Goal: Task Accomplishment & Management: Use online tool/utility

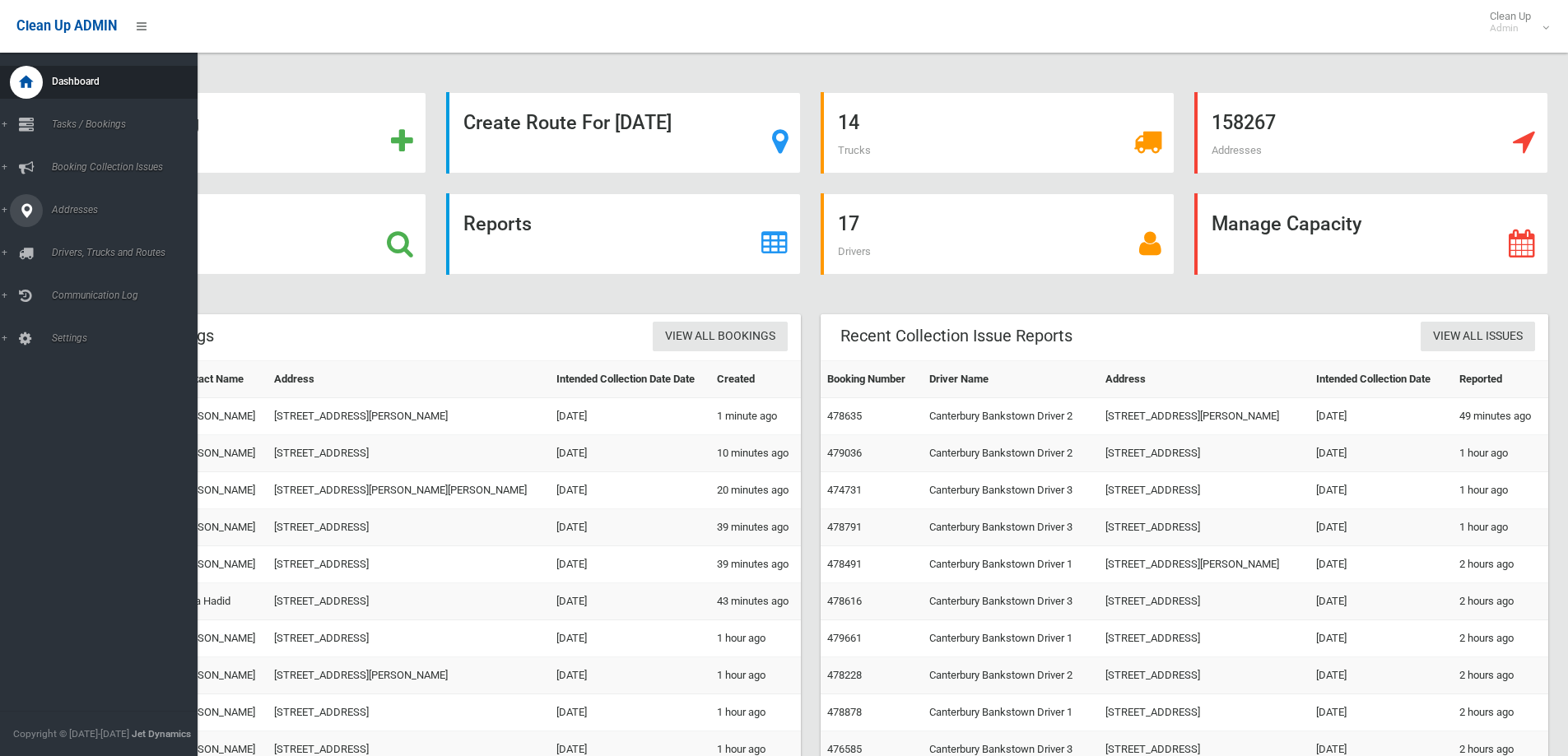
click at [53, 204] on span "Addresses" at bounding box center [128, 210] width 163 height 12
click at [68, 235] on span "All Addresses" at bounding box center [122, 239] width 149 height 12
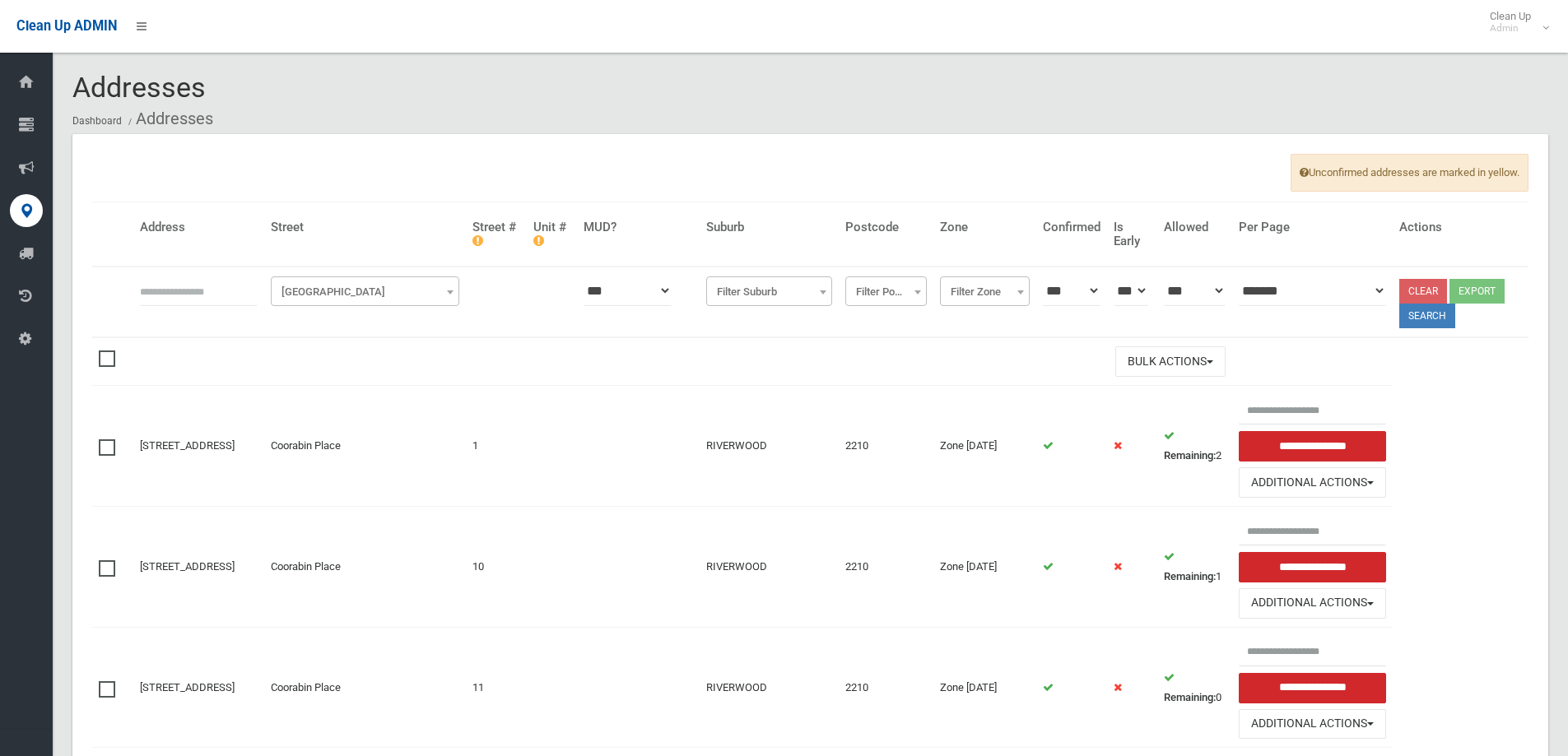
click at [160, 290] on input "text" at bounding box center [198, 291] width 117 height 30
type input "**"
click at [360, 295] on span "Filter Street" at bounding box center [365, 292] width 181 height 23
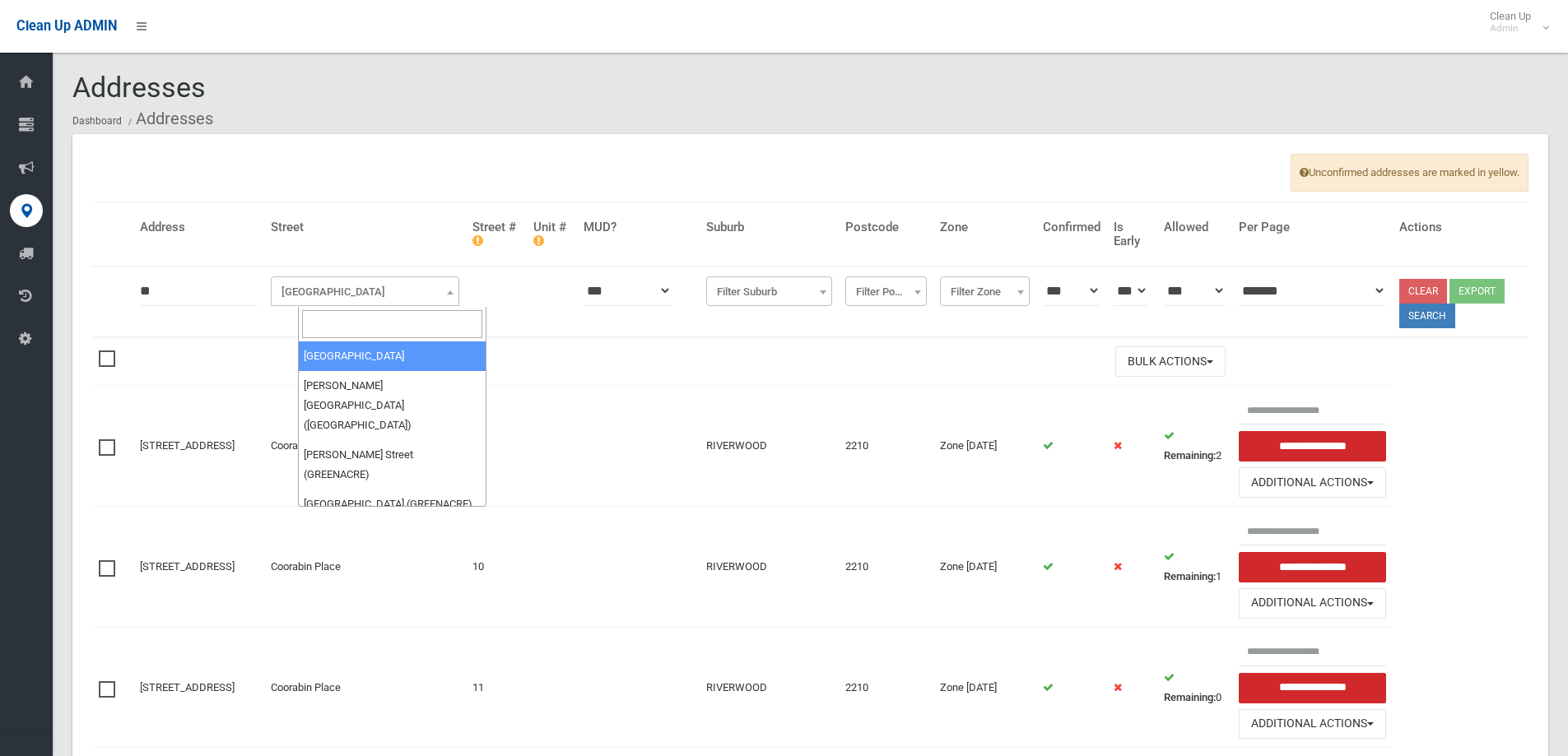
click at [329, 327] on input "search" at bounding box center [392, 324] width 181 height 28
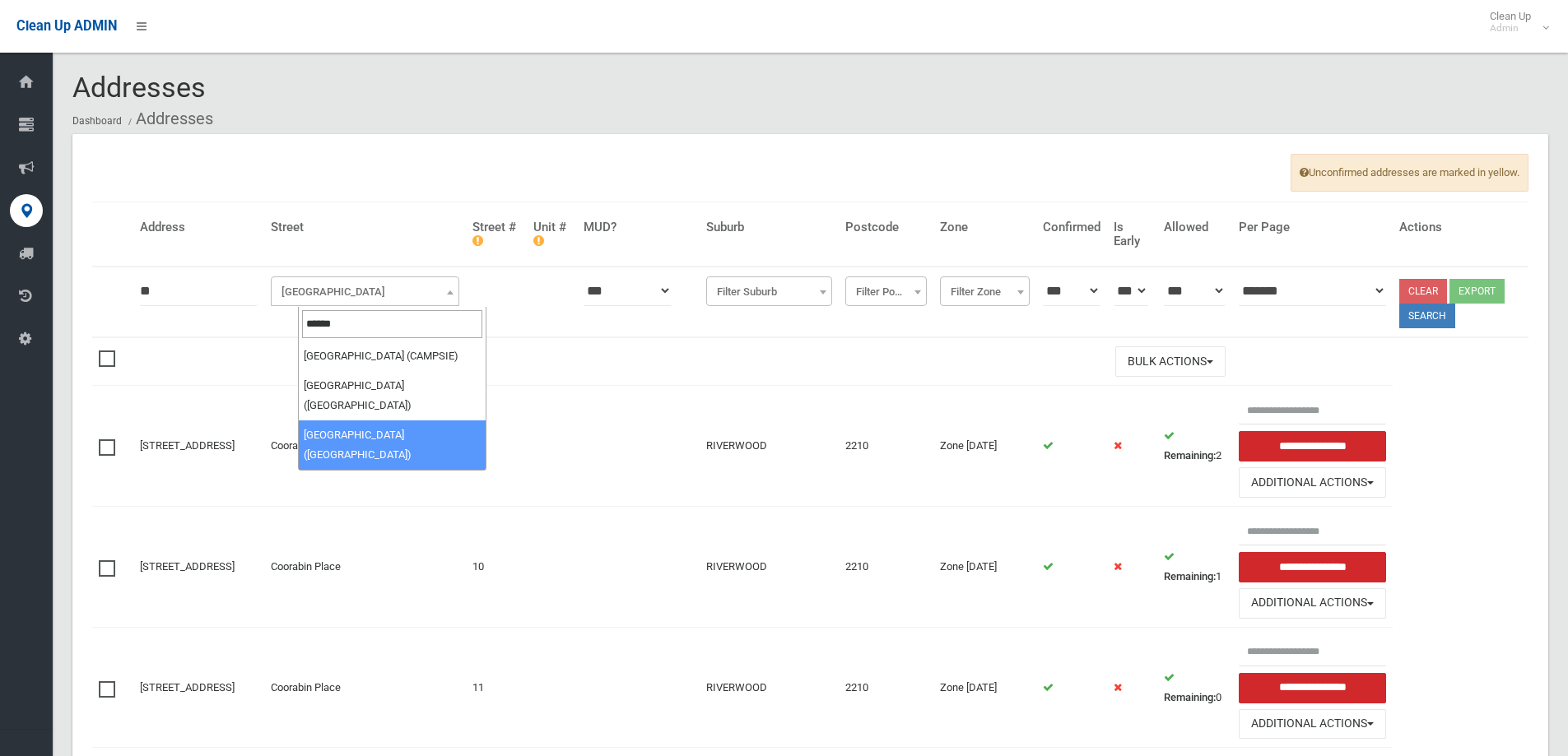
type input "******"
select select "***"
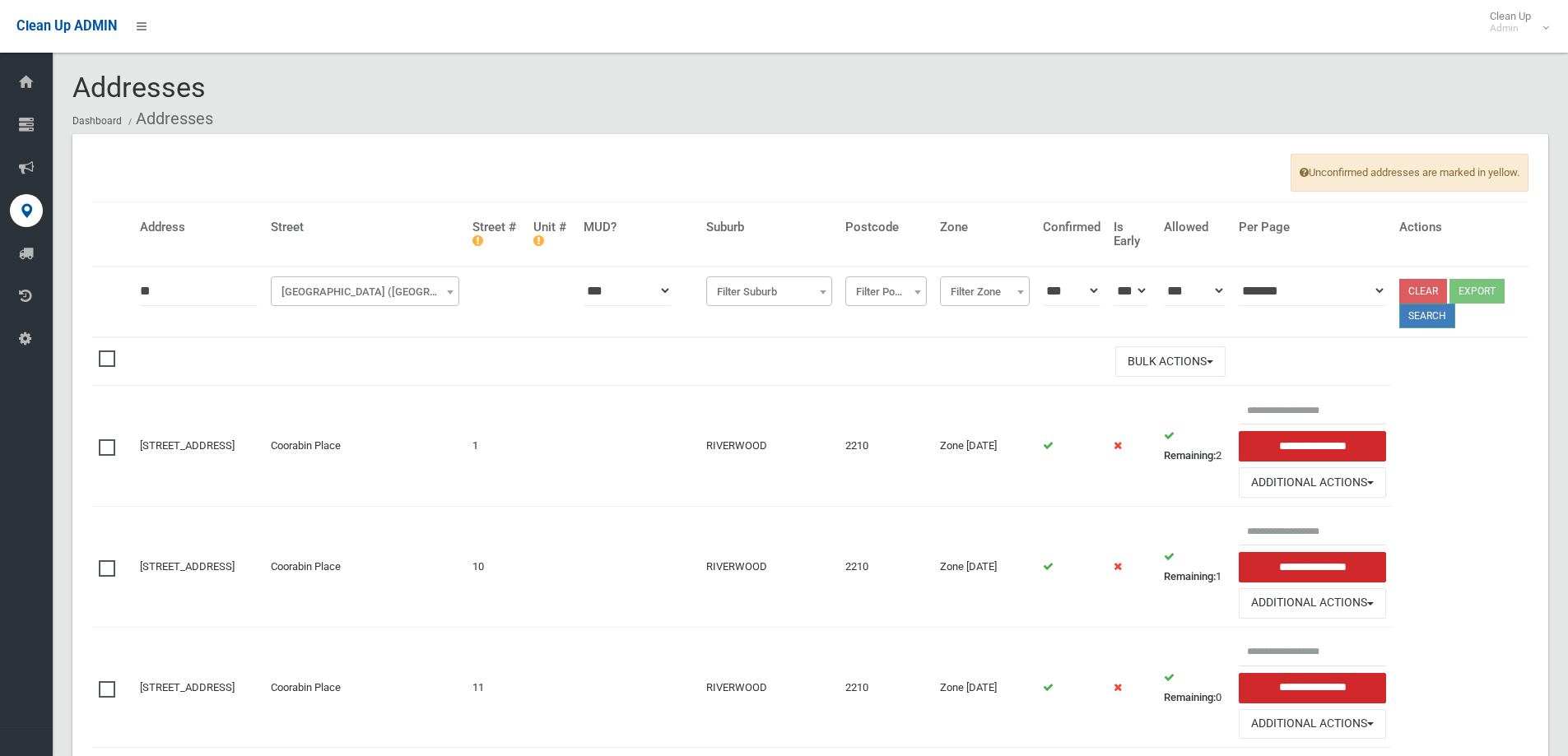
click at [1427, 316] on button "Search" at bounding box center [1427, 316] width 56 height 24
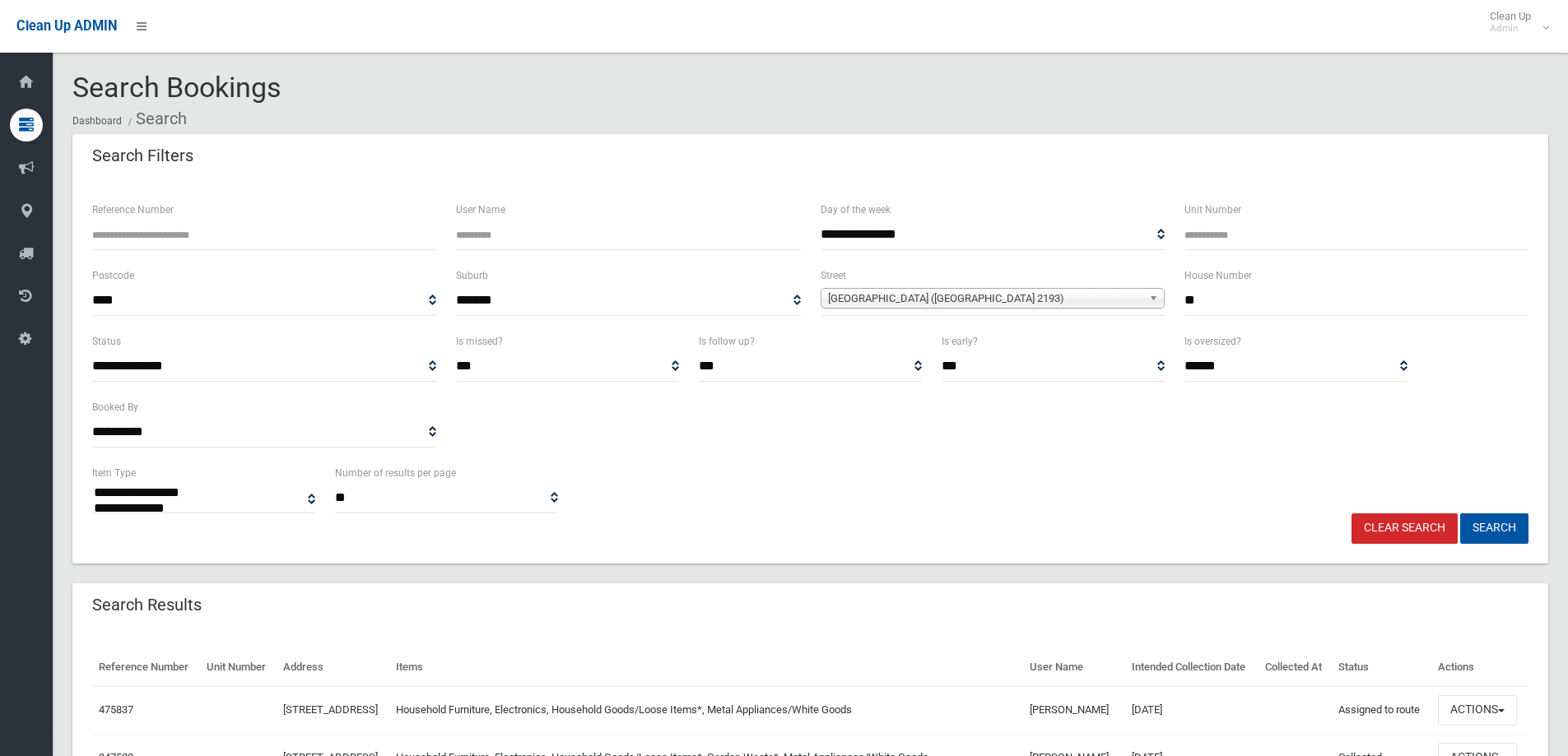
select select
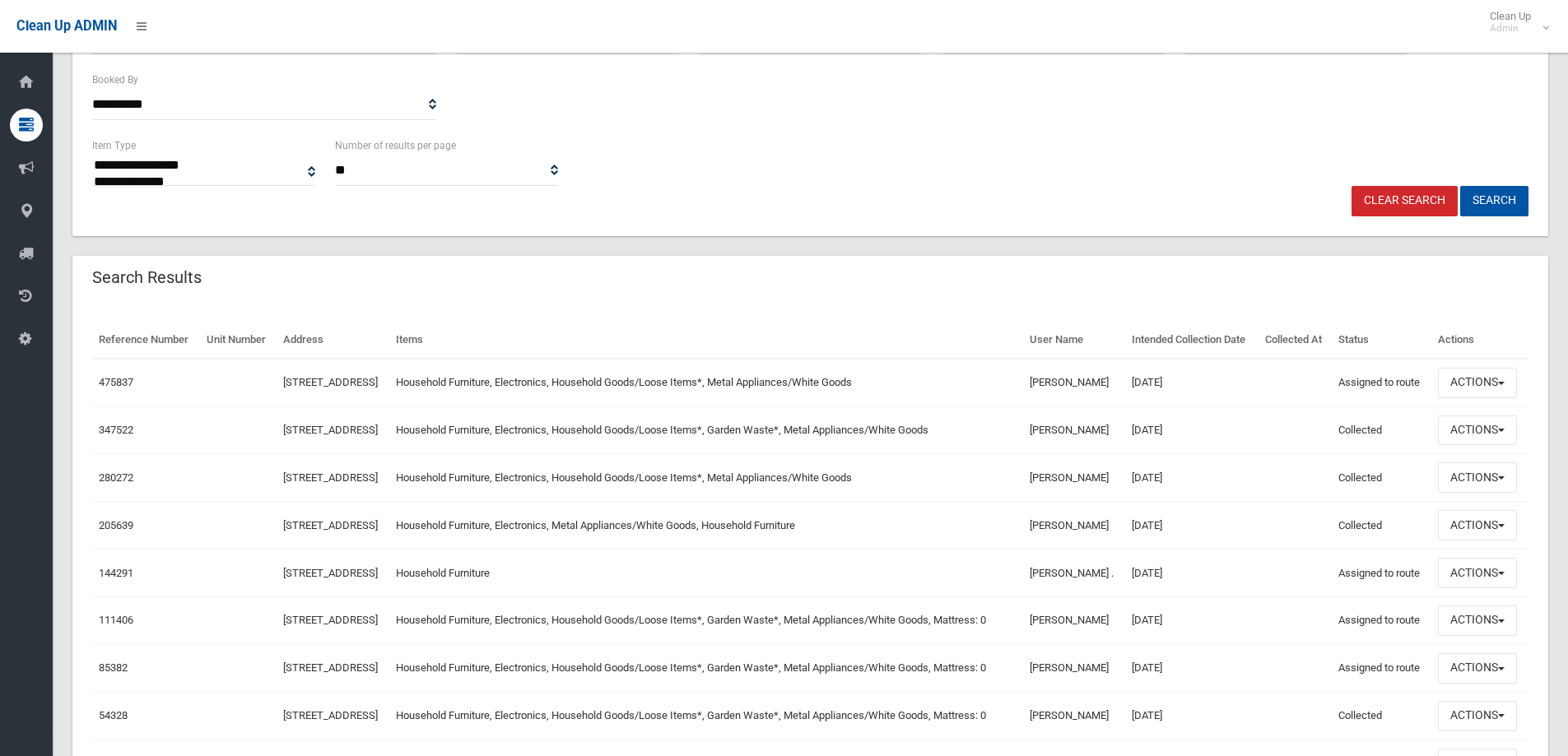
scroll to position [329, 0]
click at [1470, 445] on button "Actions" at bounding box center [1478, 429] width 79 height 30
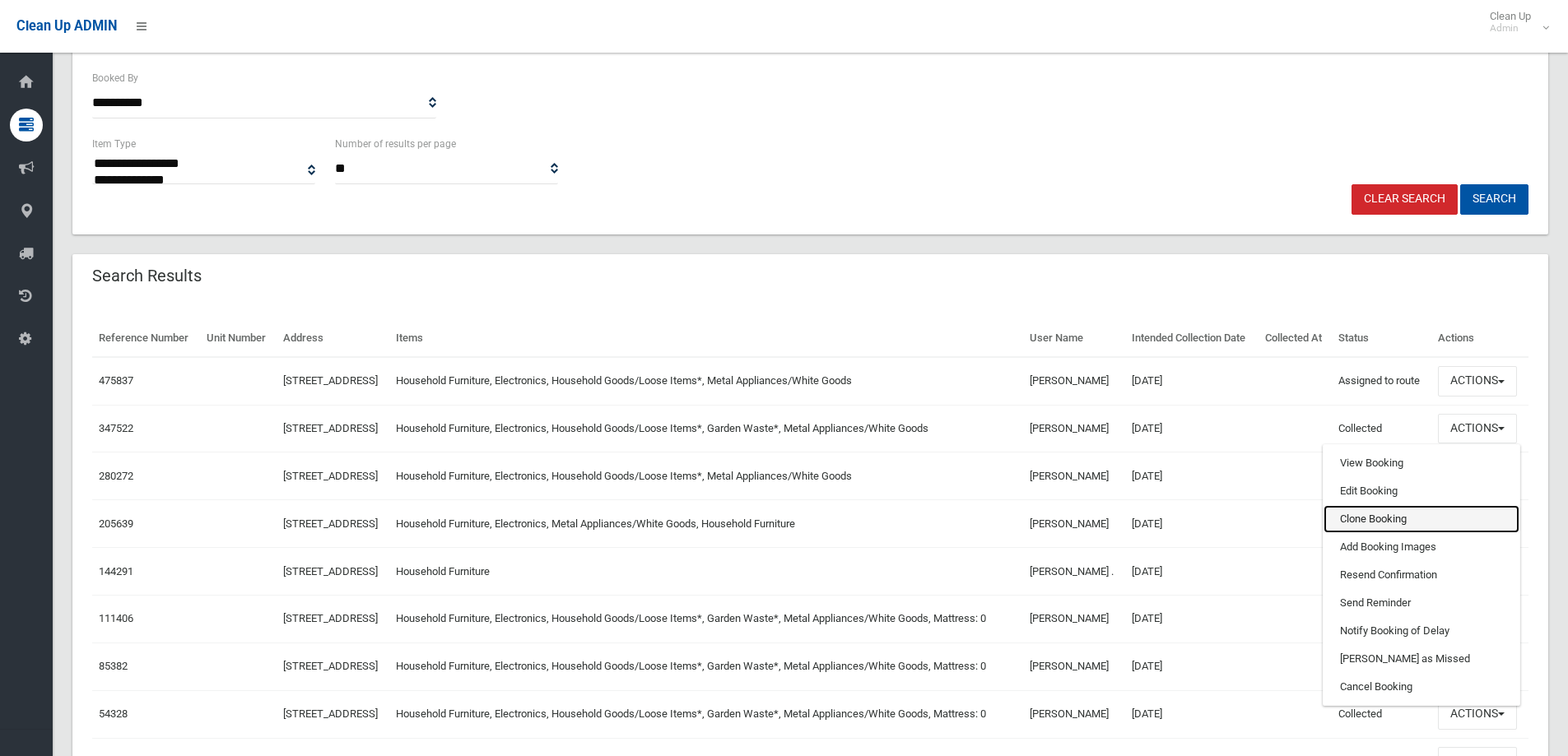
click at [1358, 533] on link "Clone Booking" at bounding box center [1421, 519] width 196 height 28
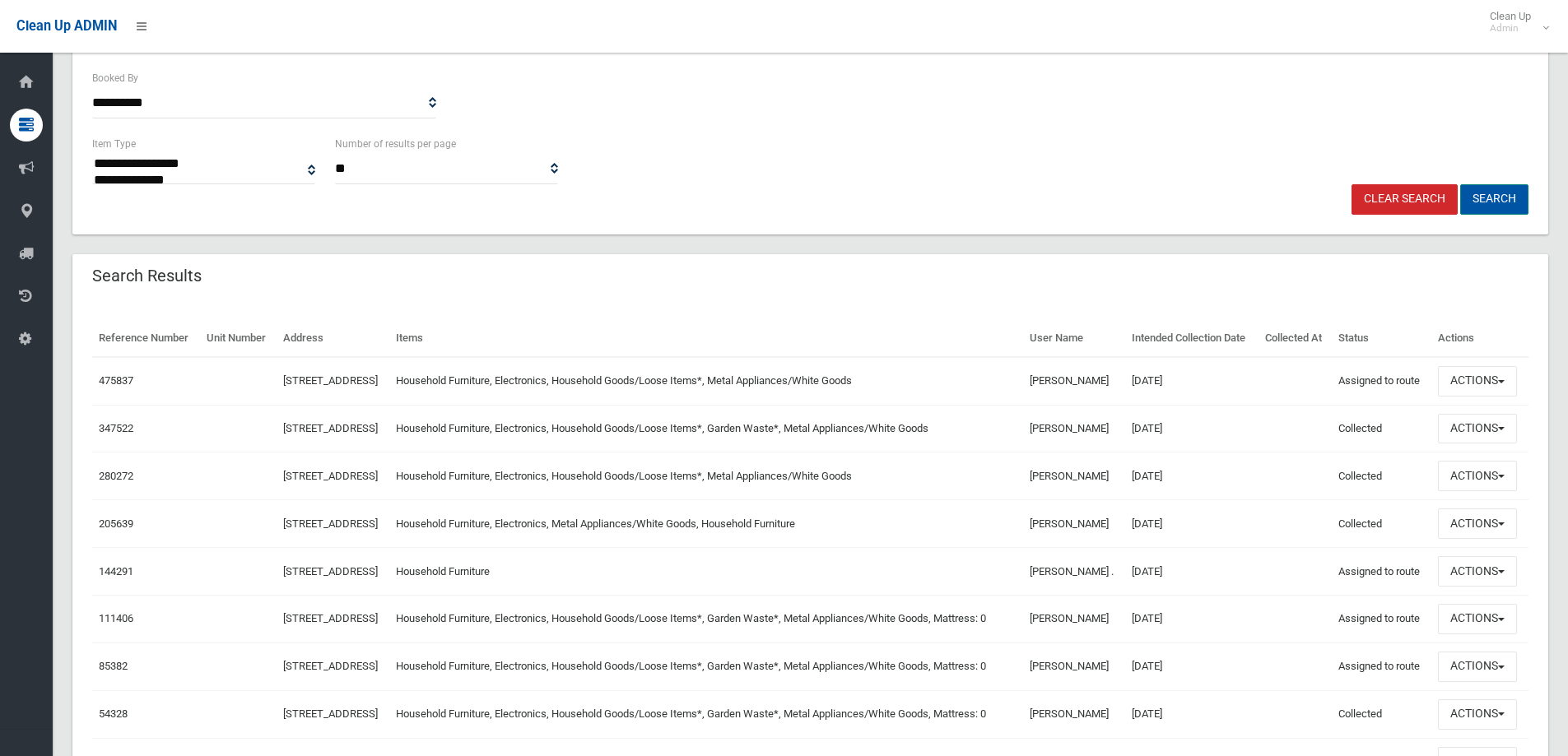
click at [1485, 197] on button "Search" at bounding box center [1494, 199] width 68 height 30
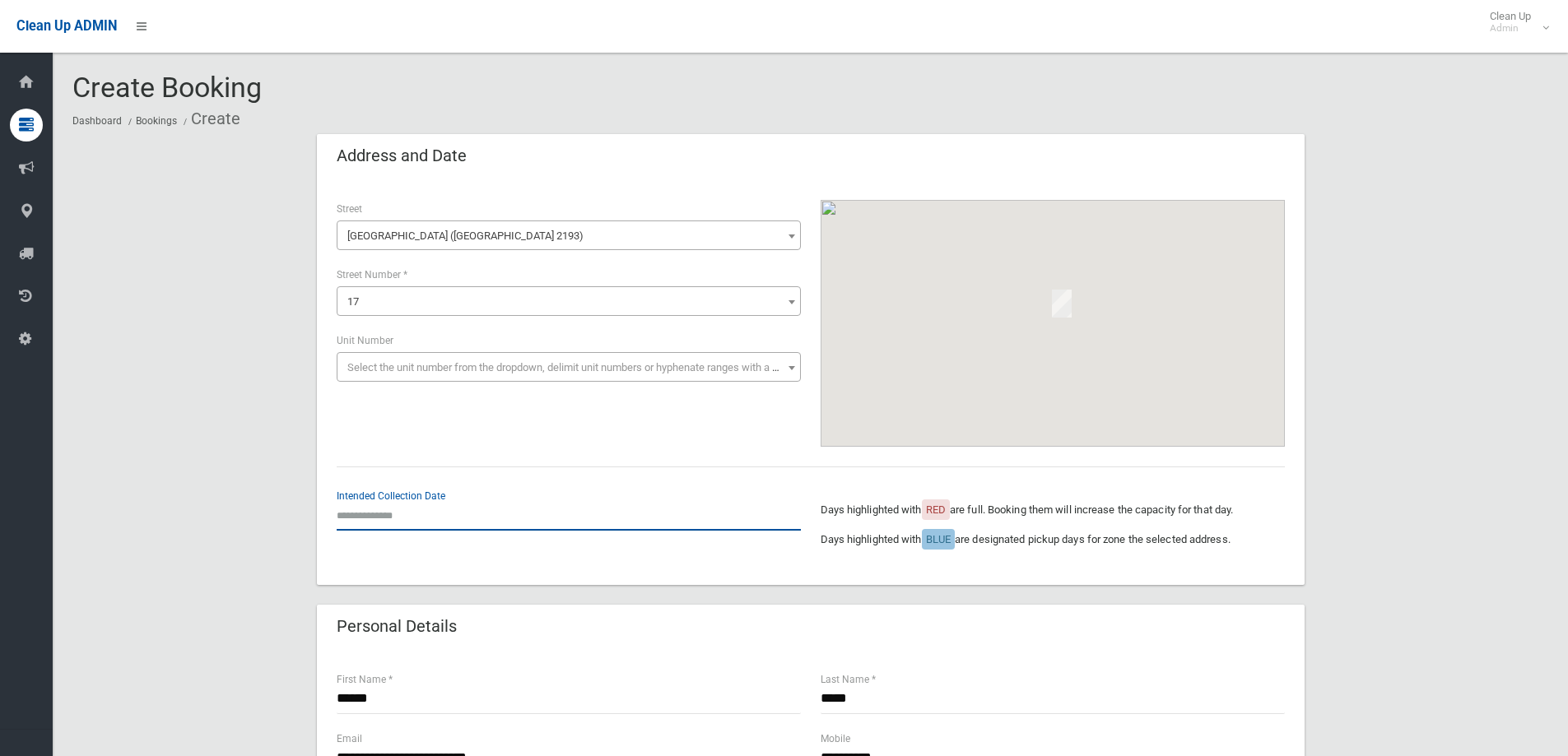
click at [401, 518] on input "text" at bounding box center [569, 516] width 464 height 30
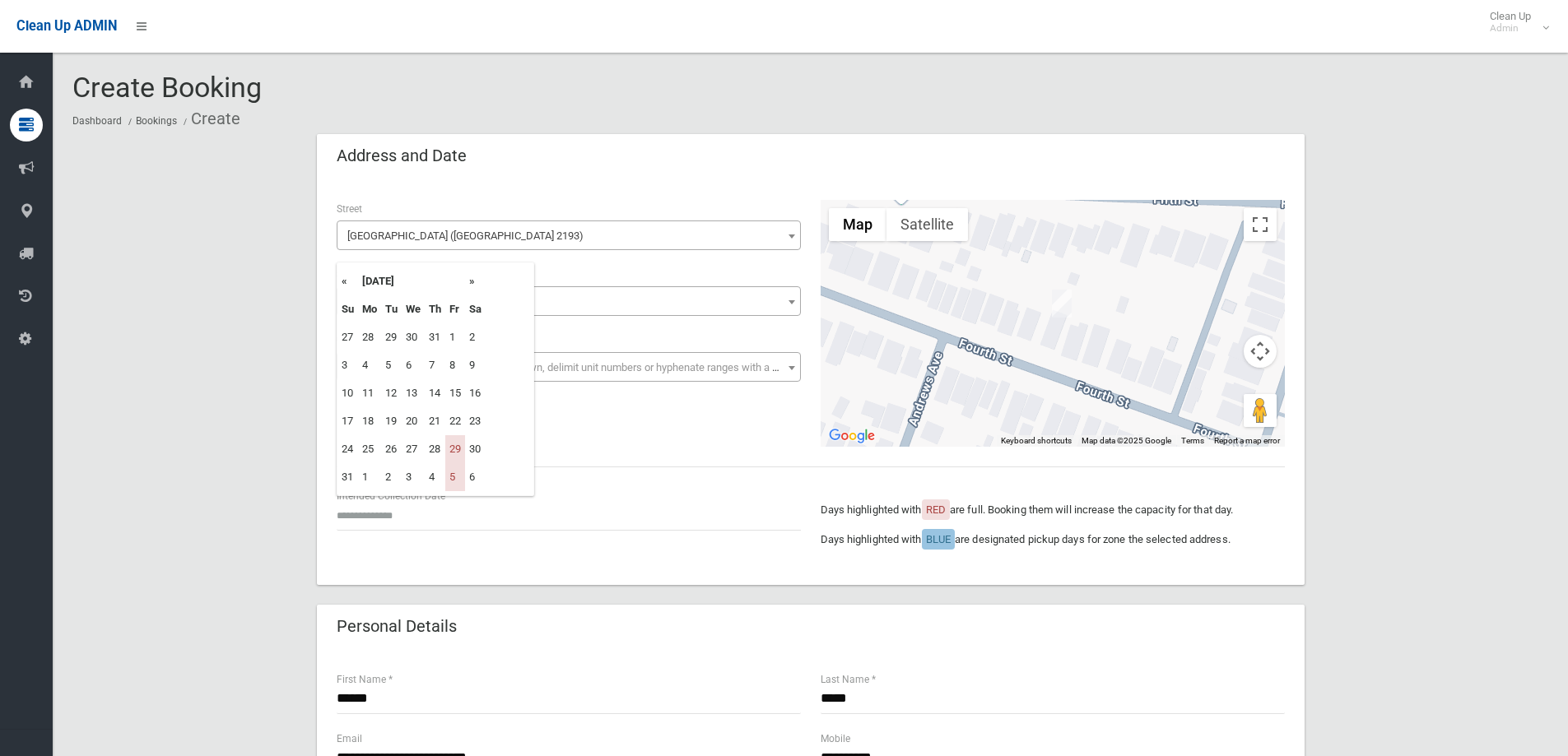
click at [469, 281] on th "»" at bounding box center [475, 281] width 20 height 28
click at [458, 367] on td "12" at bounding box center [455, 364] width 19 height 28
type input "**********"
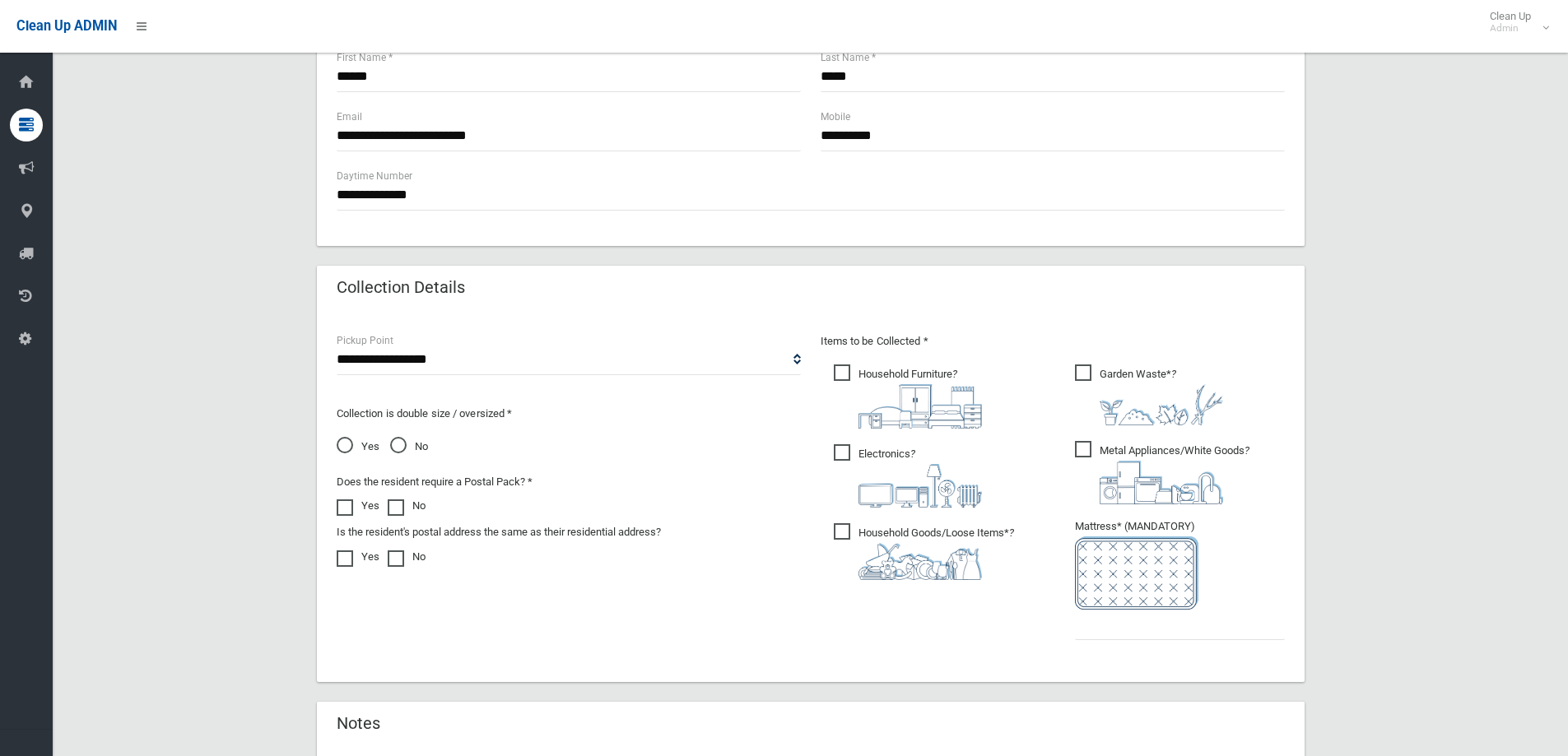
scroll to position [741, 0]
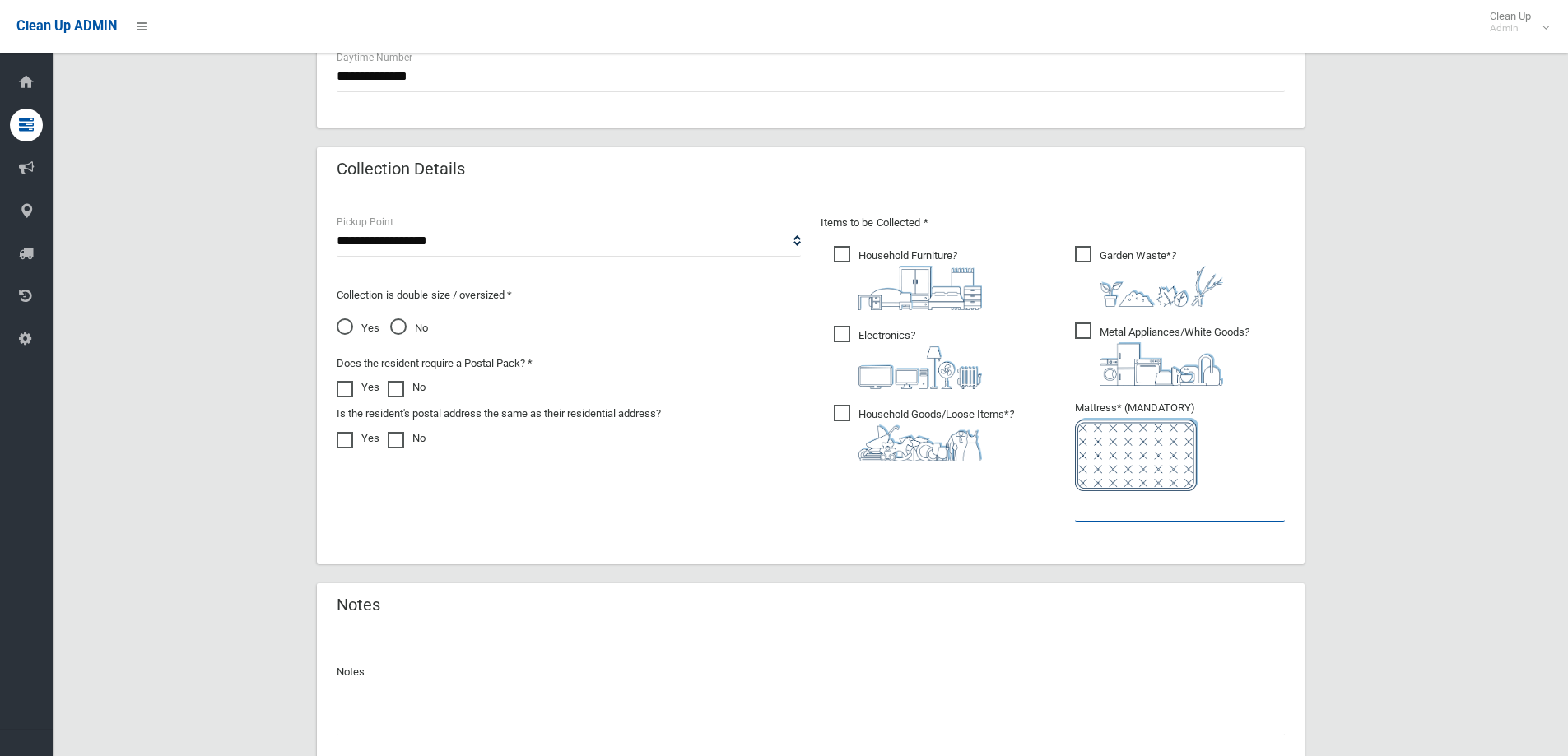
click at [1116, 505] on input "text" at bounding box center [1180, 506] width 210 height 30
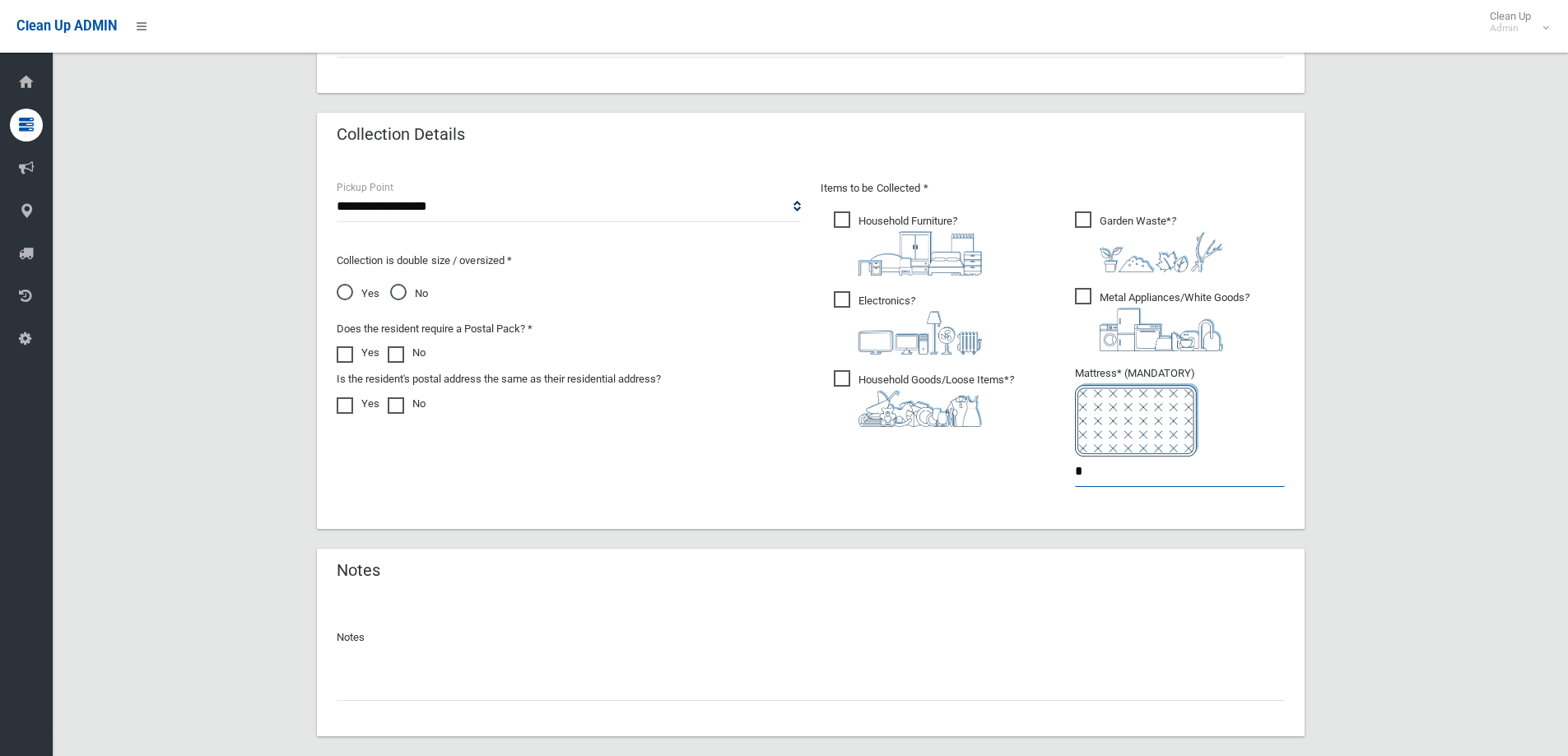
scroll to position [864, 0]
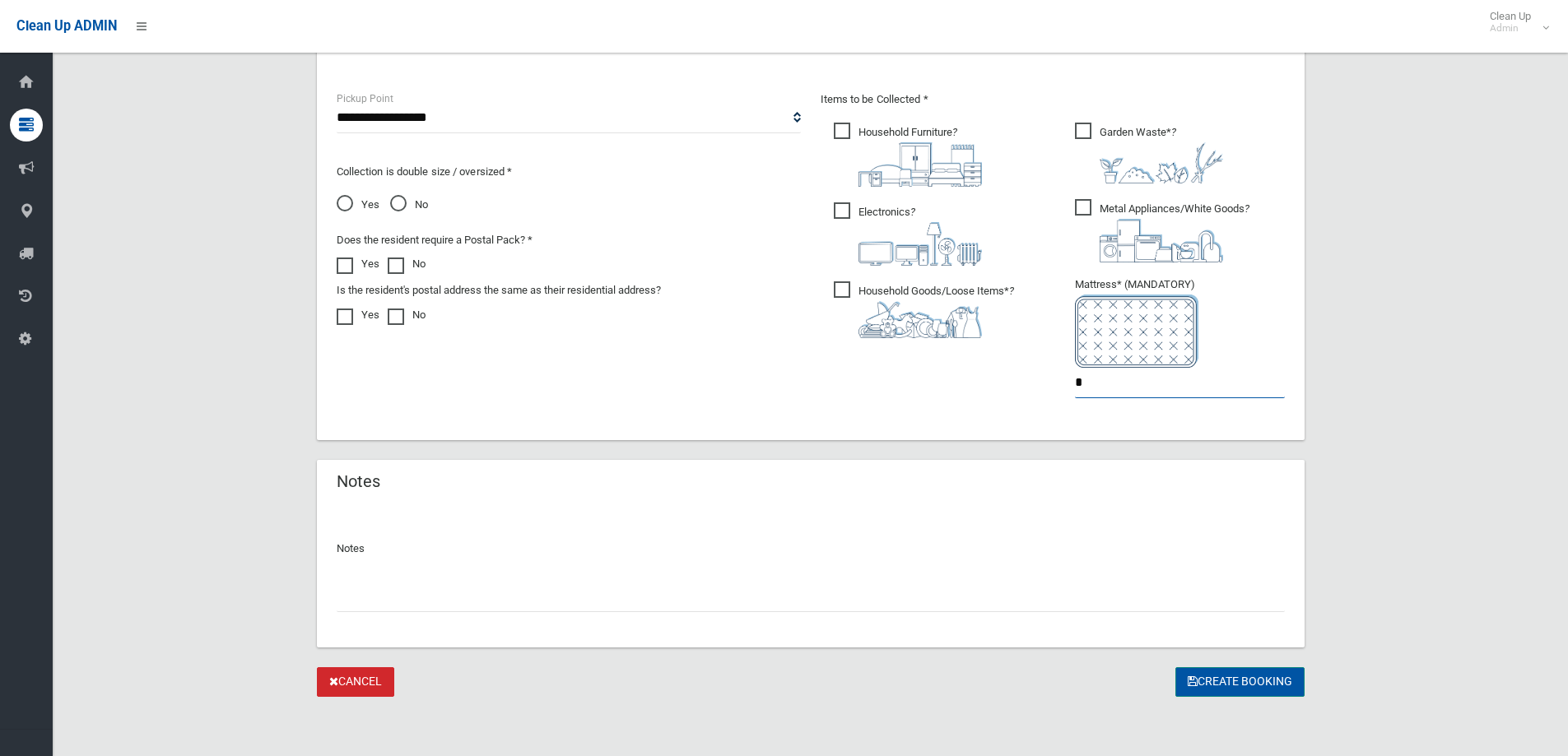
type input "*"
click at [1243, 683] on button "Create Booking" at bounding box center [1240, 683] width 129 height 30
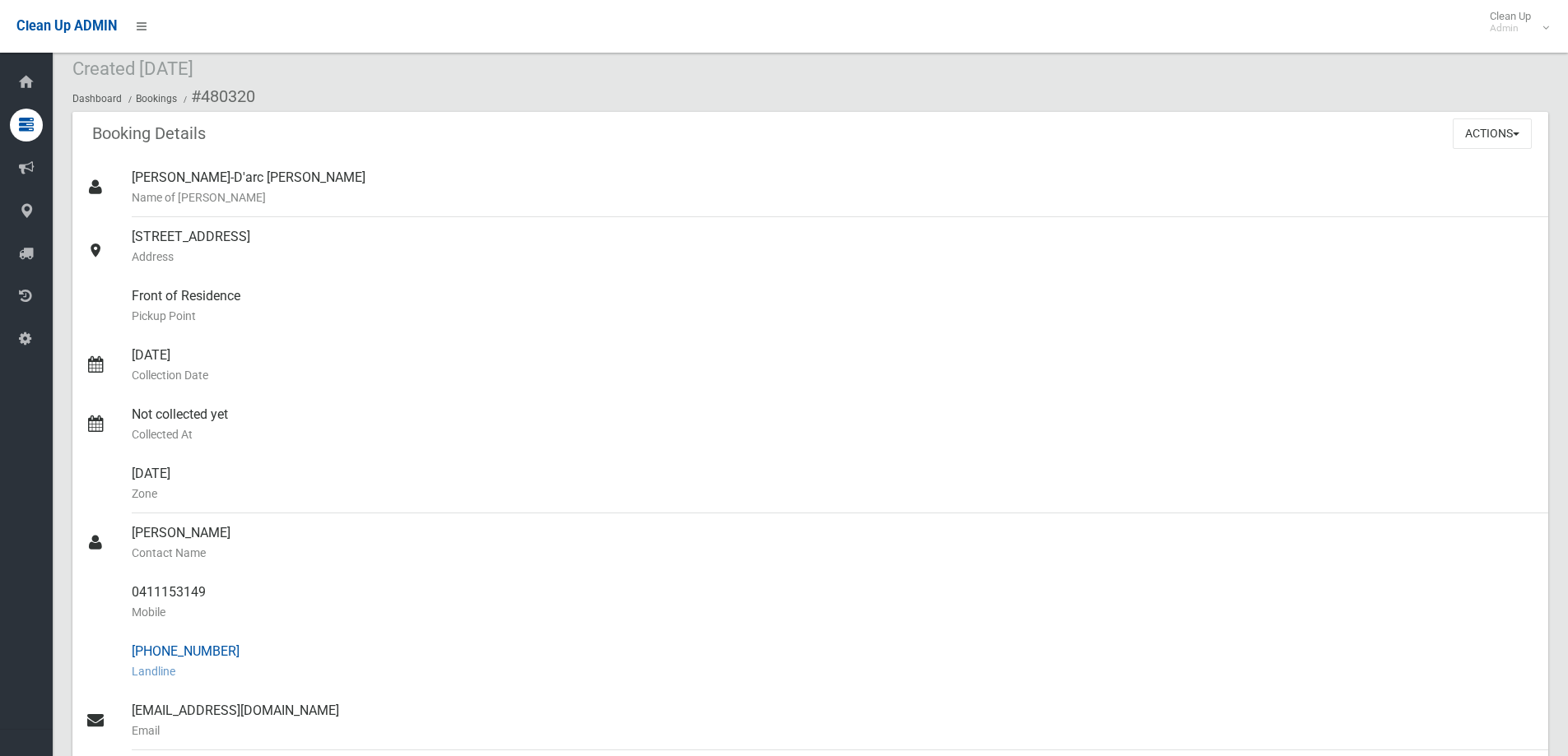
scroll to position [83, 0]
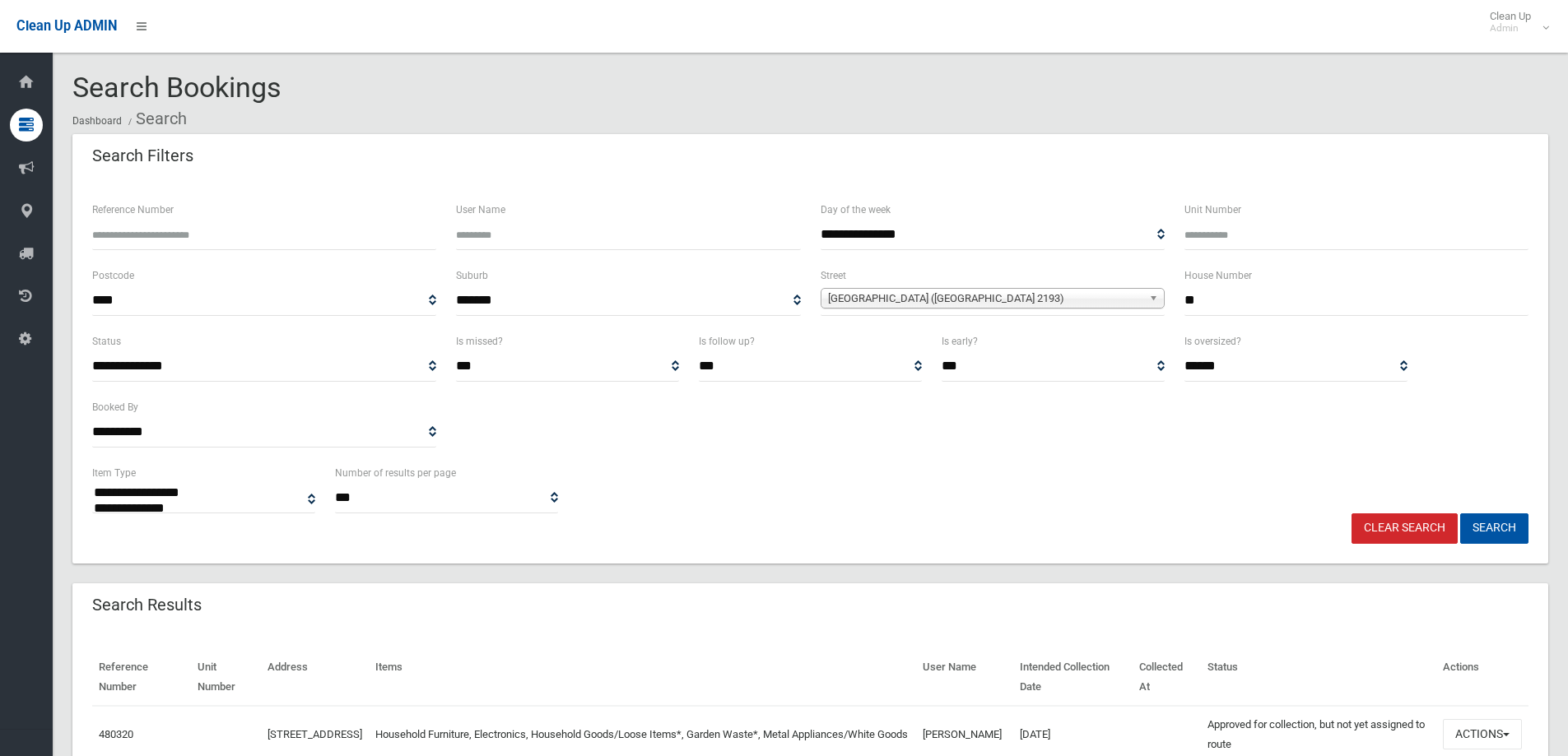
select select
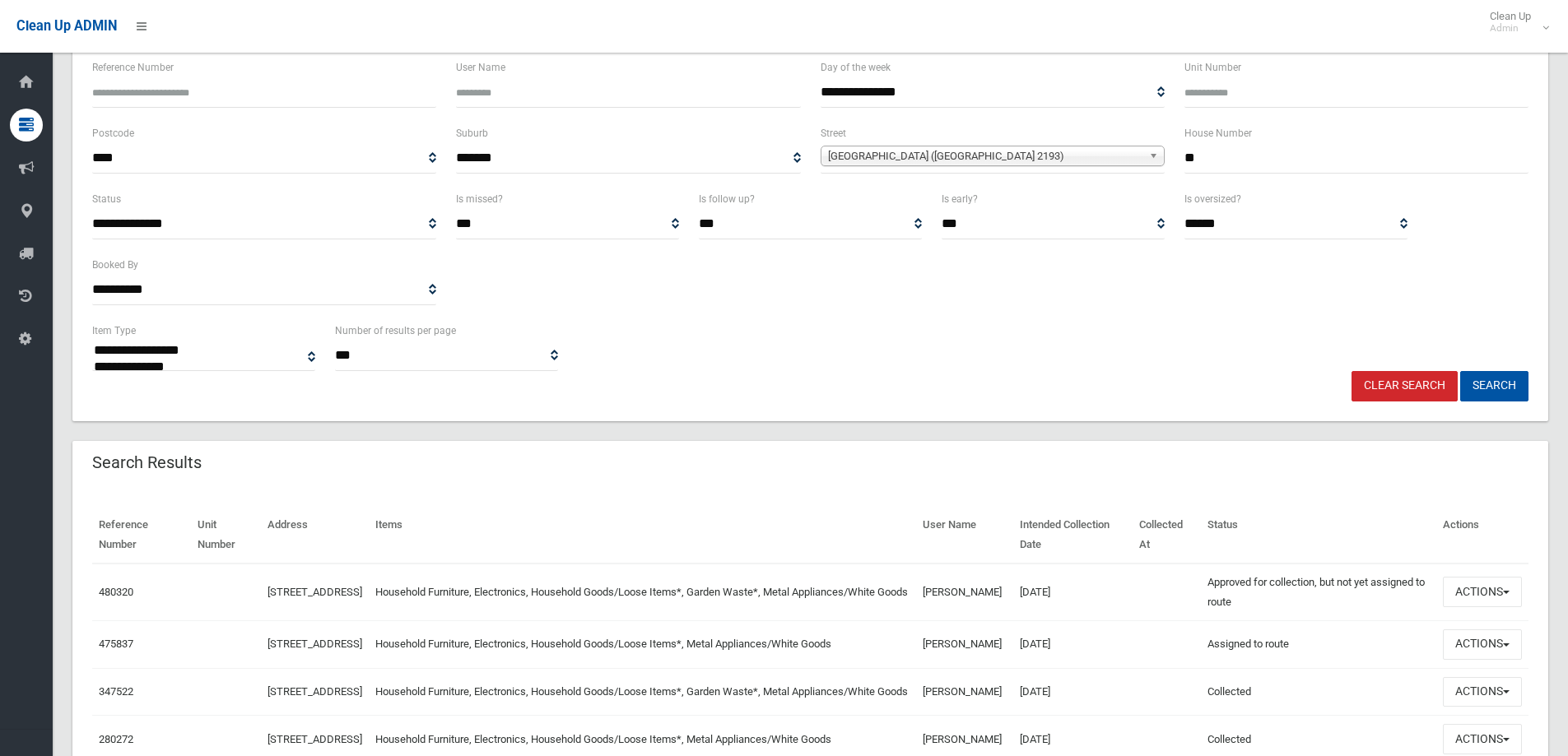
scroll to position [165, 0]
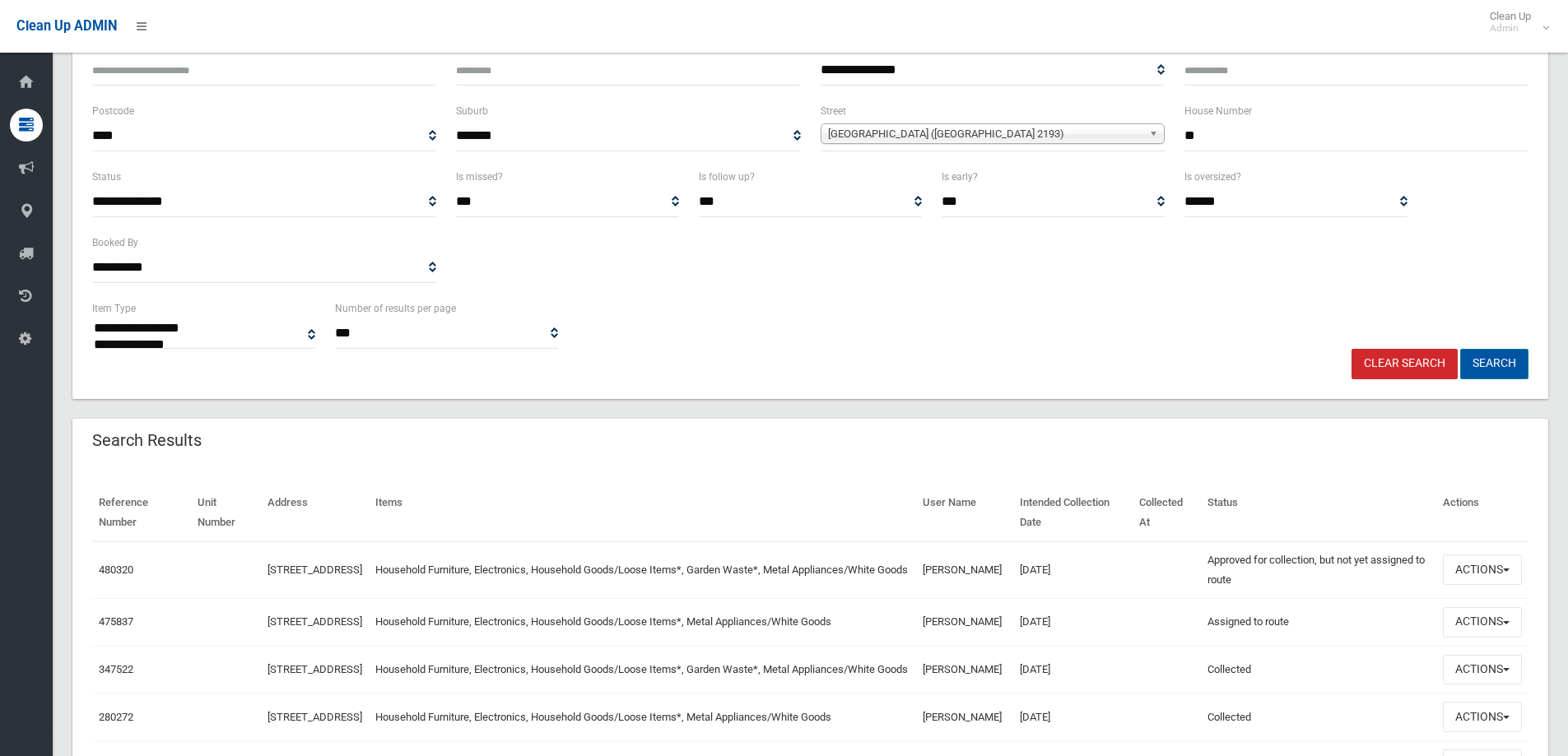
click at [1490, 359] on button "Search" at bounding box center [1494, 364] width 68 height 30
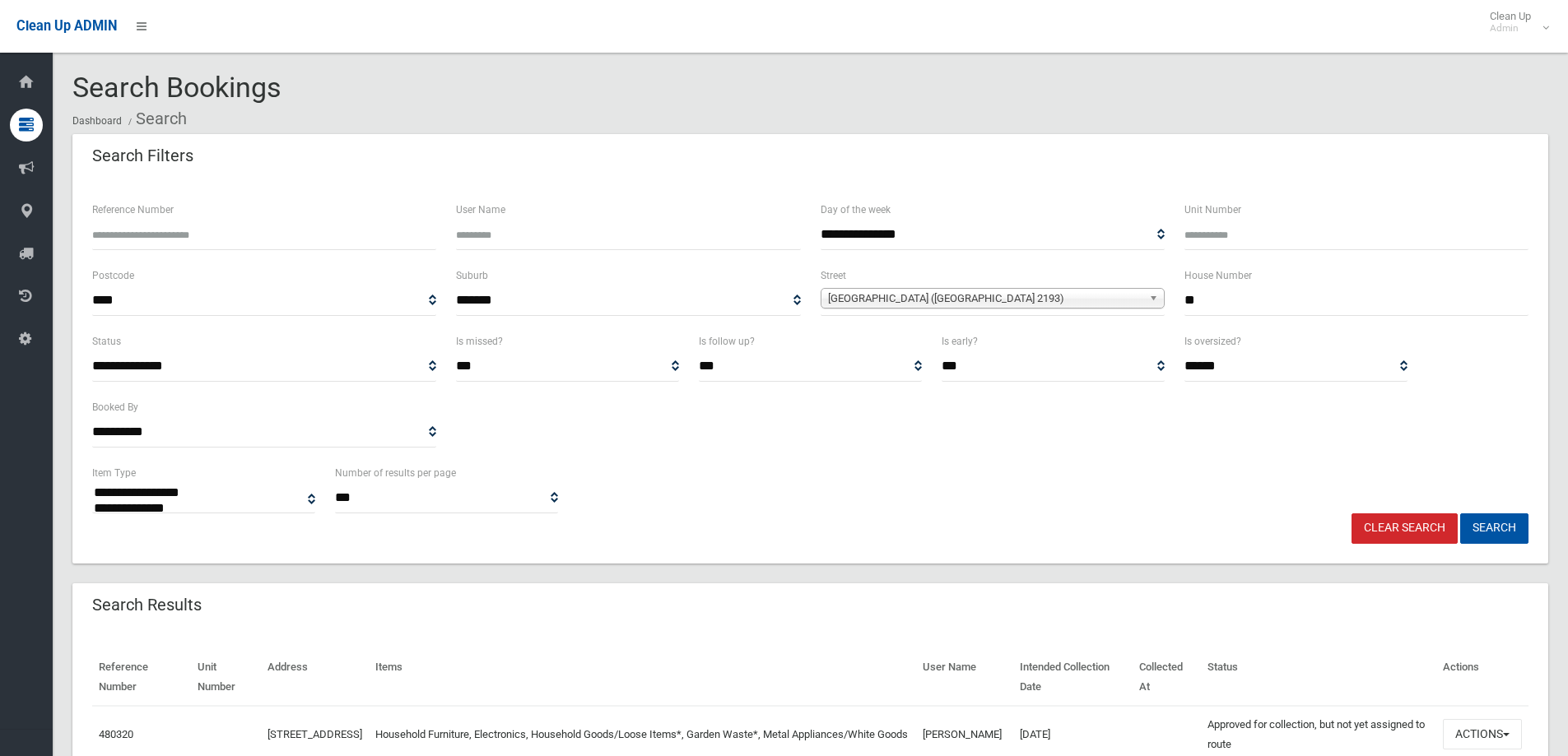
select select
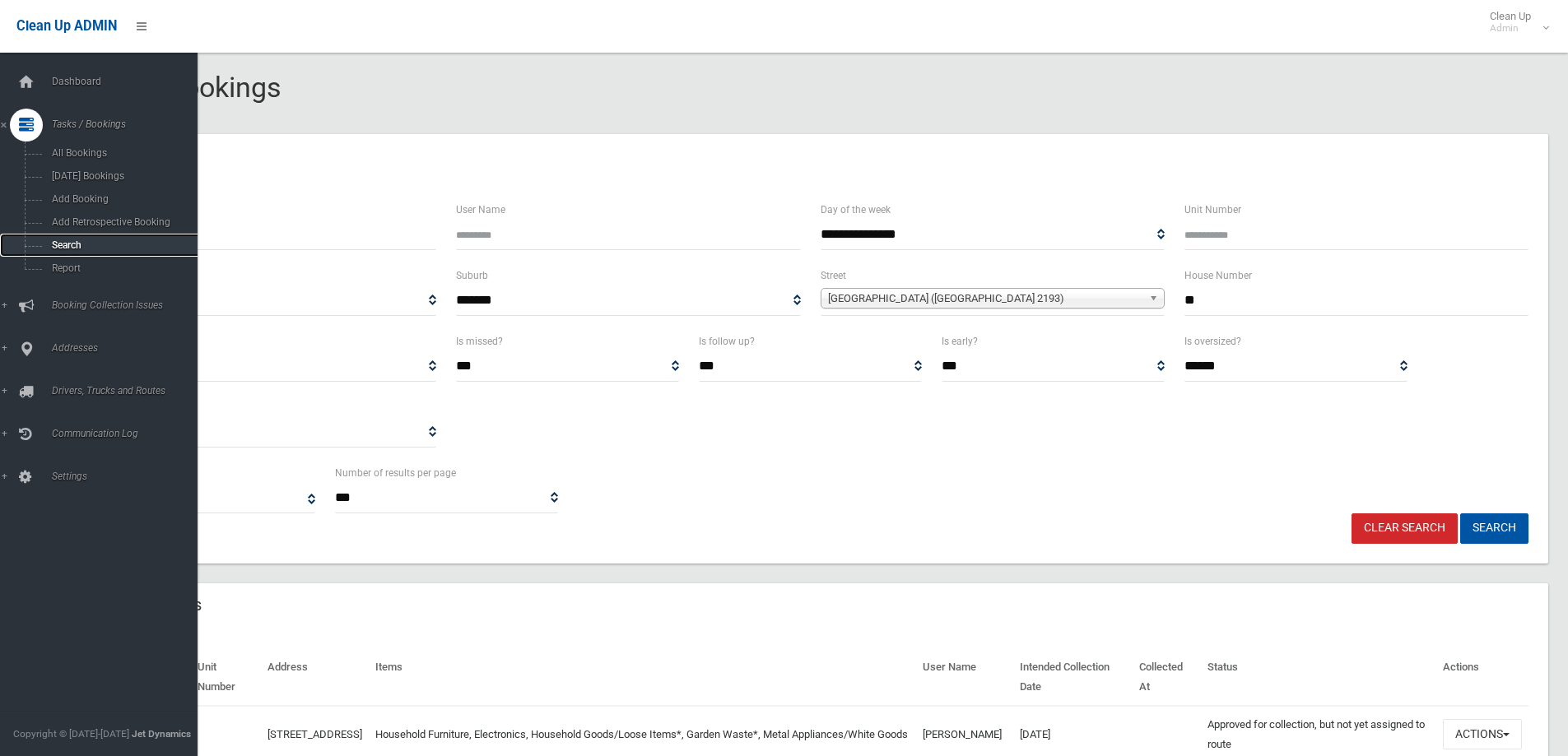
click at [54, 242] on span "Search" at bounding box center [122, 246] width 149 height 12
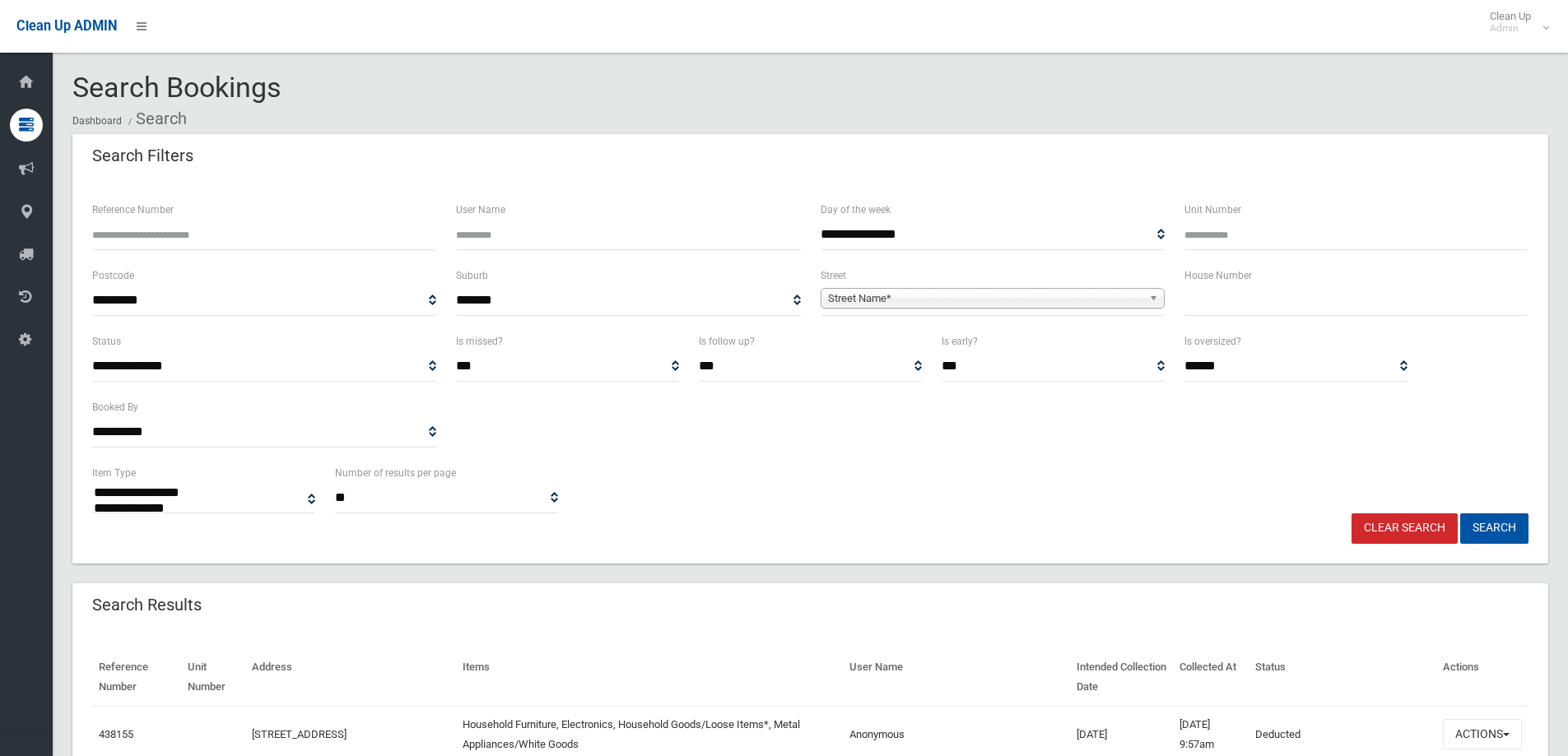
select select
click at [1217, 297] on input "text" at bounding box center [1356, 300] width 344 height 30
type input "*"
click at [867, 298] on span "Street Name*" at bounding box center [985, 298] width 315 height 19
type input "*******"
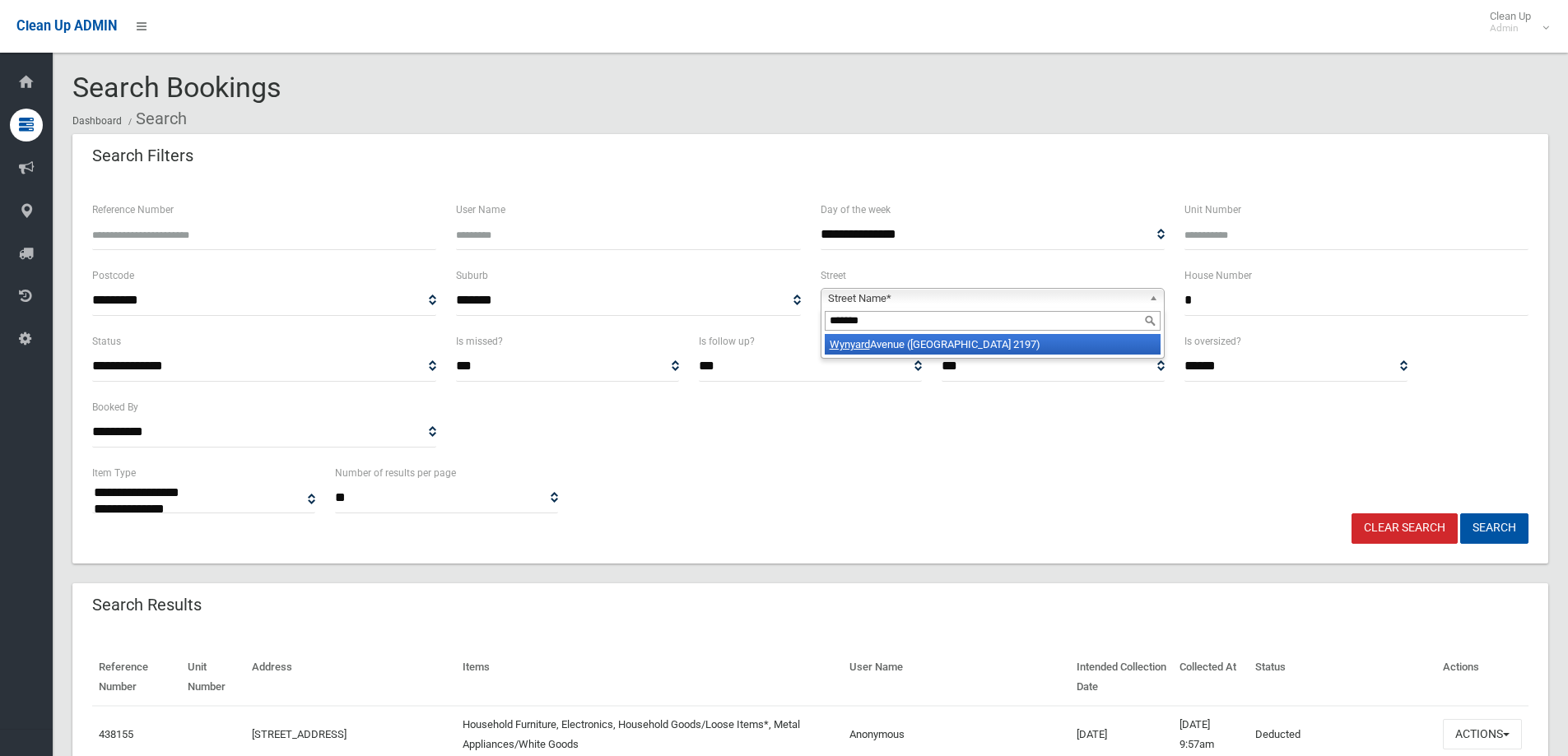
click at [1007, 347] on li "Wynyard Avenue (BASS HILL 2197)" at bounding box center [992, 344] width 336 height 20
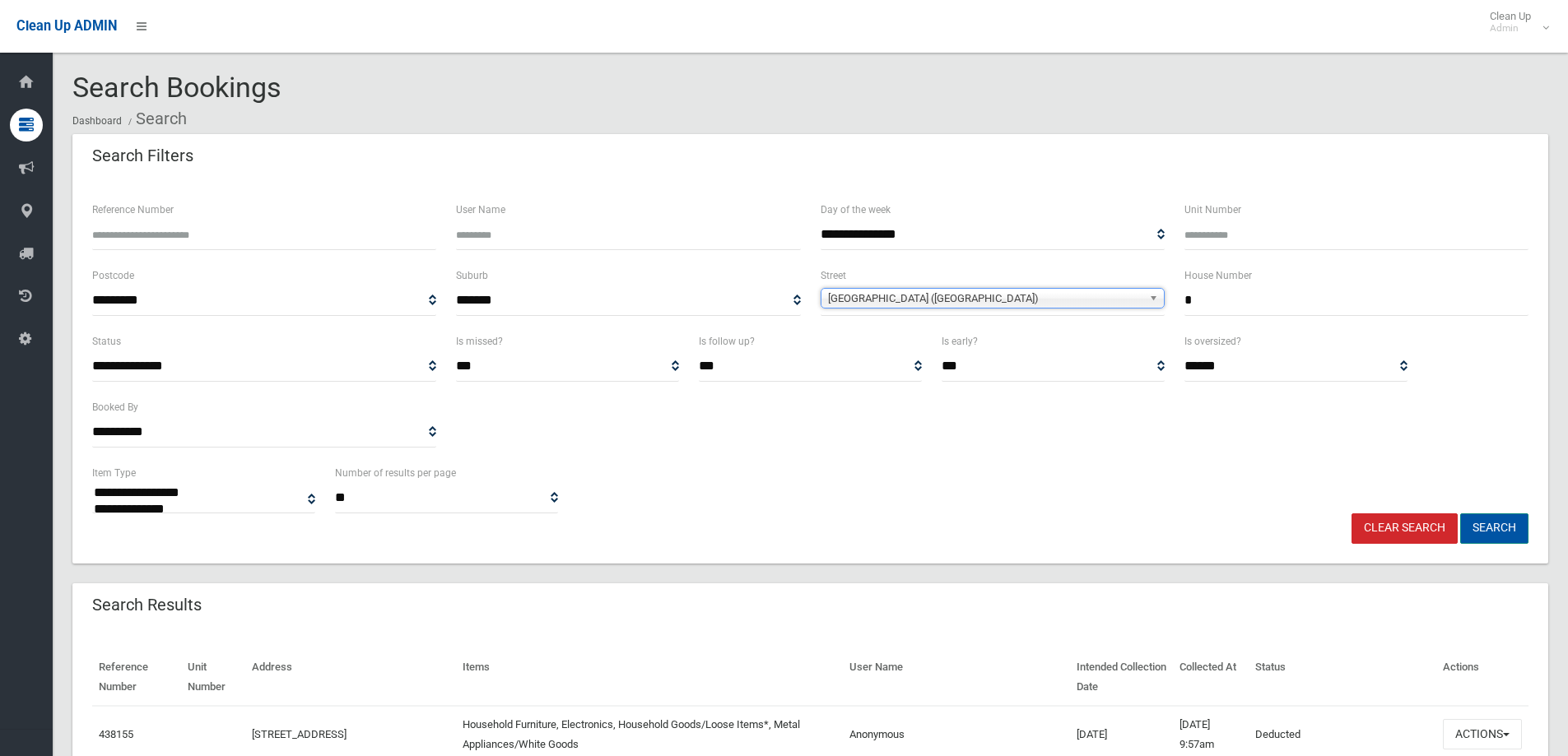
click at [1502, 521] on button "Search" at bounding box center [1494, 529] width 68 height 30
click at [1481, 527] on button "Search" at bounding box center [1494, 529] width 68 height 30
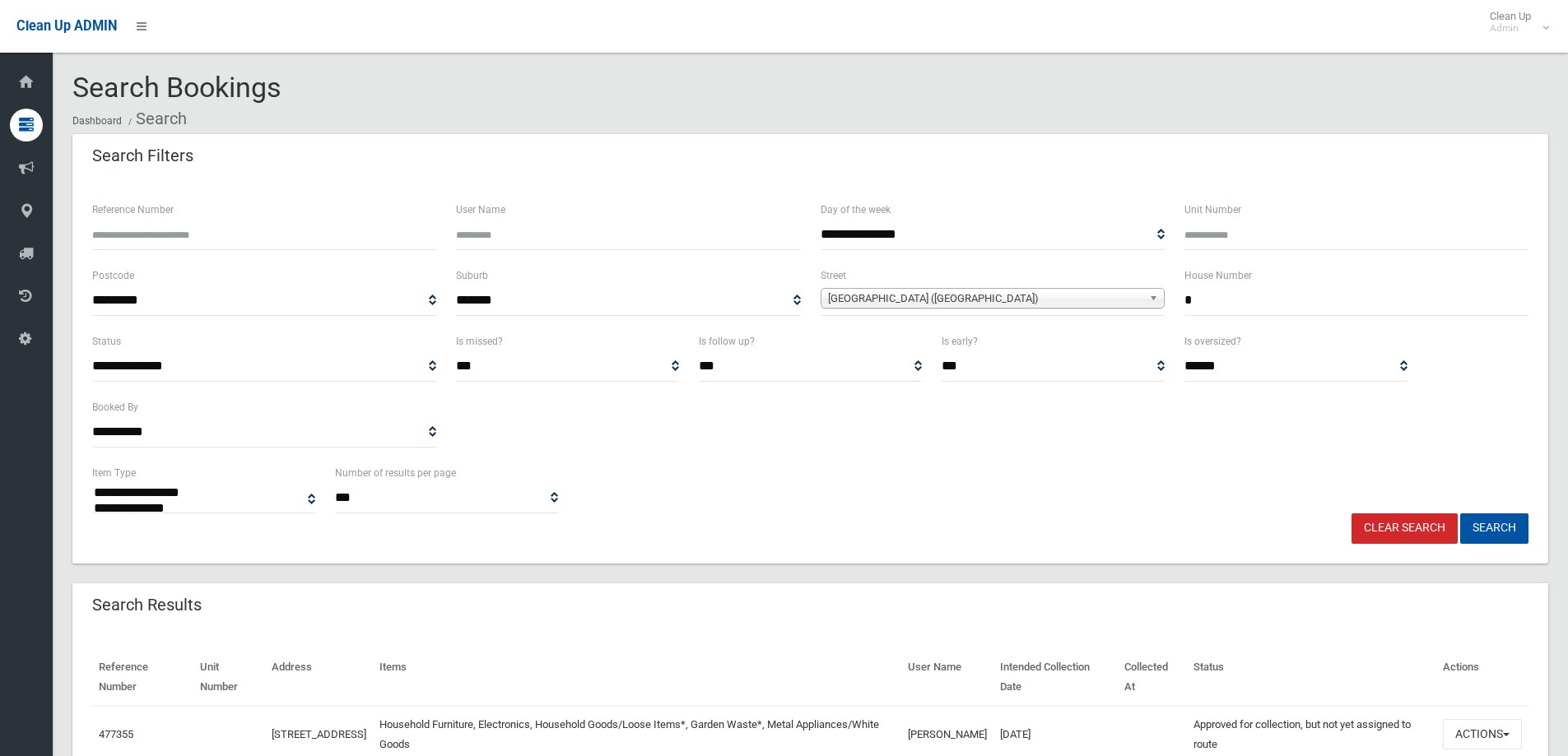
select select
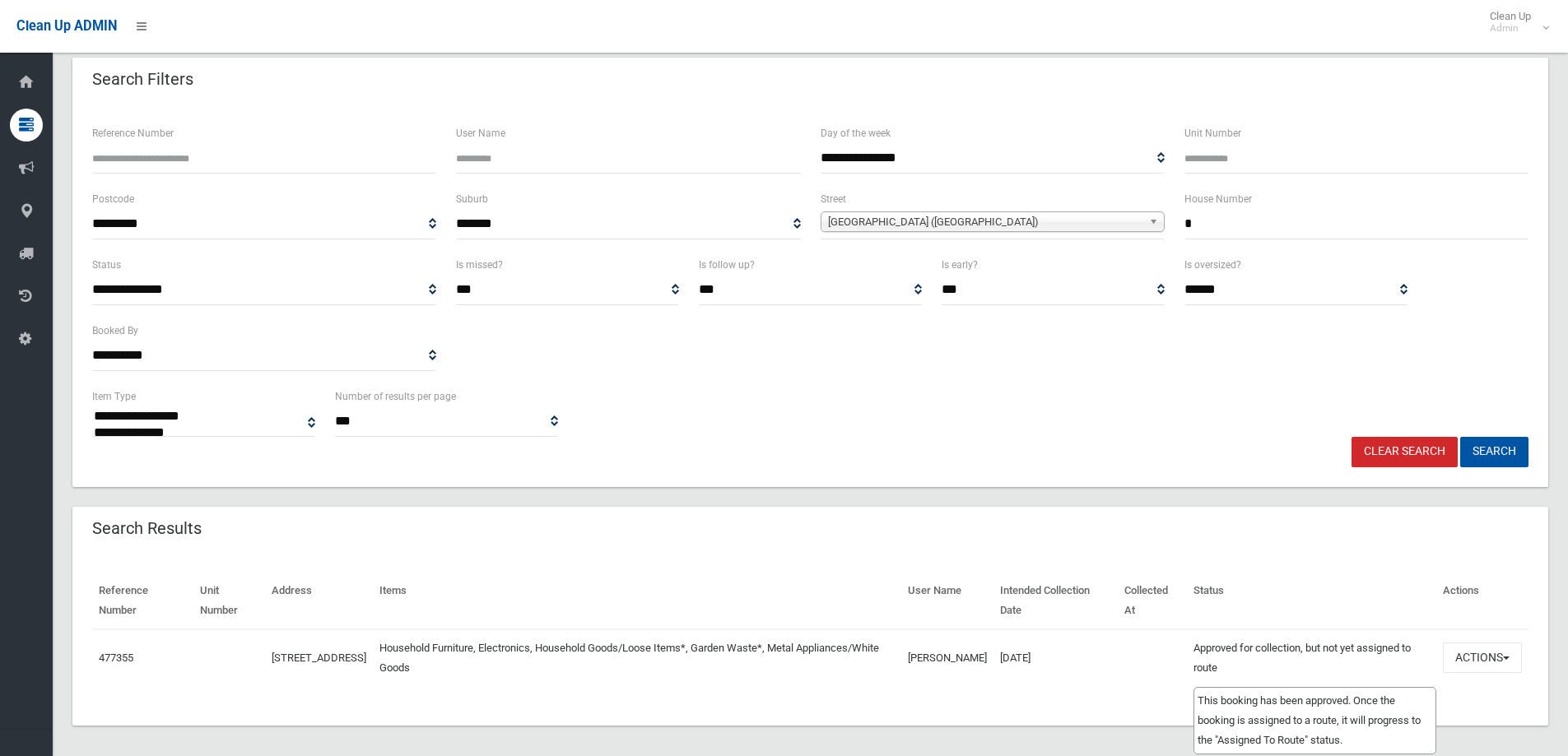
scroll to position [85, 0]
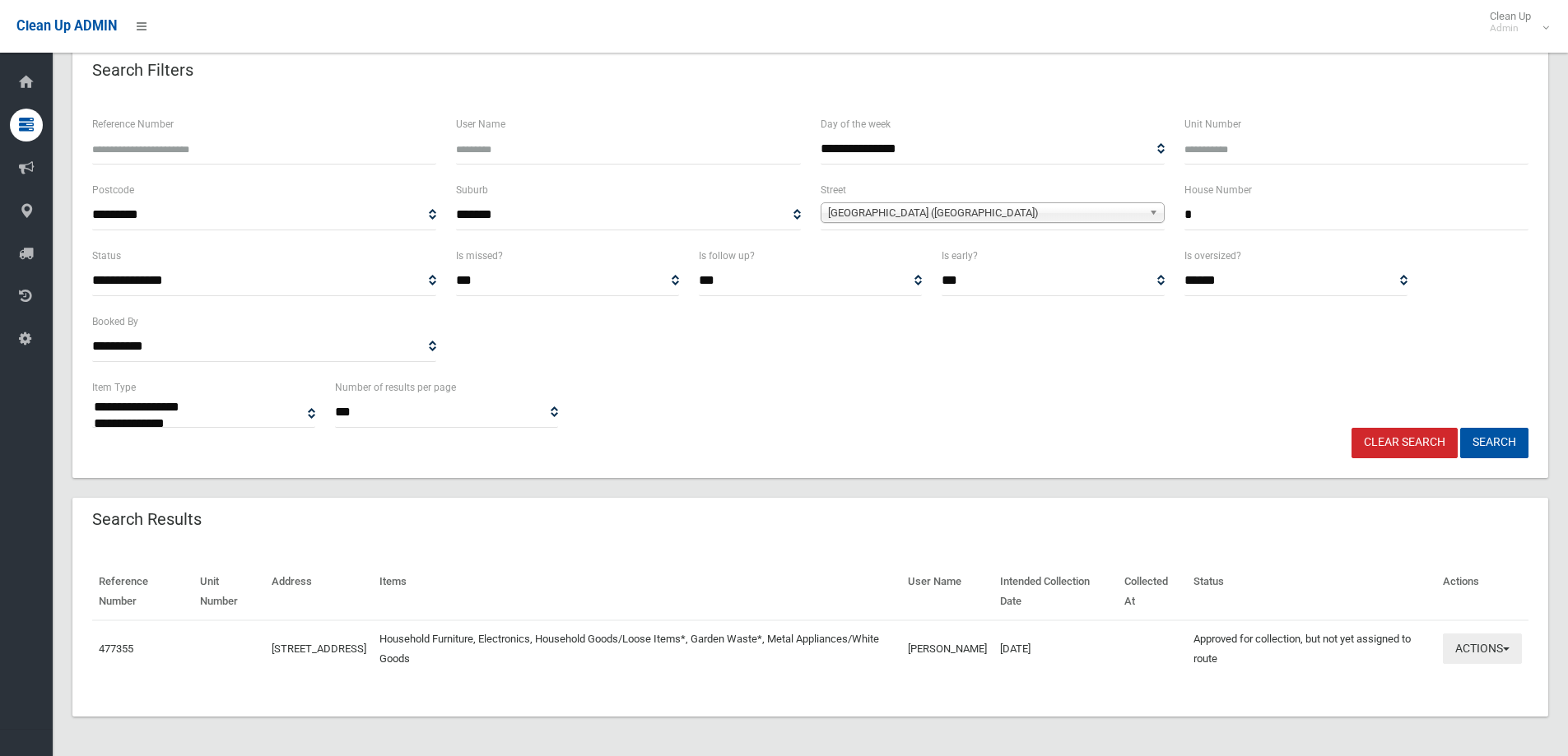
click at [1479, 650] on button "Actions" at bounding box center [1483, 649] width 79 height 30
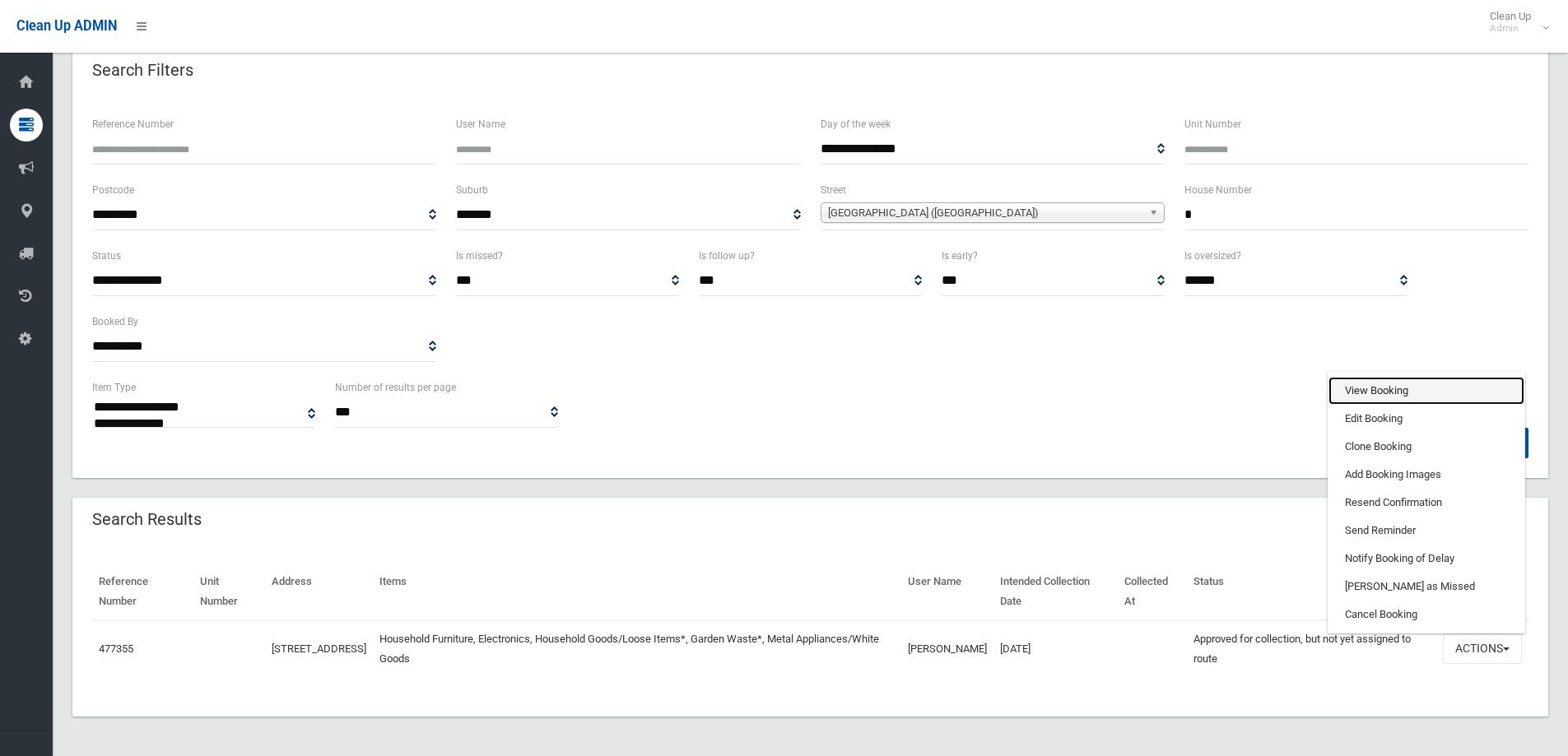
click at [1367, 390] on link "View Booking" at bounding box center [1426, 391] width 196 height 28
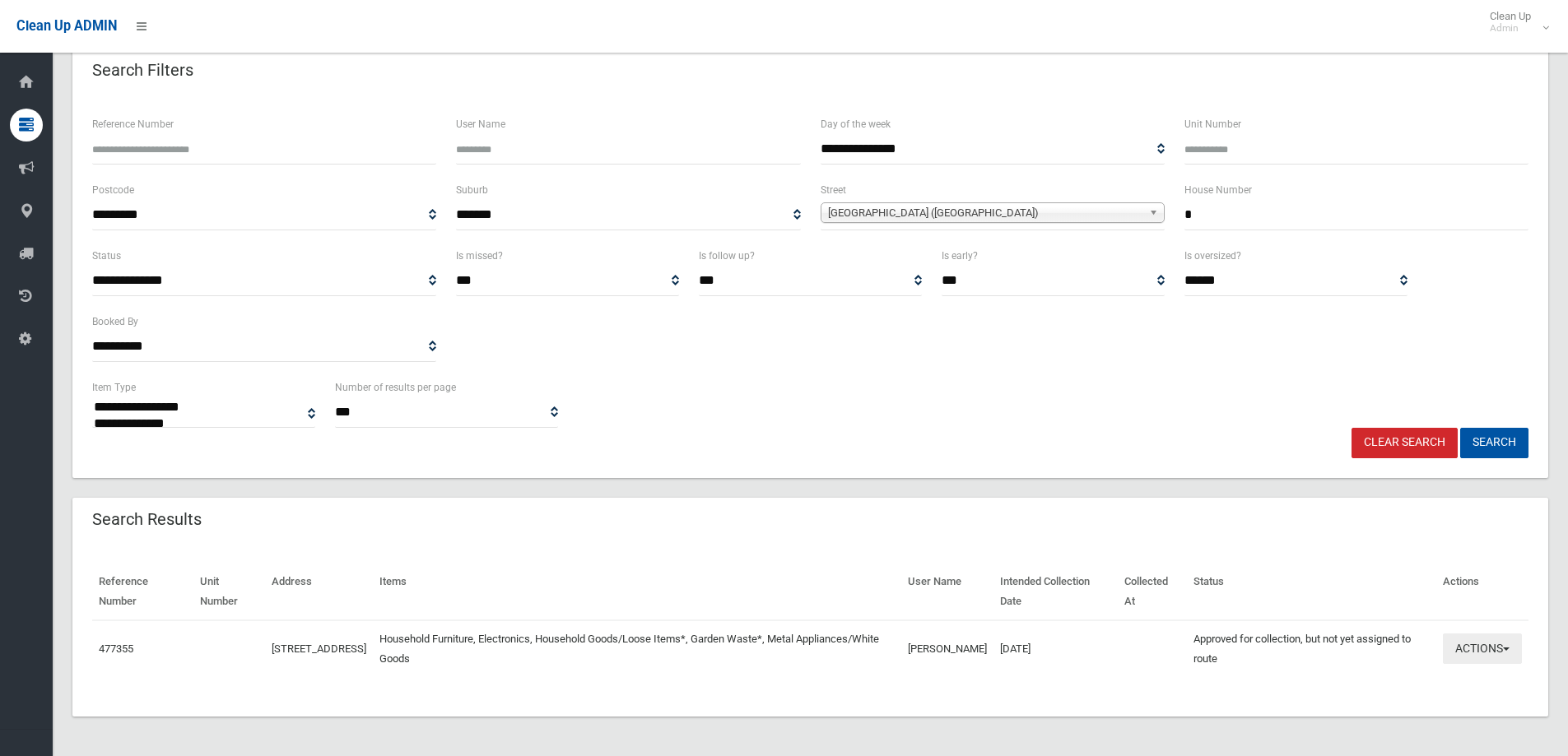
drag, startPoint x: 1482, startPoint y: 650, endPoint x: 1484, endPoint y: 663, distance: 13.2
click at [1487, 660] on button "Actions" at bounding box center [1483, 649] width 79 height 30
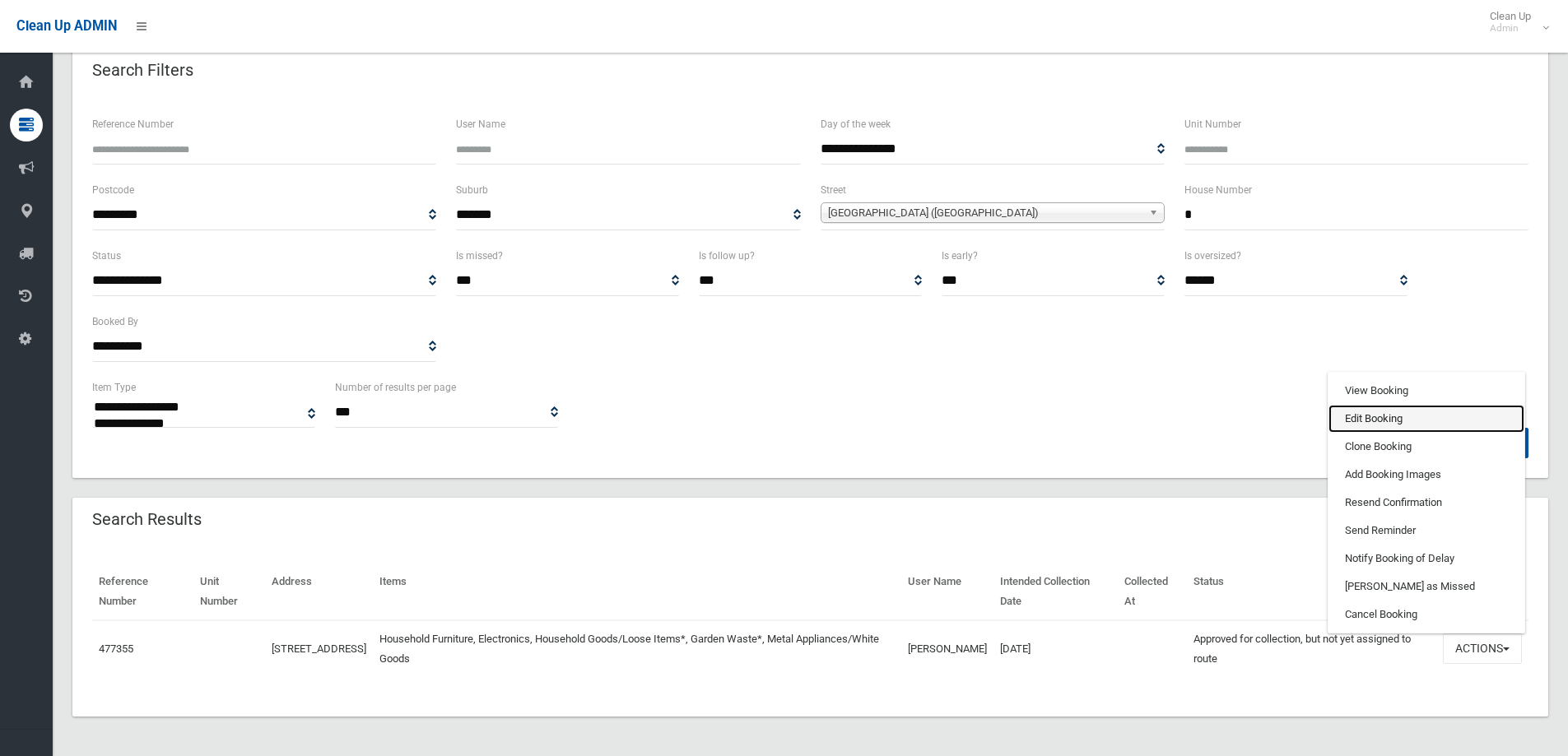
click at [1355, 413] on link "Edit Booking" at bounding box center [1426, 418] width 196 height 28
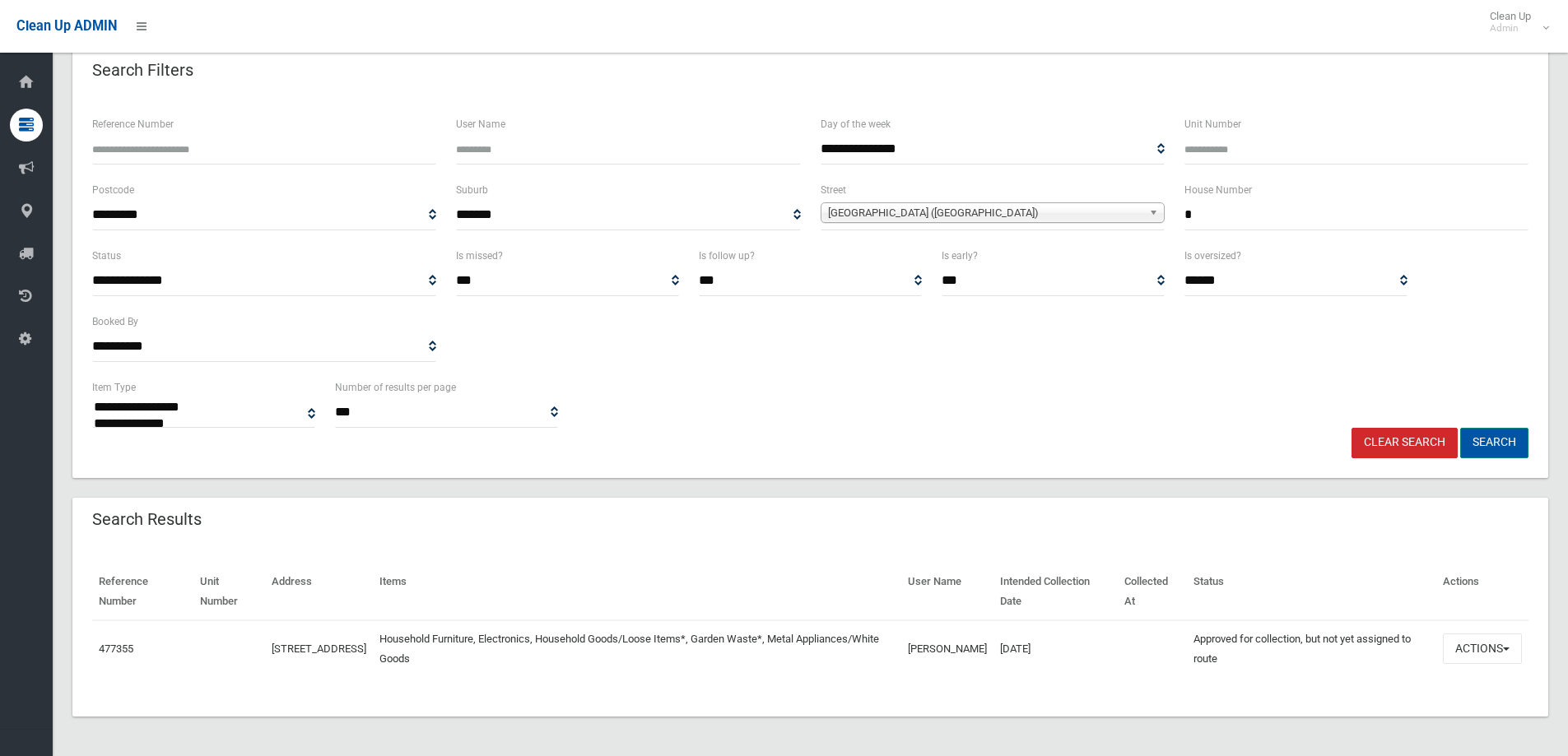
click at [1490, 443] on button "Search" at bounding box center [1494, 443] width 68 height 30
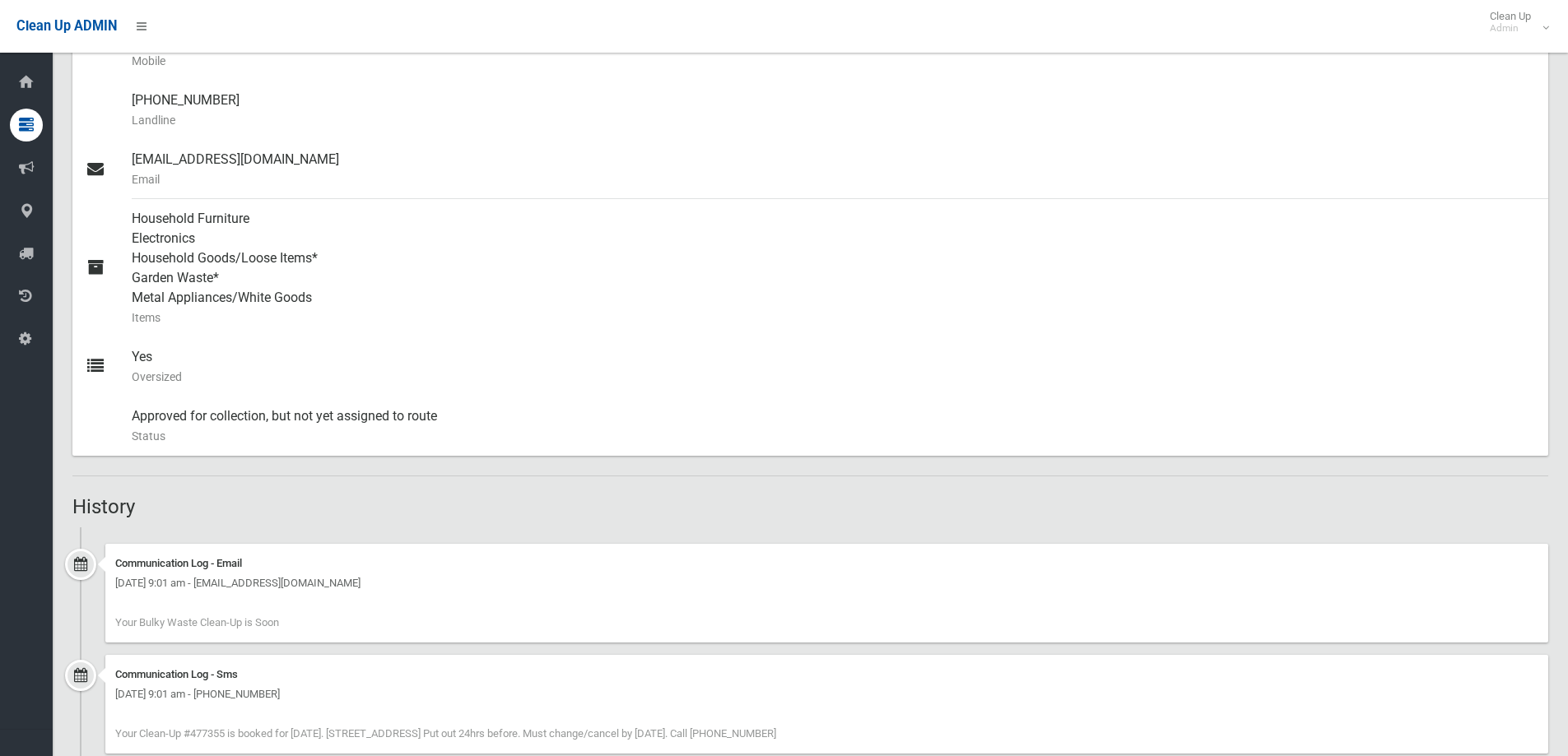
scroll to position [83, 0]
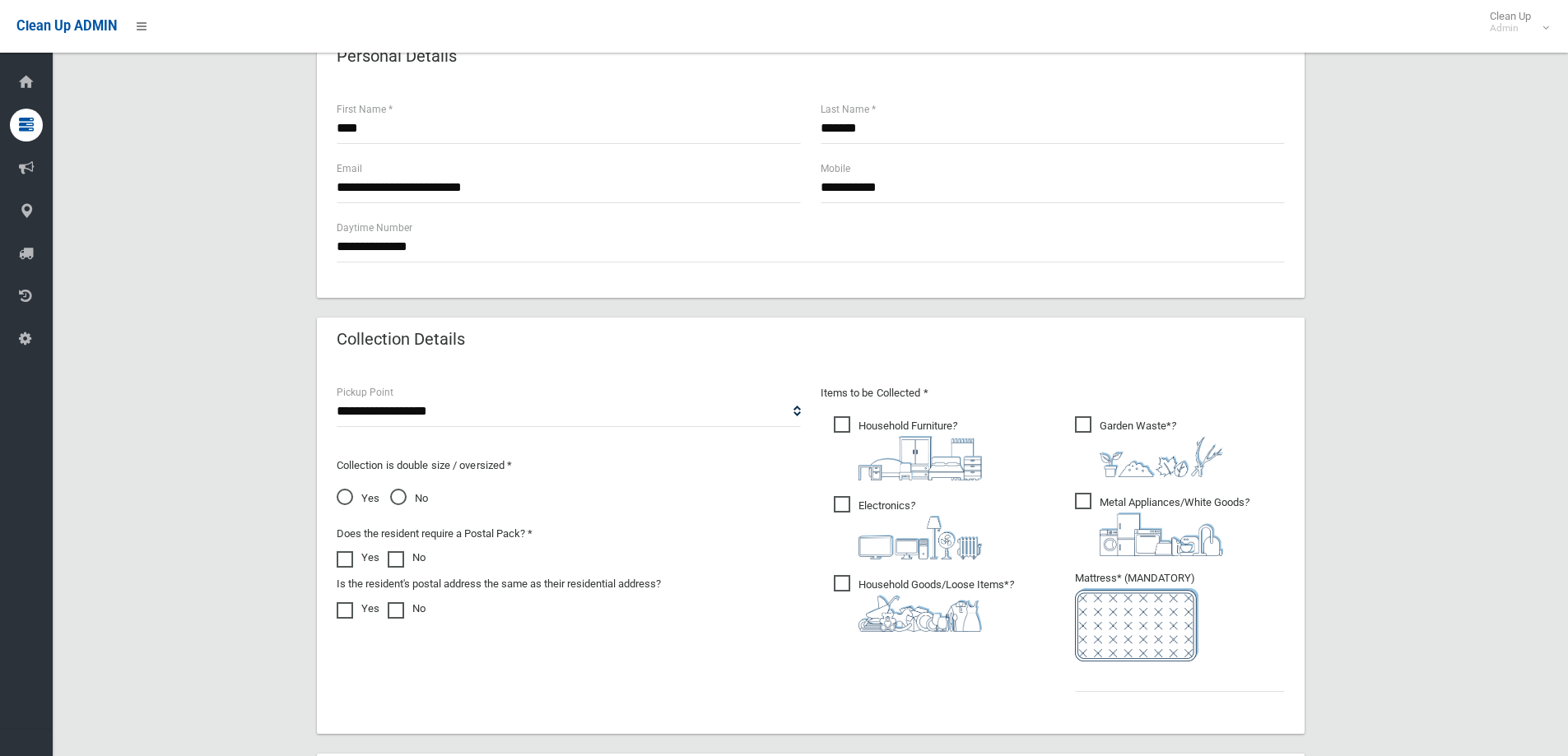
scroll to position [576, 0]
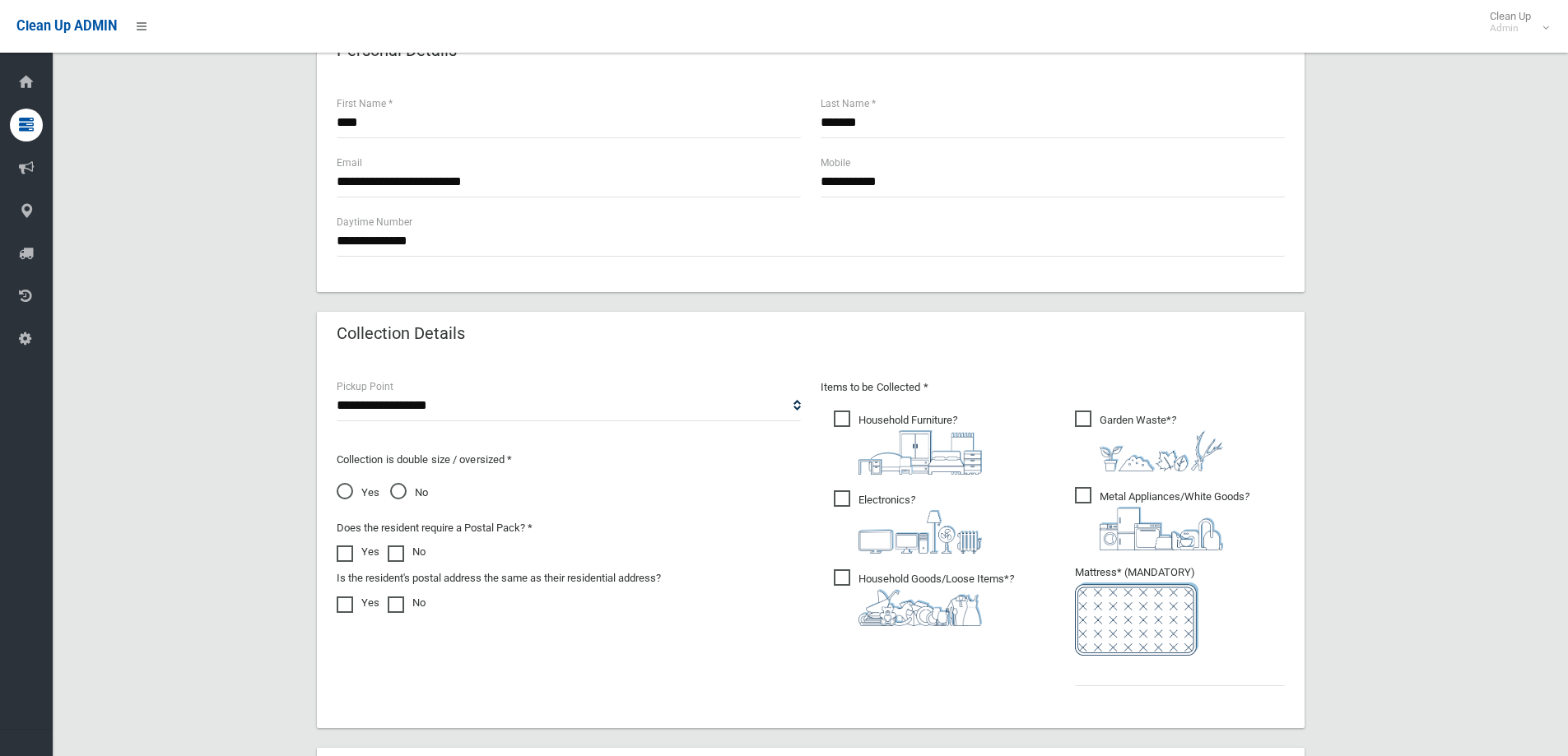
click at [400, 489] on span "No" at bounding box center [408, 492] width 38 height 19
click at [1130, 676] on input "text" at bounding box center [1180, 671] width 210 height 30
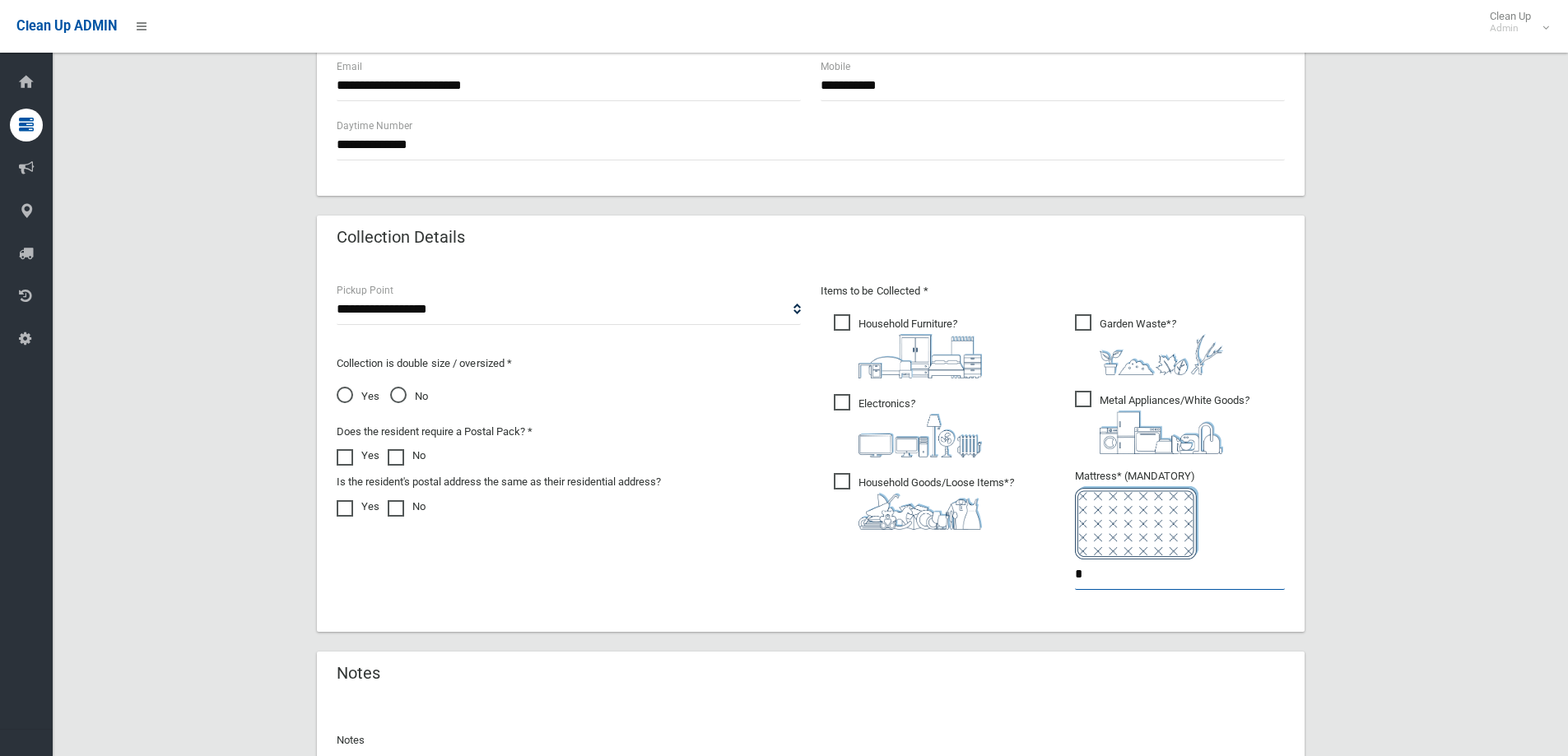
scroll to position [864, 0]
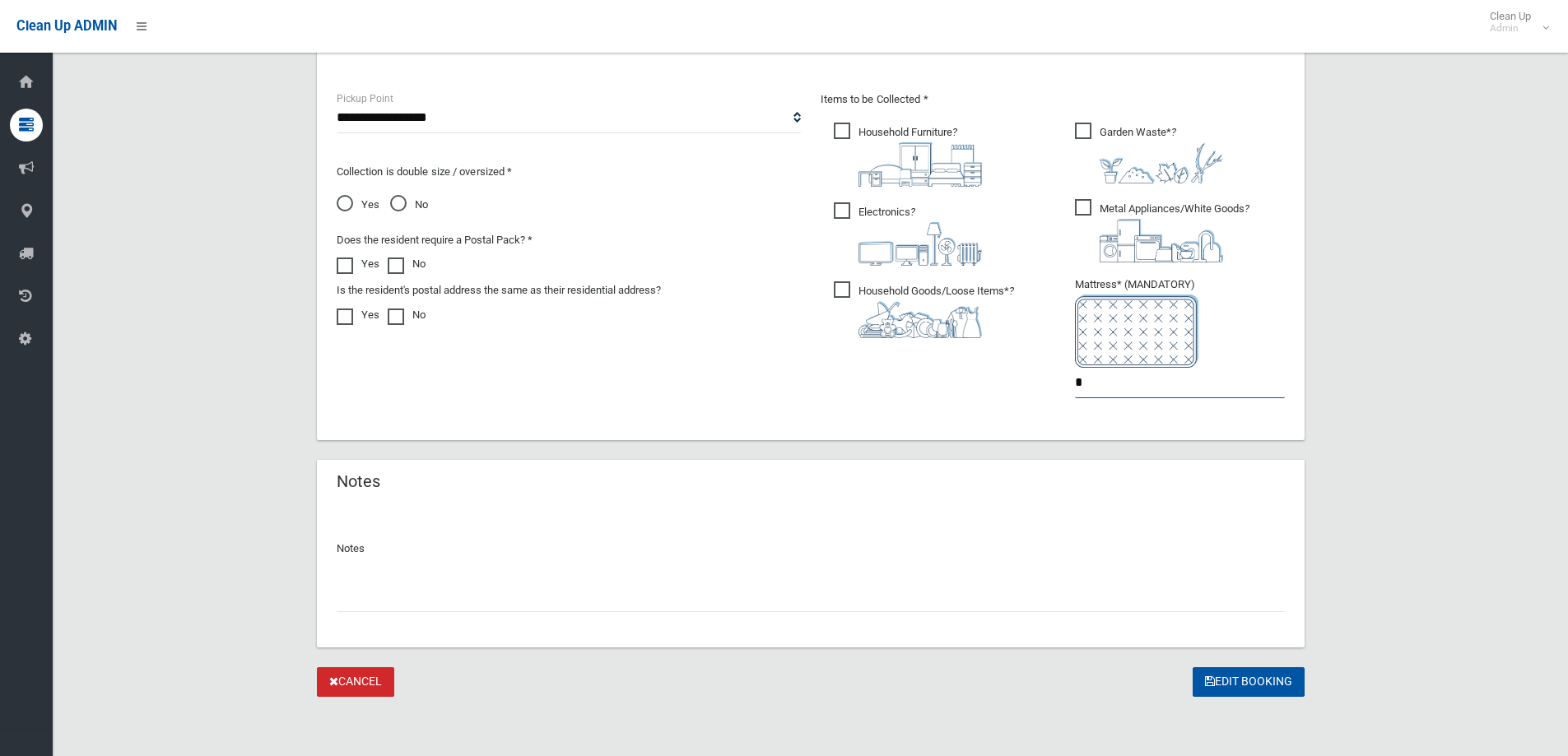
type input "*"
click at [376, 598] on input "text" at bounding box center [811, 597] width 949 height 30
type input "**********"
click at [1231, 682] on button "Edit Booking" at bounding box center [1248, 683] width 112 height 30
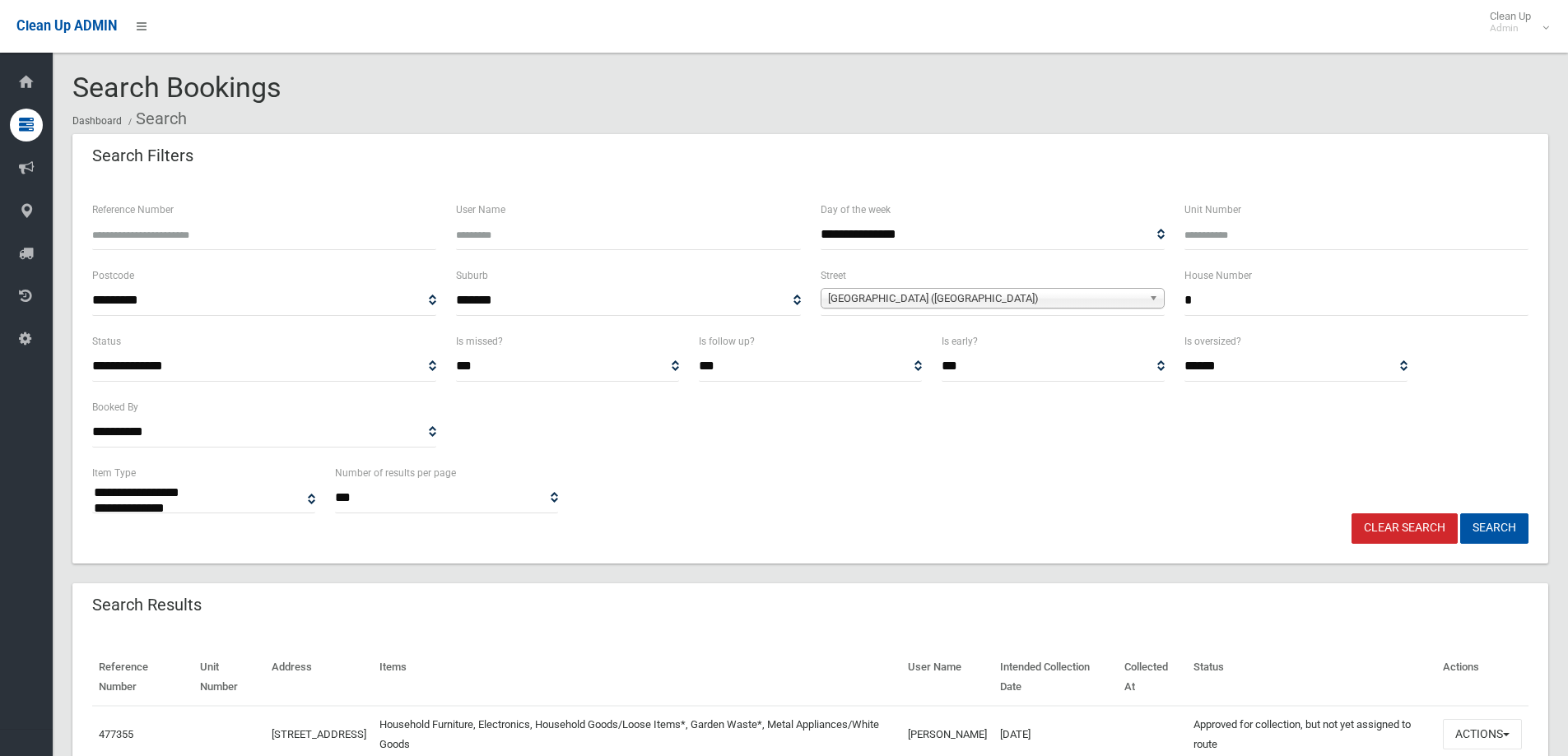
select select
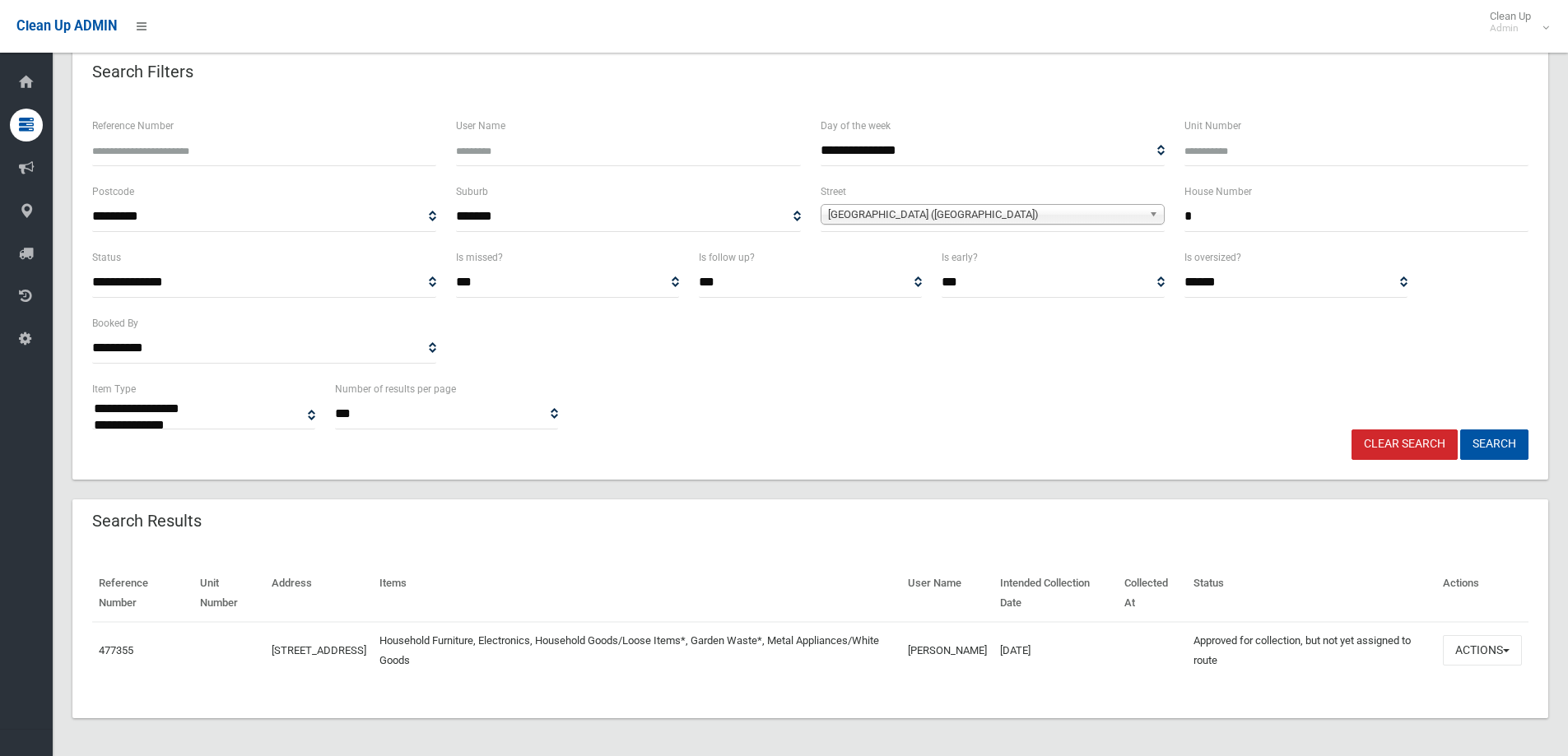
scroll to position [85, 0]
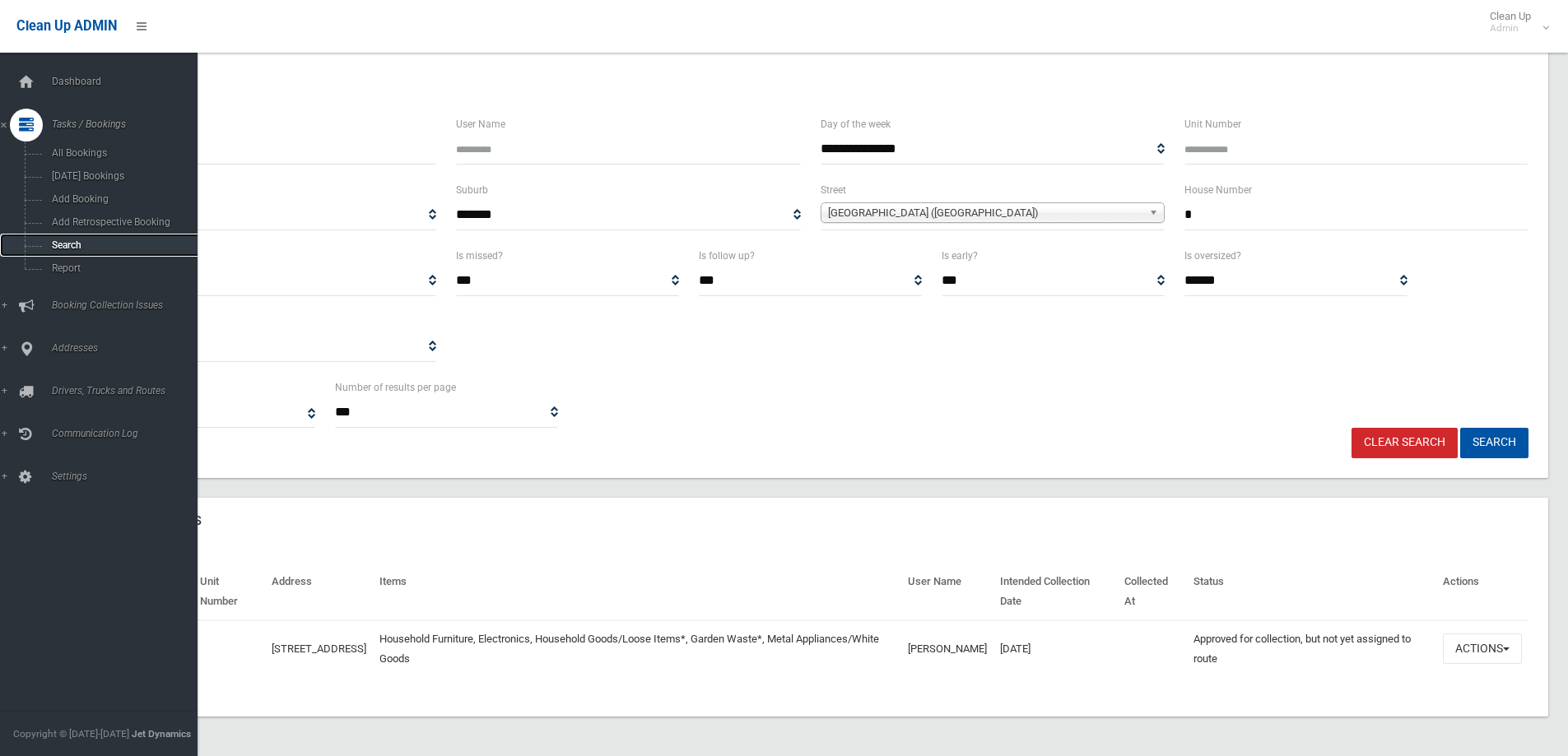
click at [57, 240] on span "Search" at bounding box center [122, 246] width 149 height 12
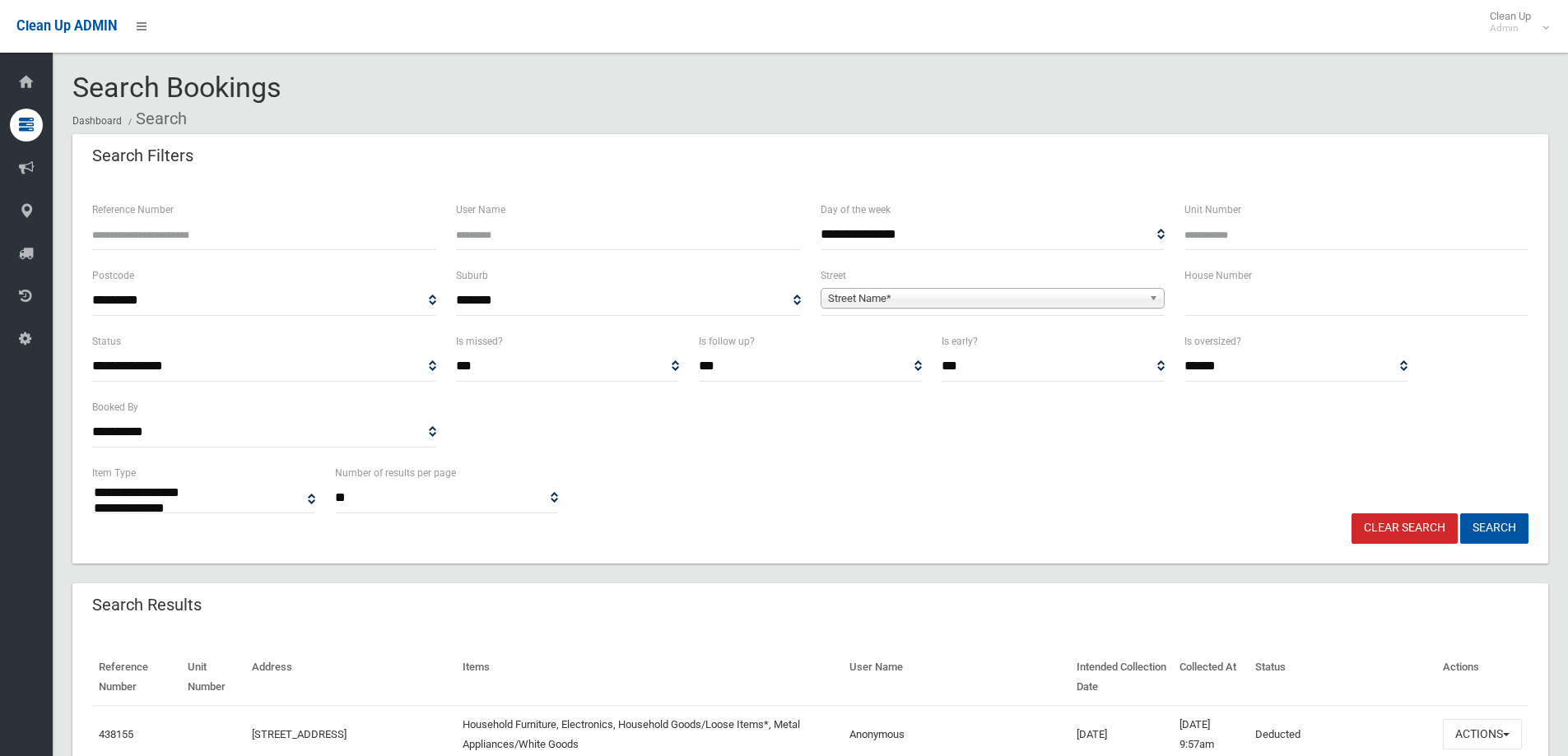
select select
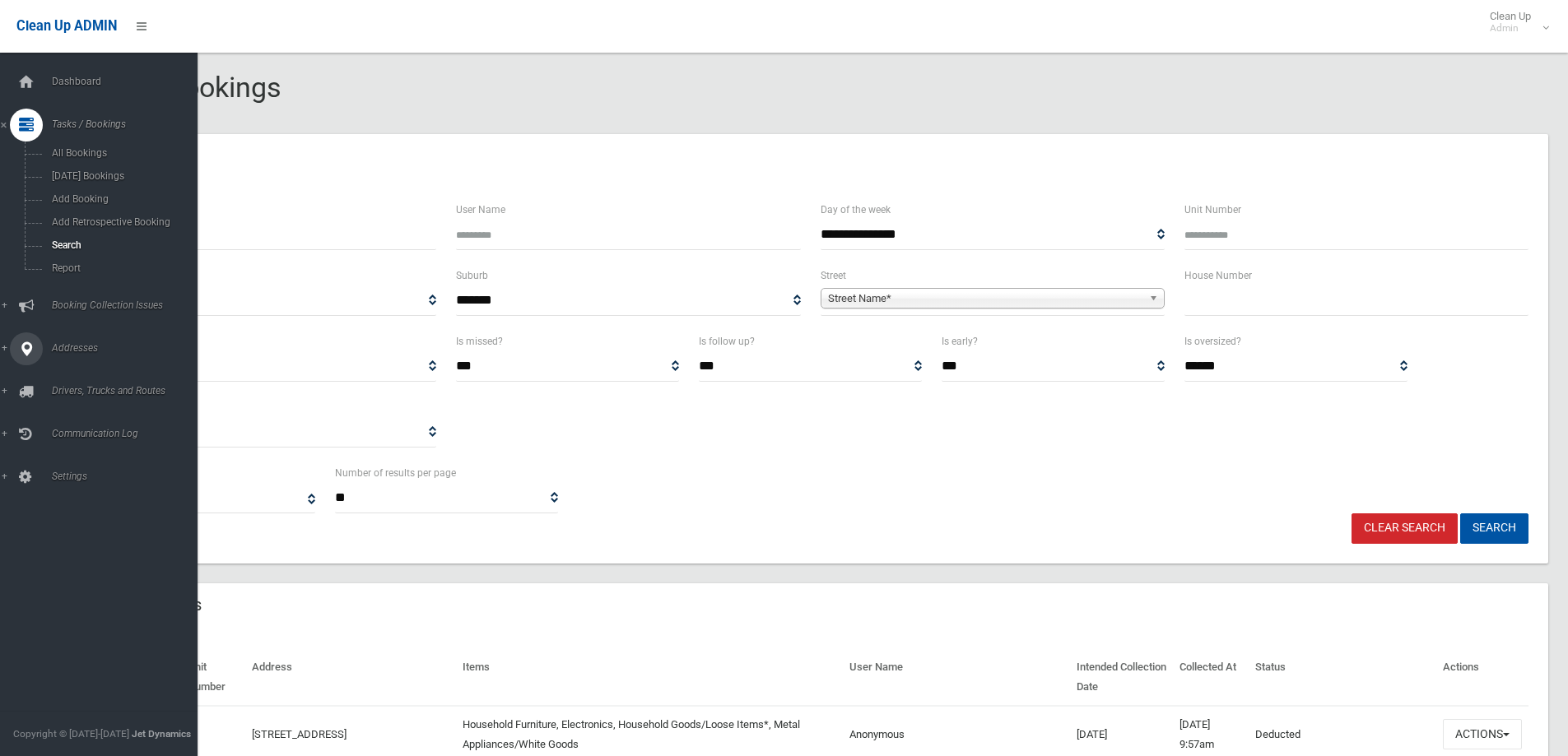
click at [72, 346] on span "Addresses" at bounding box center [128, 348] width 163 height 12
click at [73, 238] on span "All Addresses" at bounding box center [122, 239] width 149 height 12
click at [74, 238] on span "All Addresses" at bounding box center [122, 239] width 149 height 12
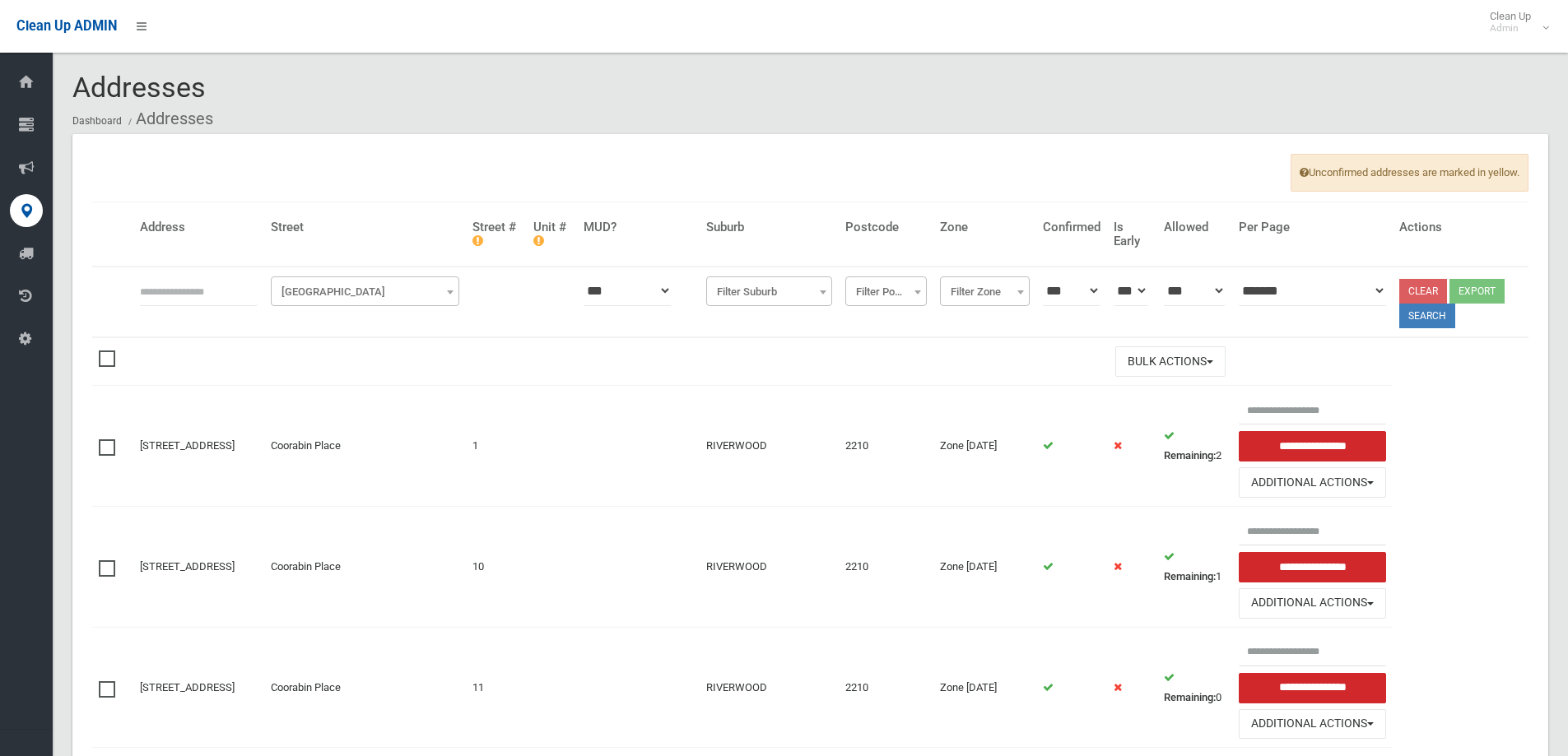
click at [145, 293] on input "text" at bounding box center [198, 291] width 117 height 30
type input "***"
click at [369, 292] on span "Filter Street" at bounding box center [365, 292] width 181 height 23
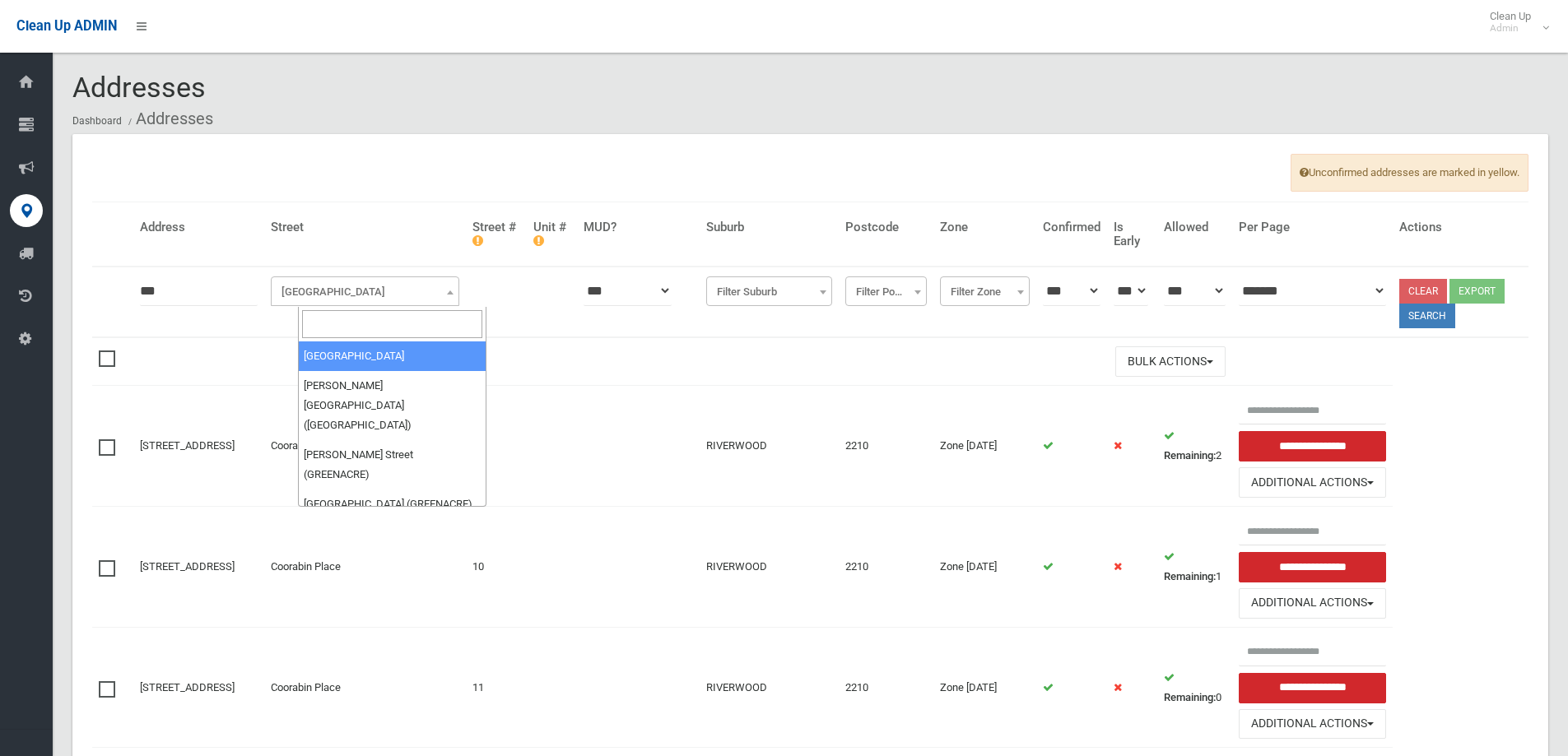
click at [325, 320] on input "search" at bounding box center [392, 324] width 181 height 28
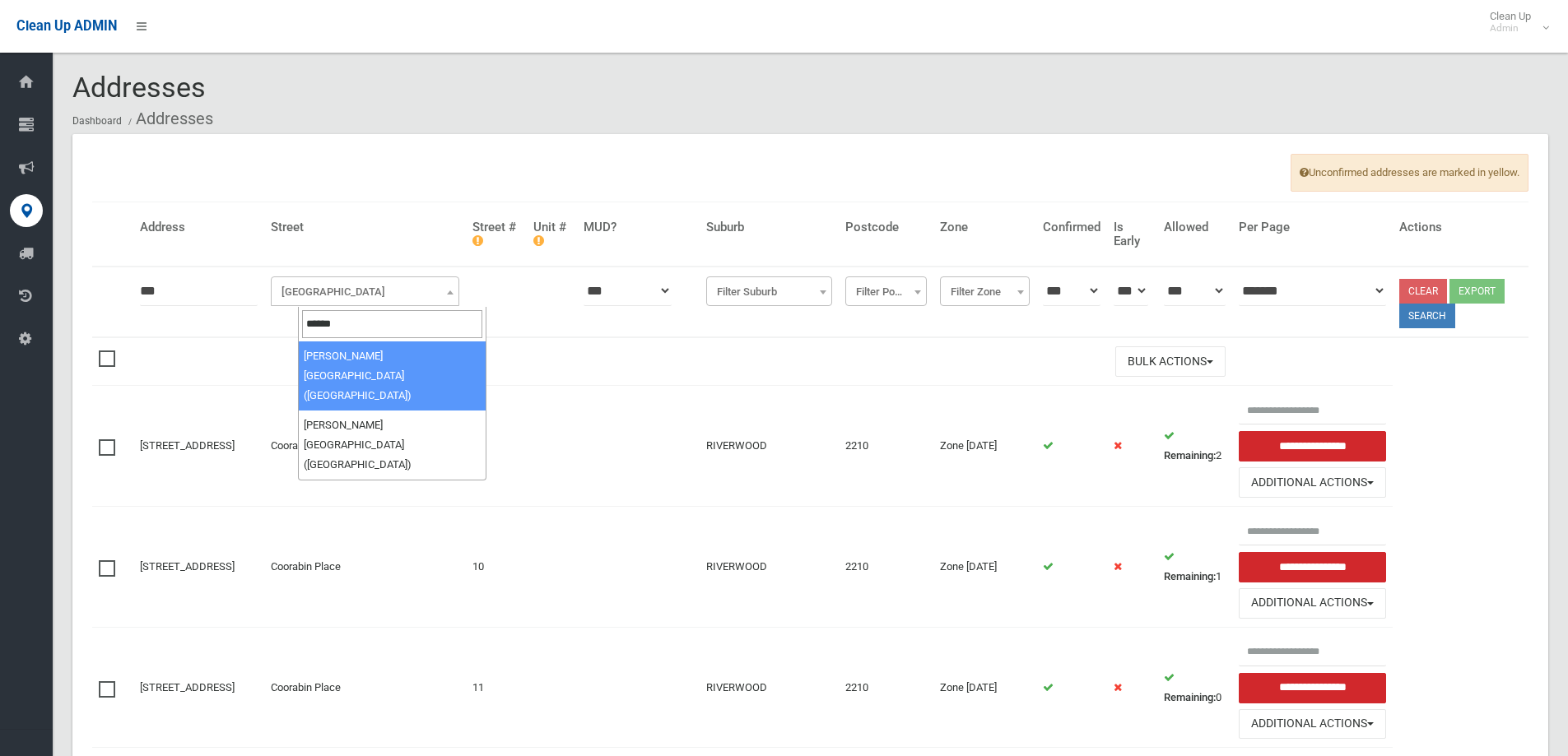
type input "******"
select select "***"
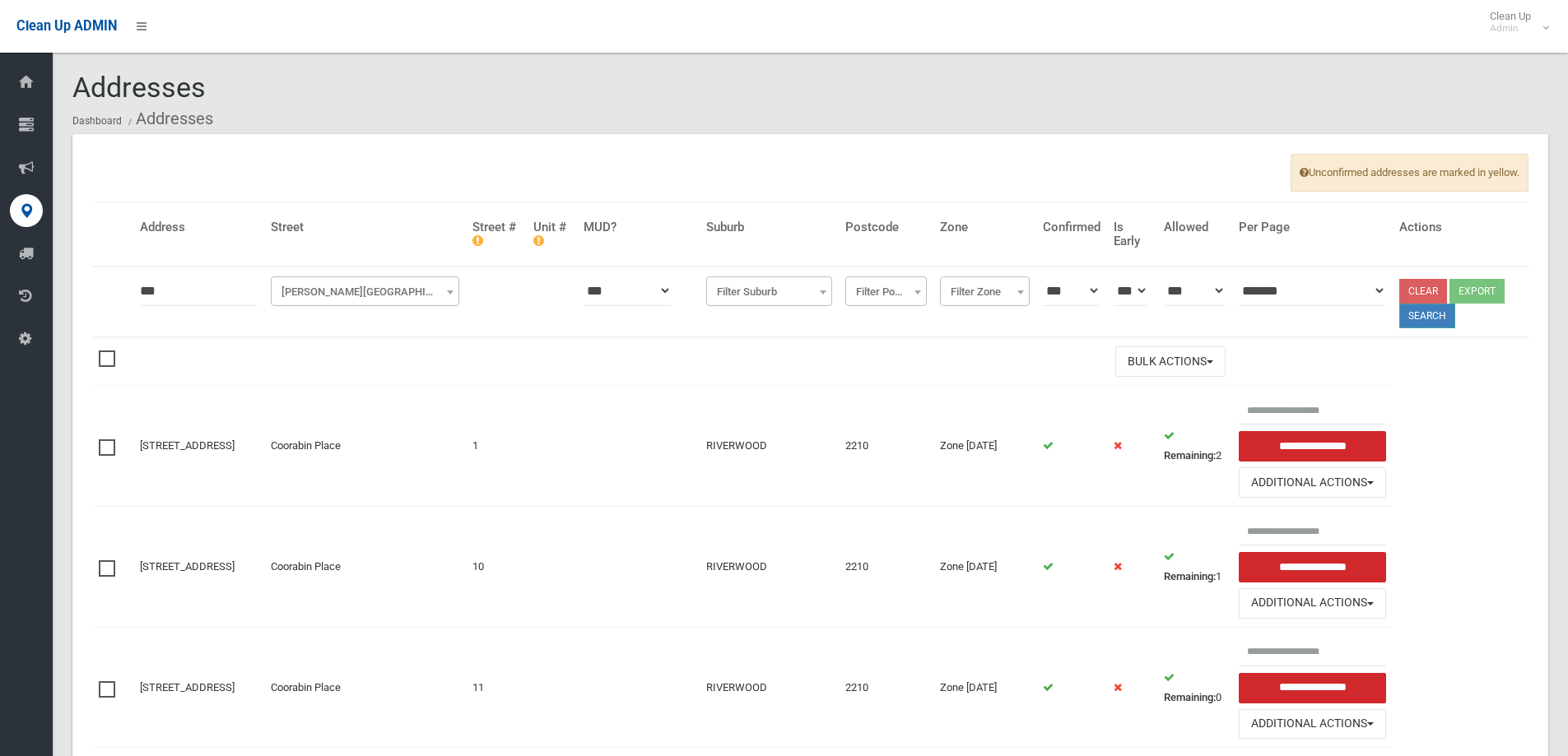
click at [1442, 310] on button "Search" at bounding box center [1427, 316] width 56 height 24
click at [1432, 313] on button "Search" at bounding box center [1427, 316] width 56 height 24
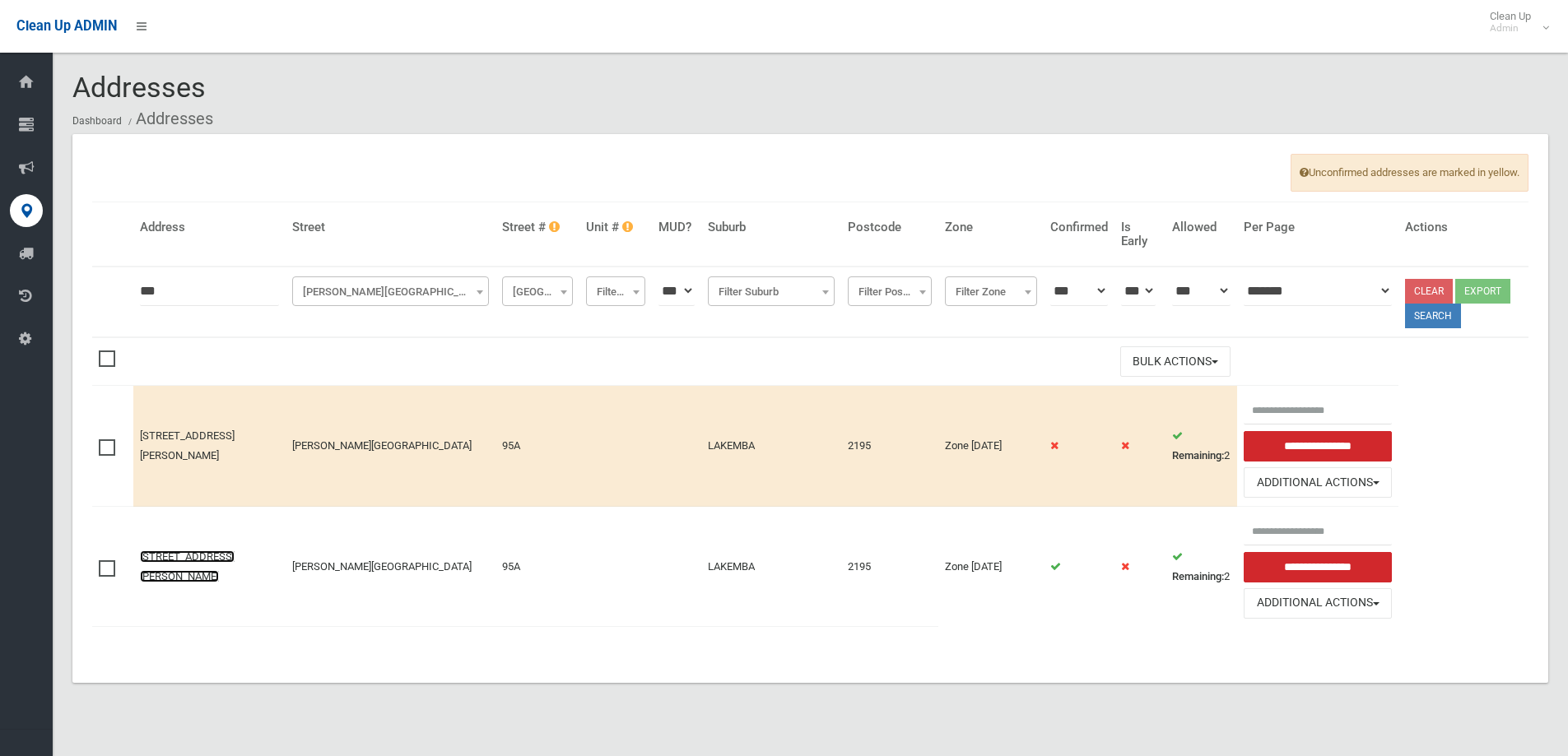
click at [170, 562] on link "[STREET_ADDRESS][PERSON_NAME]" at bounding box center [187, 566] width 95 height 32
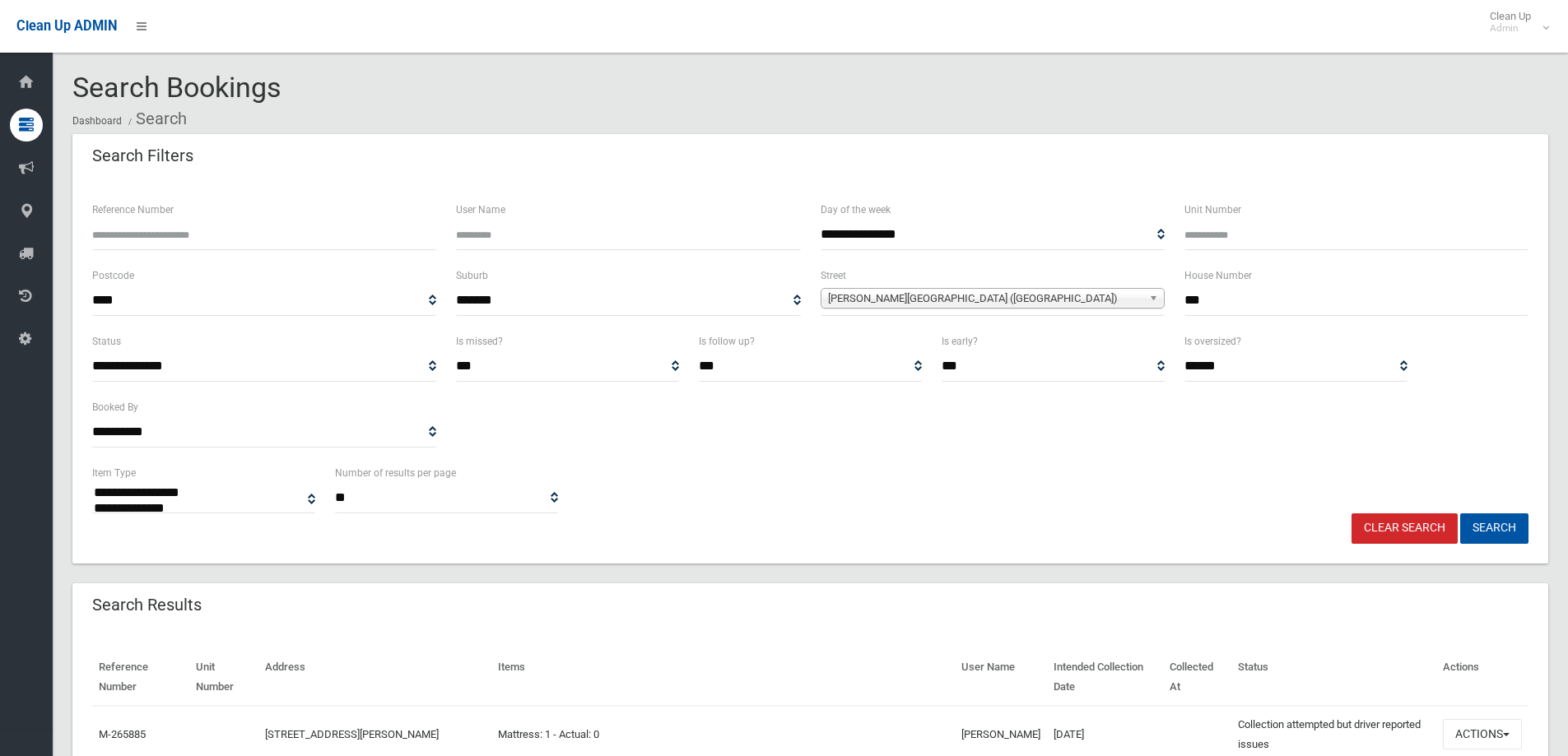
select select
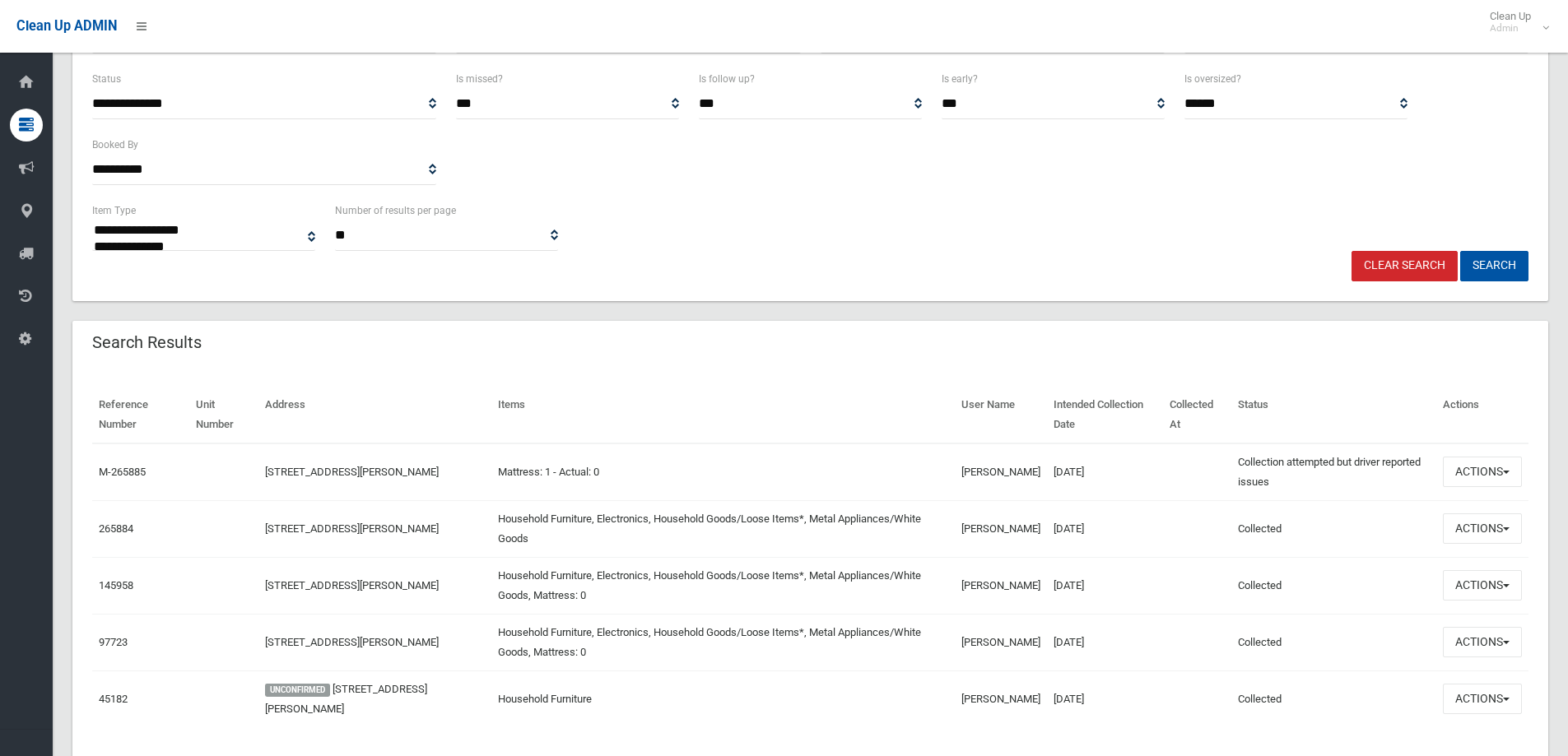
scroll to position [313, 0]
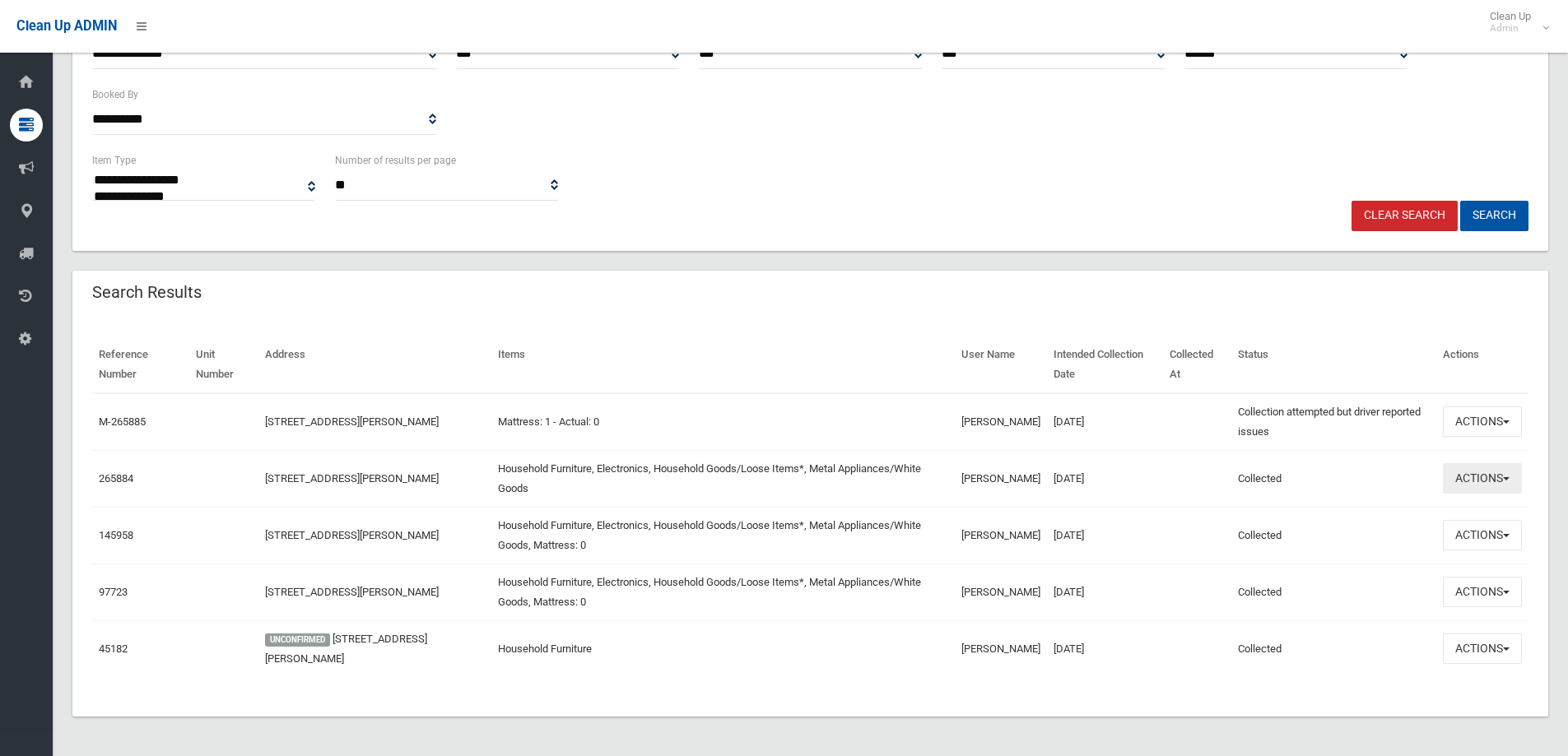
click at [1479, 479] on button "Actions" at bounding box center [1483, 478] width 79 height 30
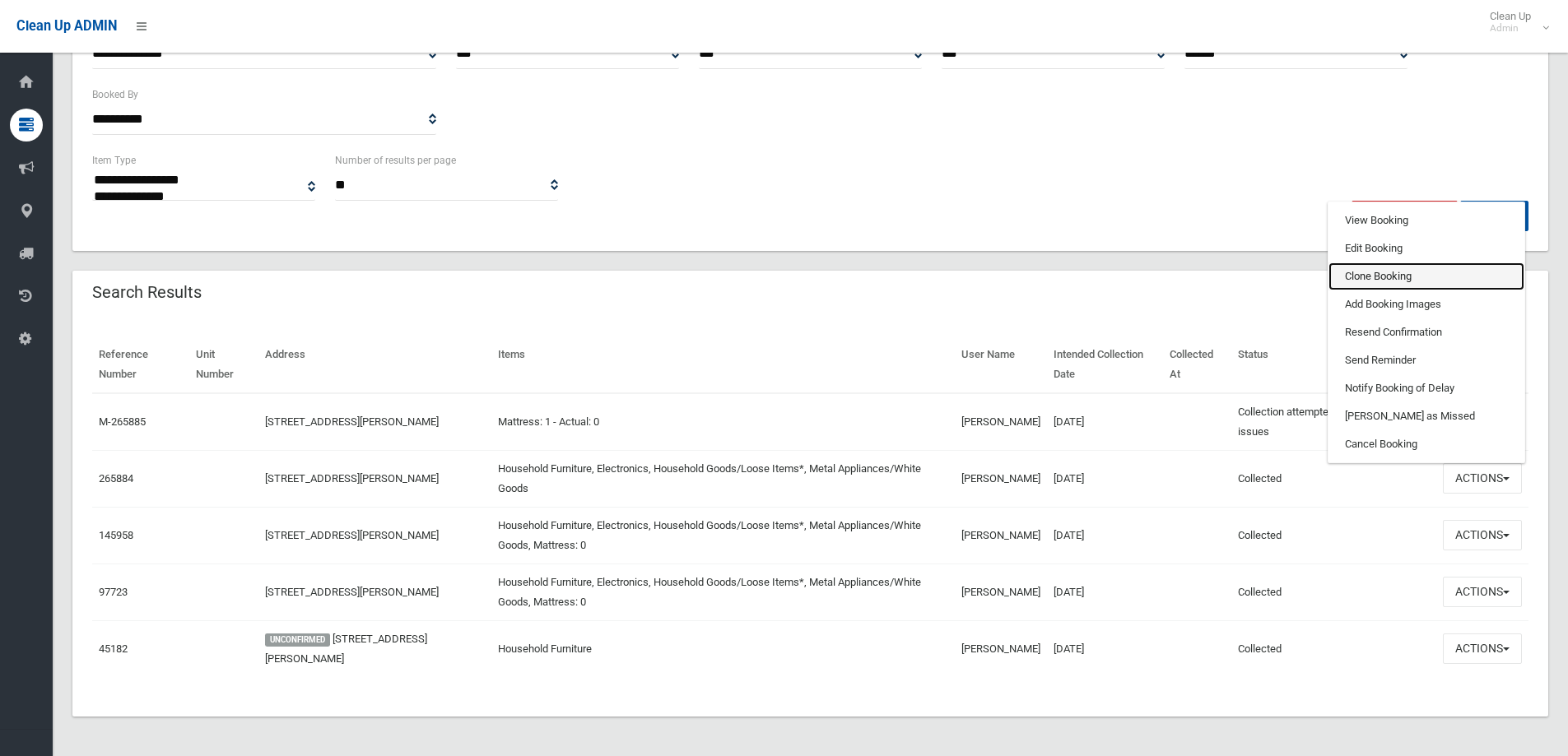
click at [1370, 277] on link "Clone Booking" at bounding box center [1426, 276] width 196 height 28
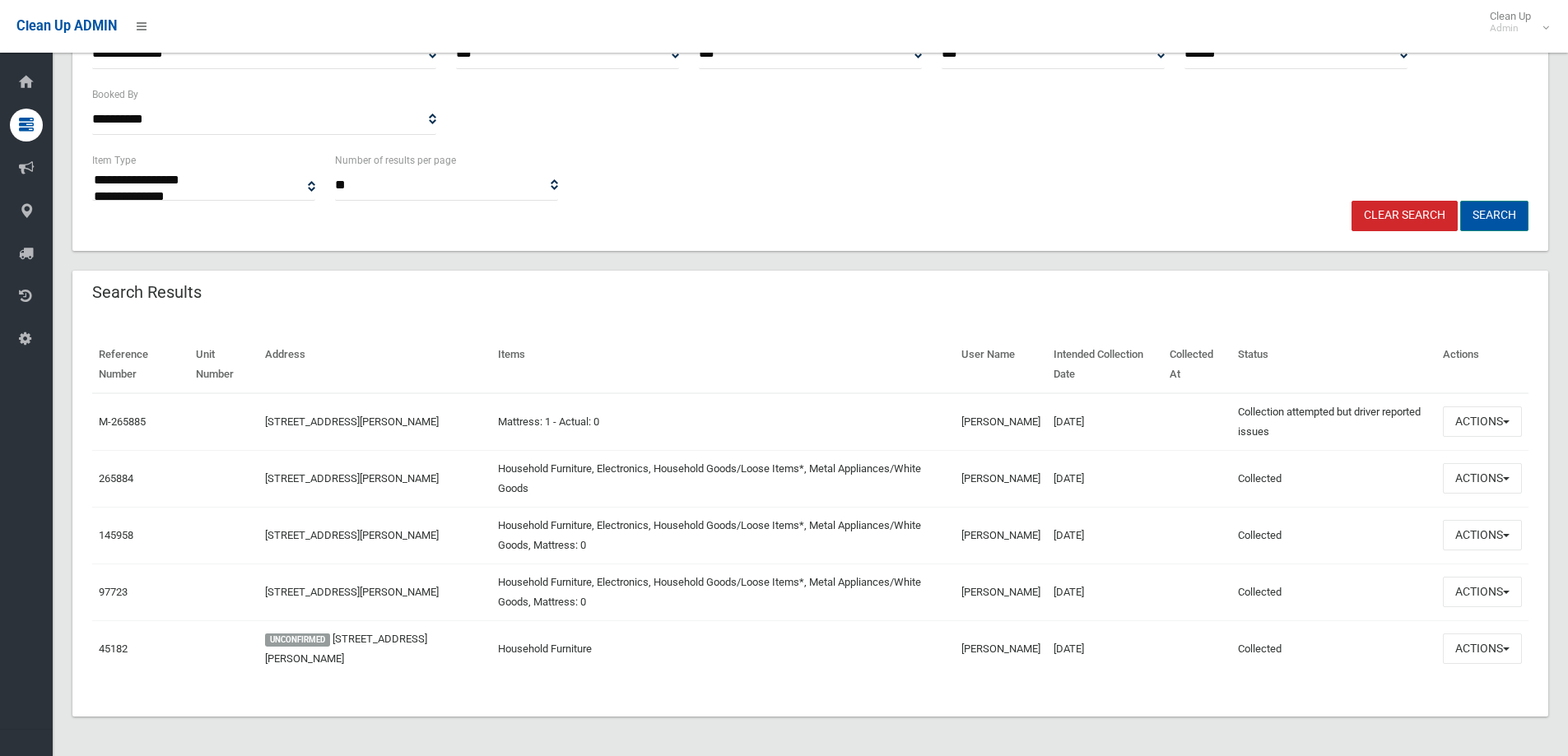
click at [1488, 214] on button "Search" at bounding box center [1494, 216] width 68 height 30
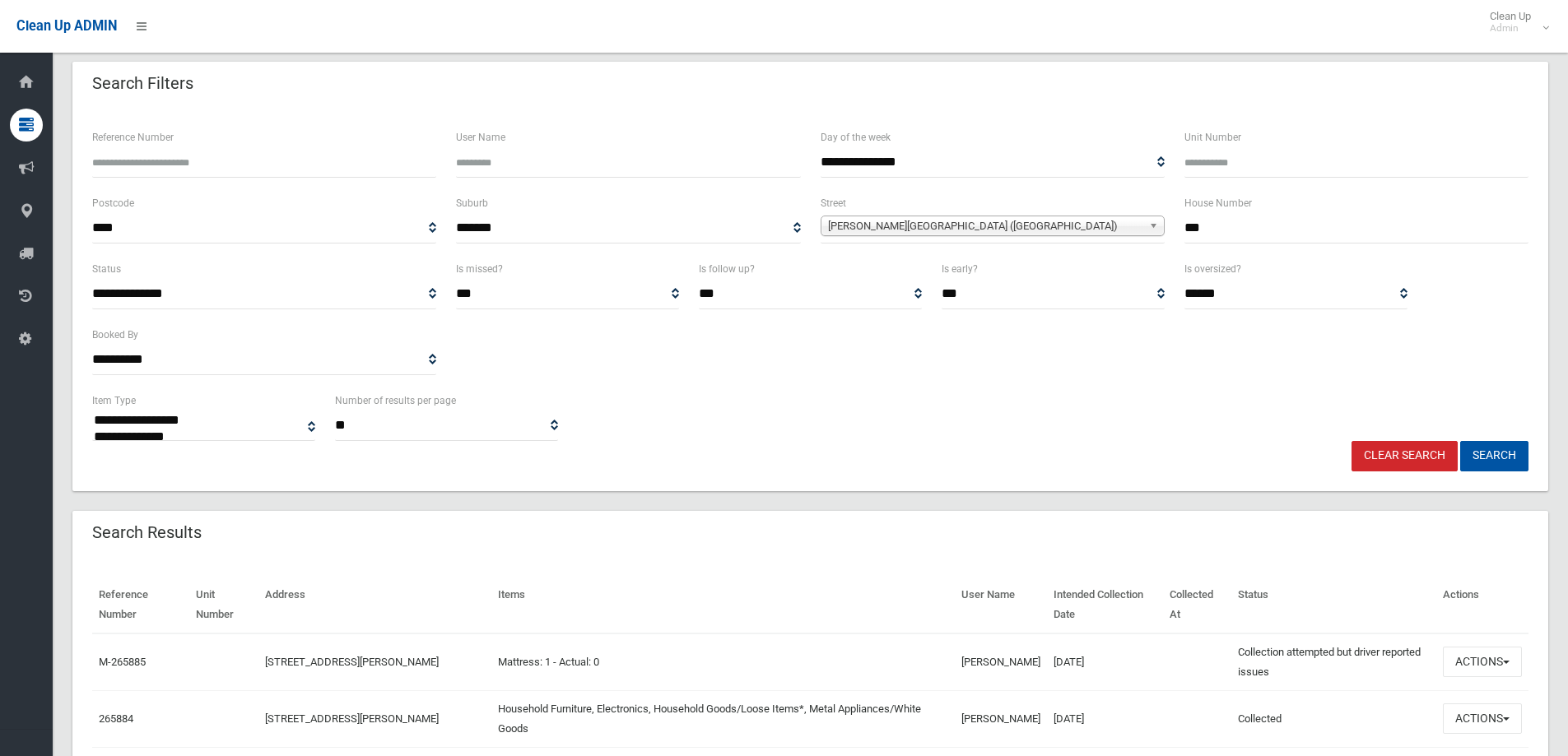
scroll to position [0, 0]
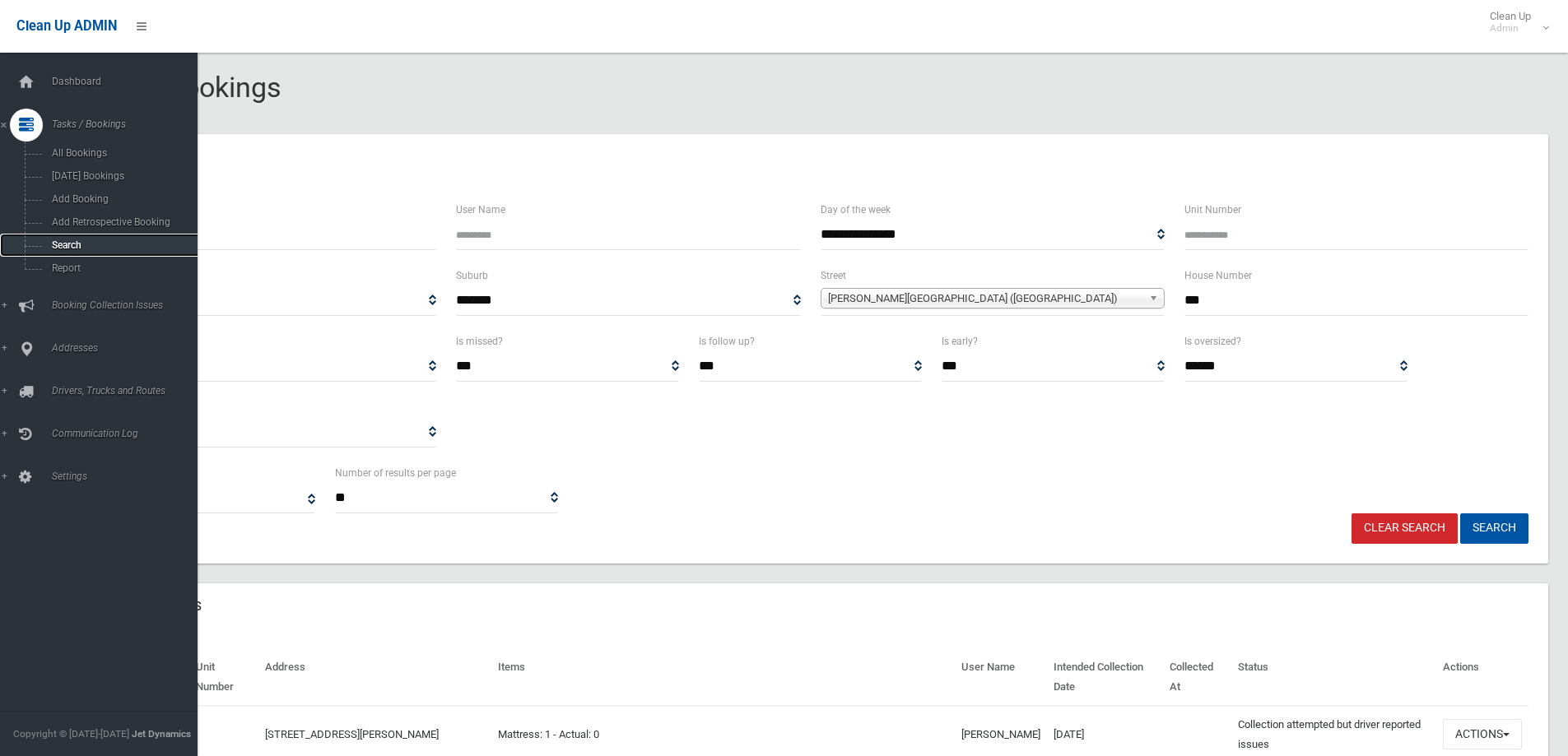
click at [70, 246] on span "Search" at bounding box center [122, 246] width 149 height 12
click at [51, 243] on span "Search" at bounding box center [122, 246] width 149 height 12
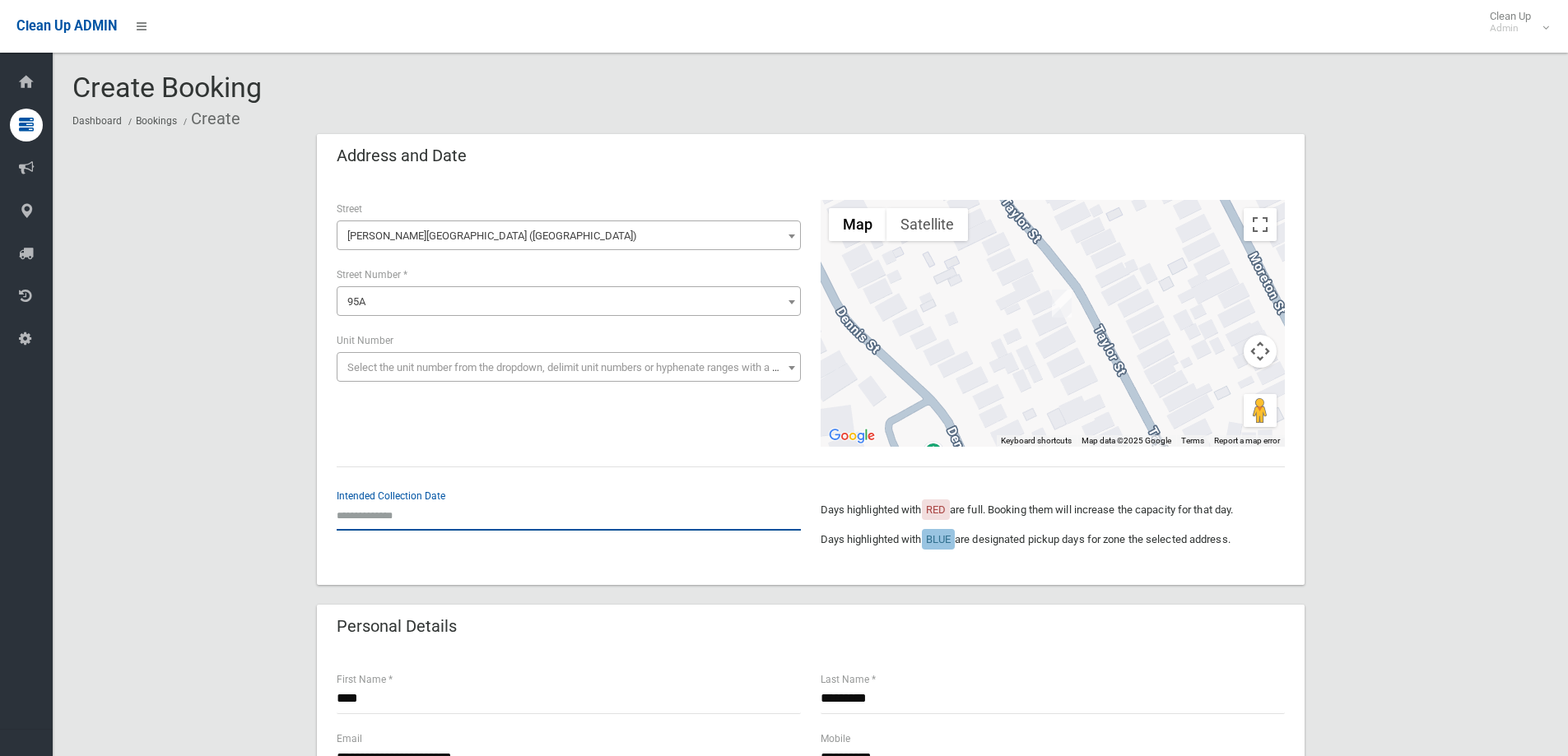
click at [350, 513] on input "text" at bounding box center [569, 516] width 464 height 30
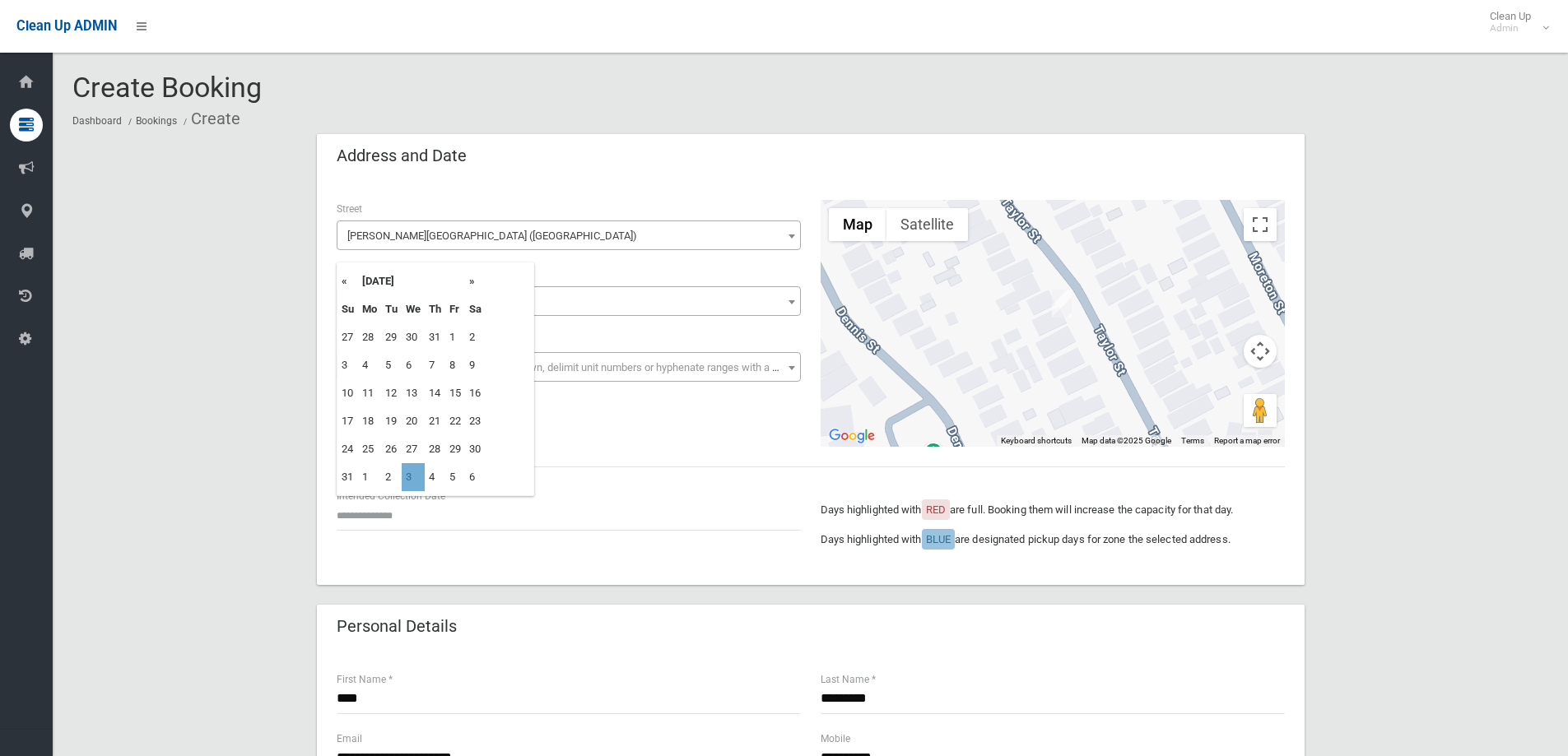
click at [409, 478] on td "3" at bounding box center [413, 477] width 23 height 28
type input "**********"
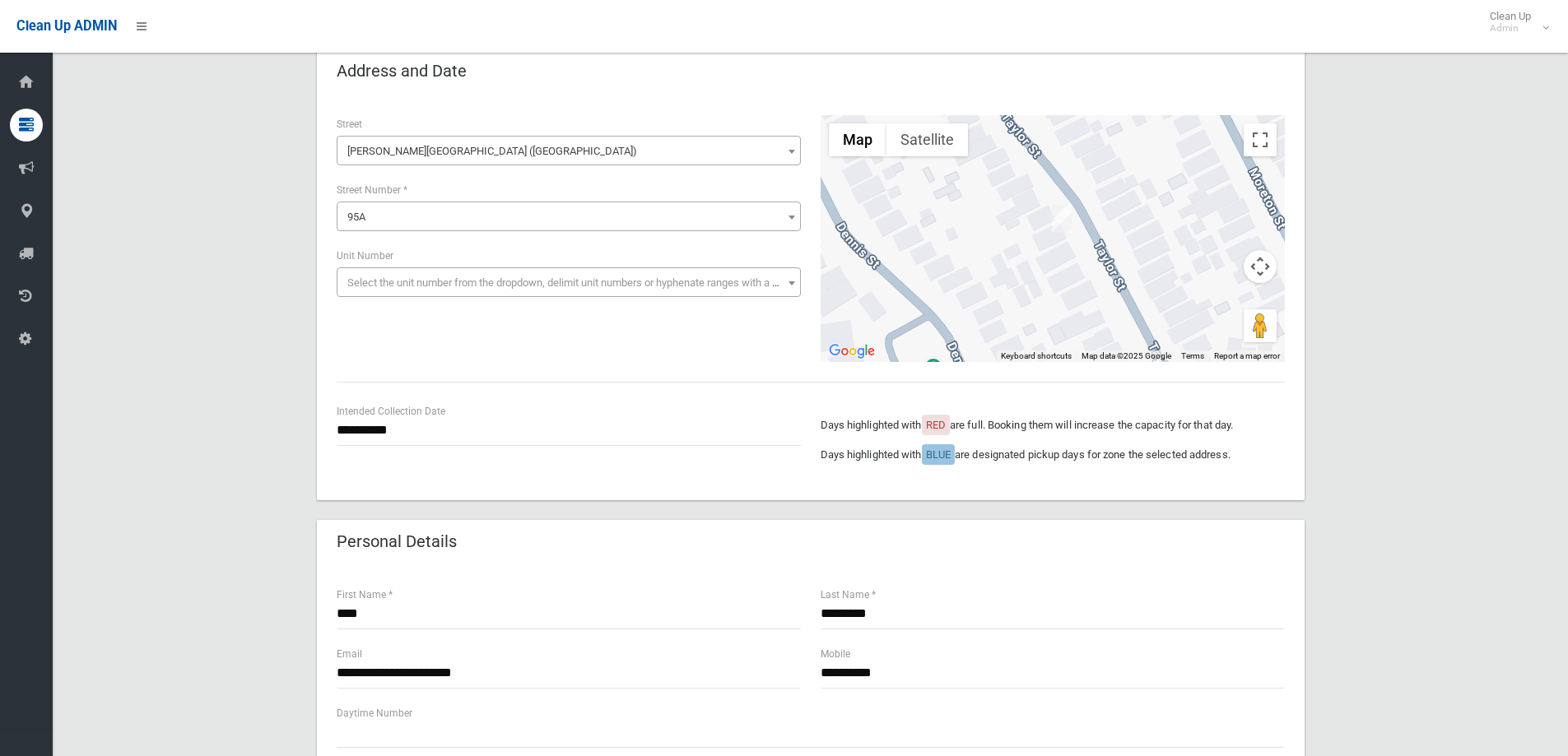
scroll to position [165, 0]
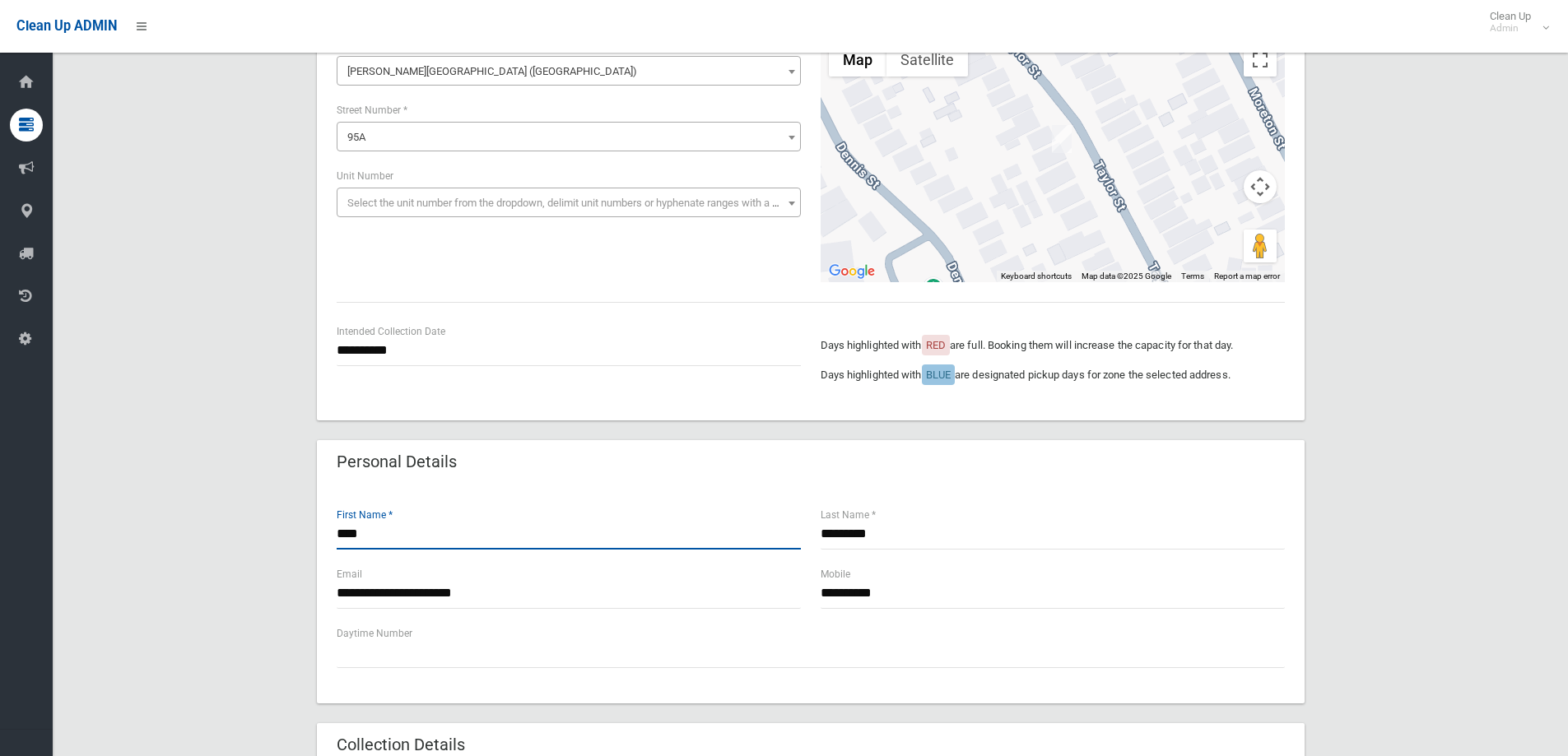
click at [378, 530] on input "****" at bounding box center [569, 534] width 464 height 30
type input "*"
type input "*******"
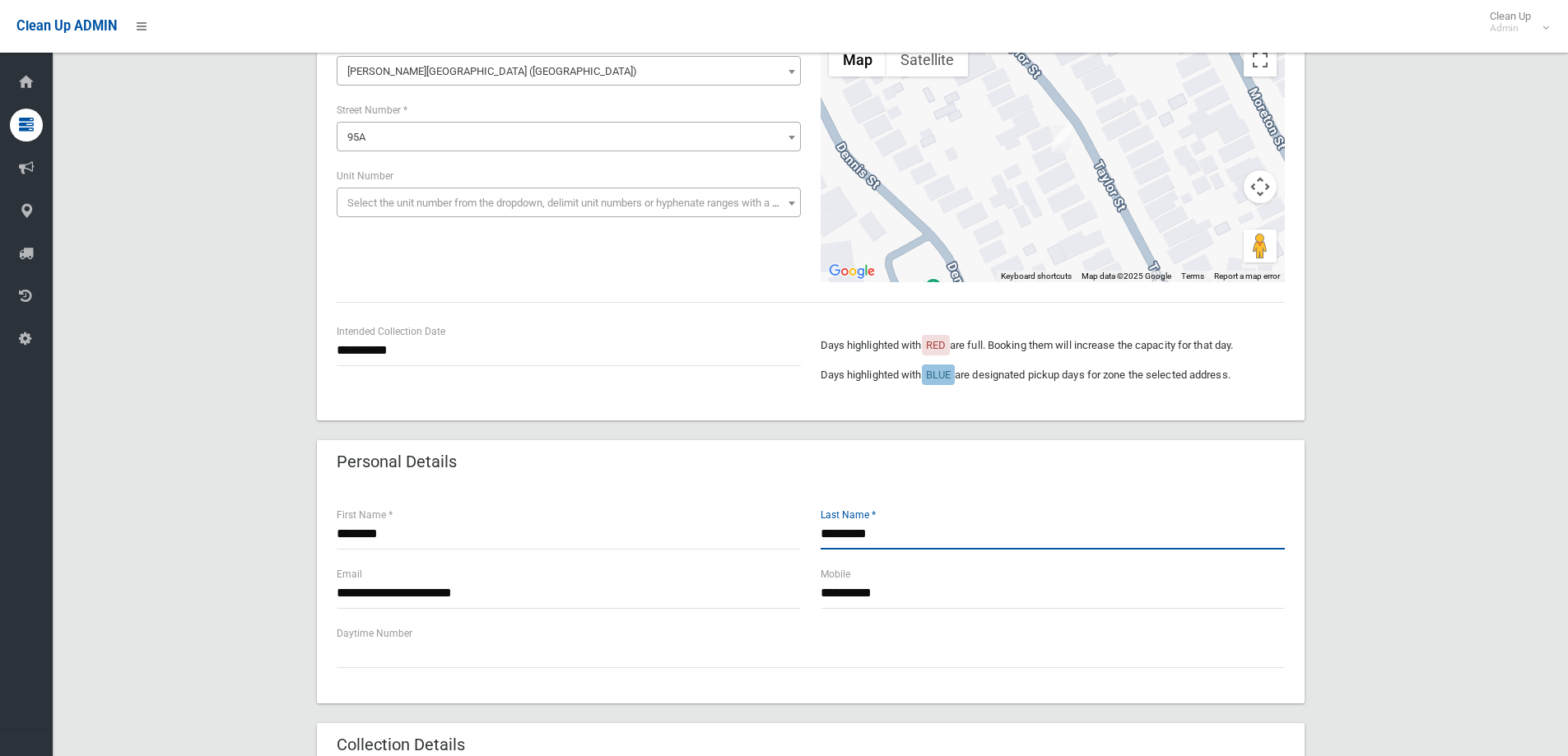
click at [909, 532] on input "*********" at bounding box center [1052, 534] width 464 height 30
type input "*"
type input "********"
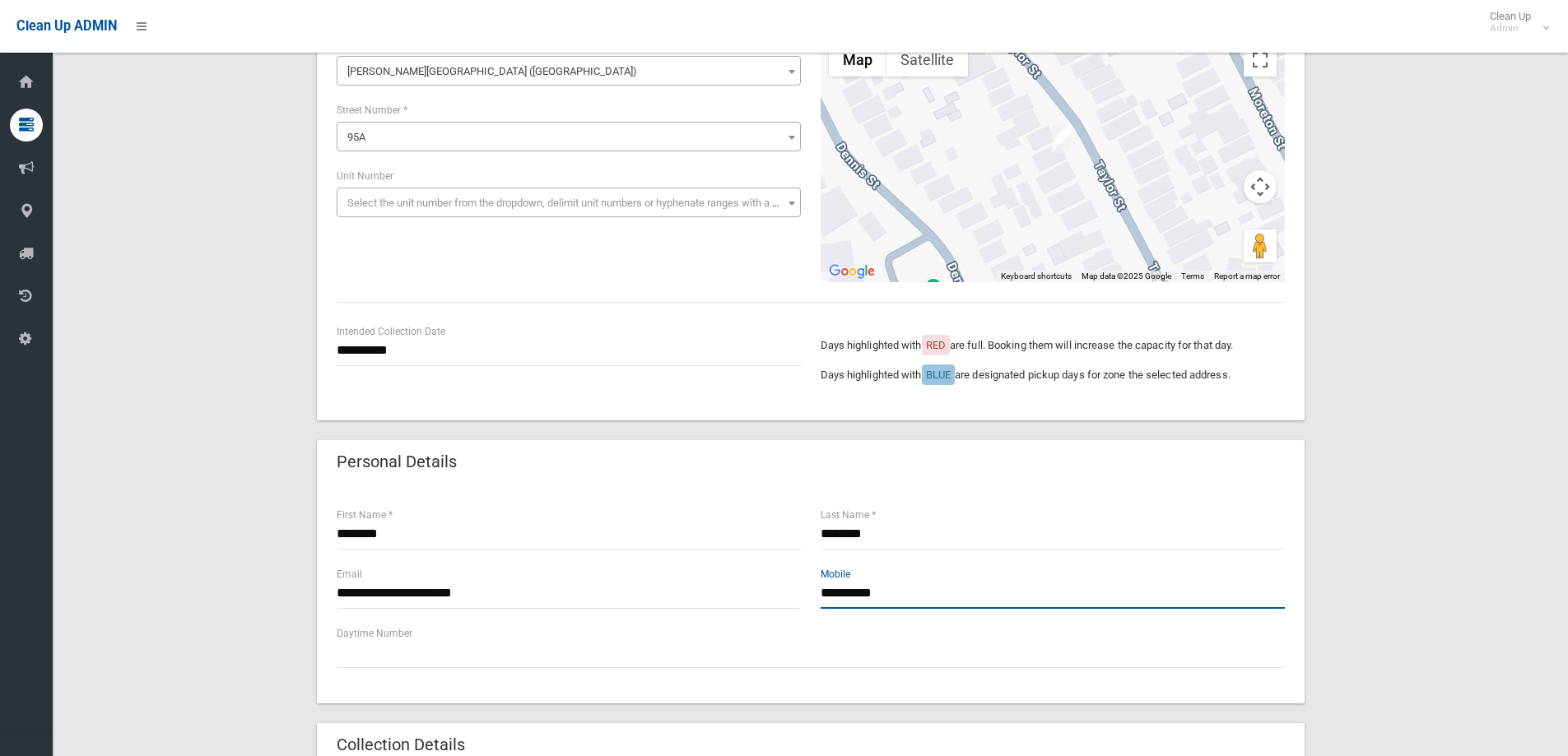
click at [913, 592] on input "**********" at bounding box center [1052, 594] width 464 height 30
type input "*"
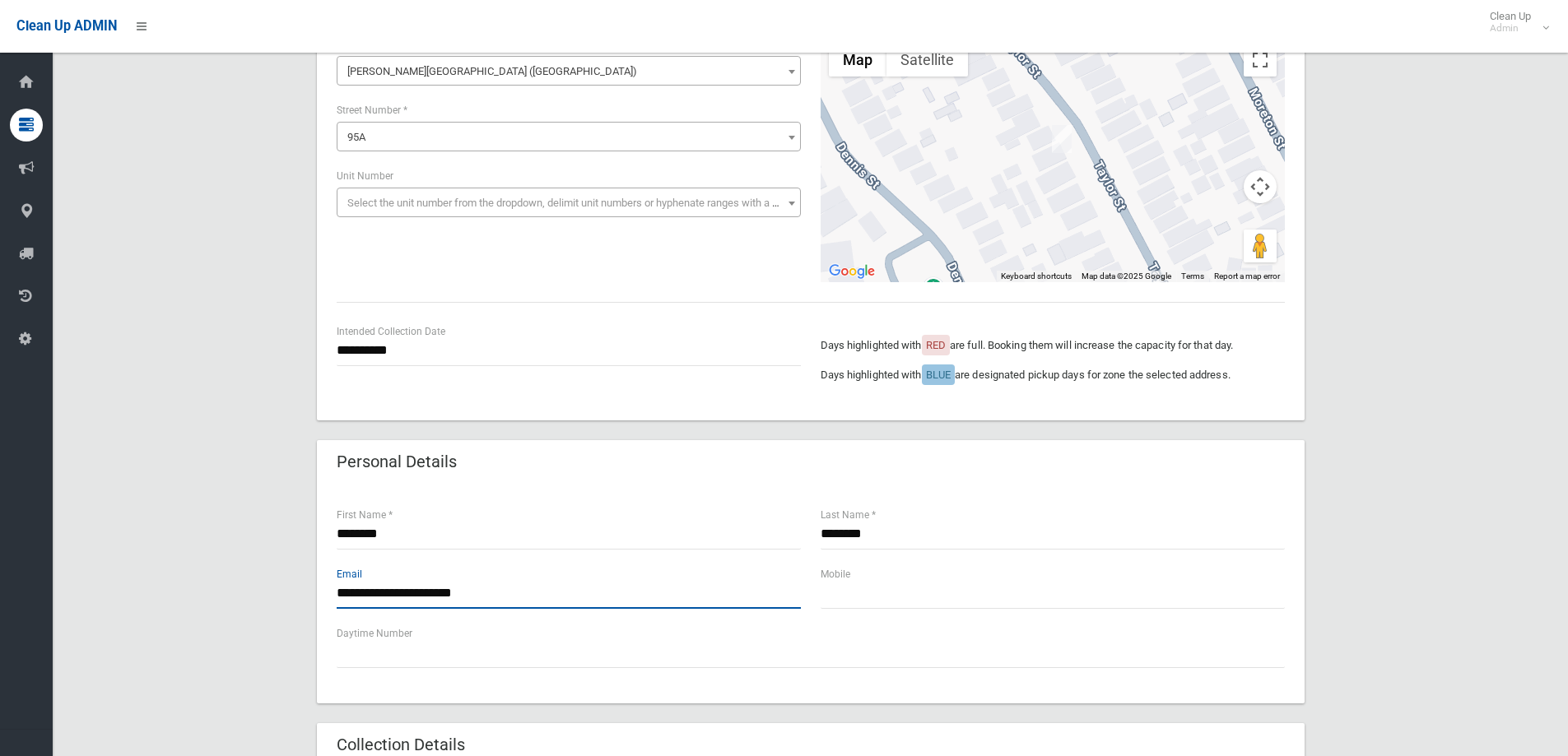
click at [514, 591] on input "**********" at bounding box center [569, 594] width 464 height 30
type input "*"
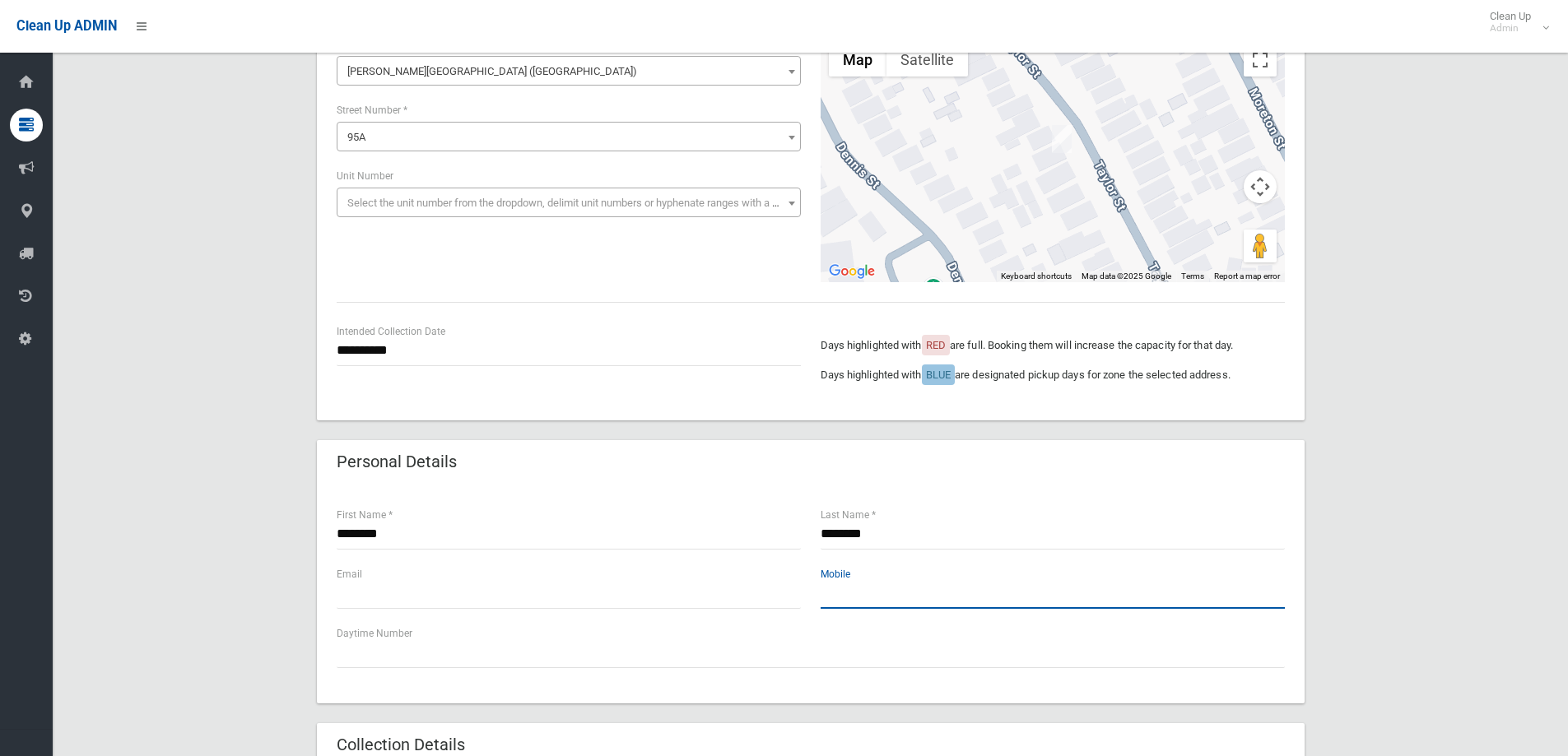
click at [848, 596] on input "text" at bounding box center [1052, 594] width 464 height 30
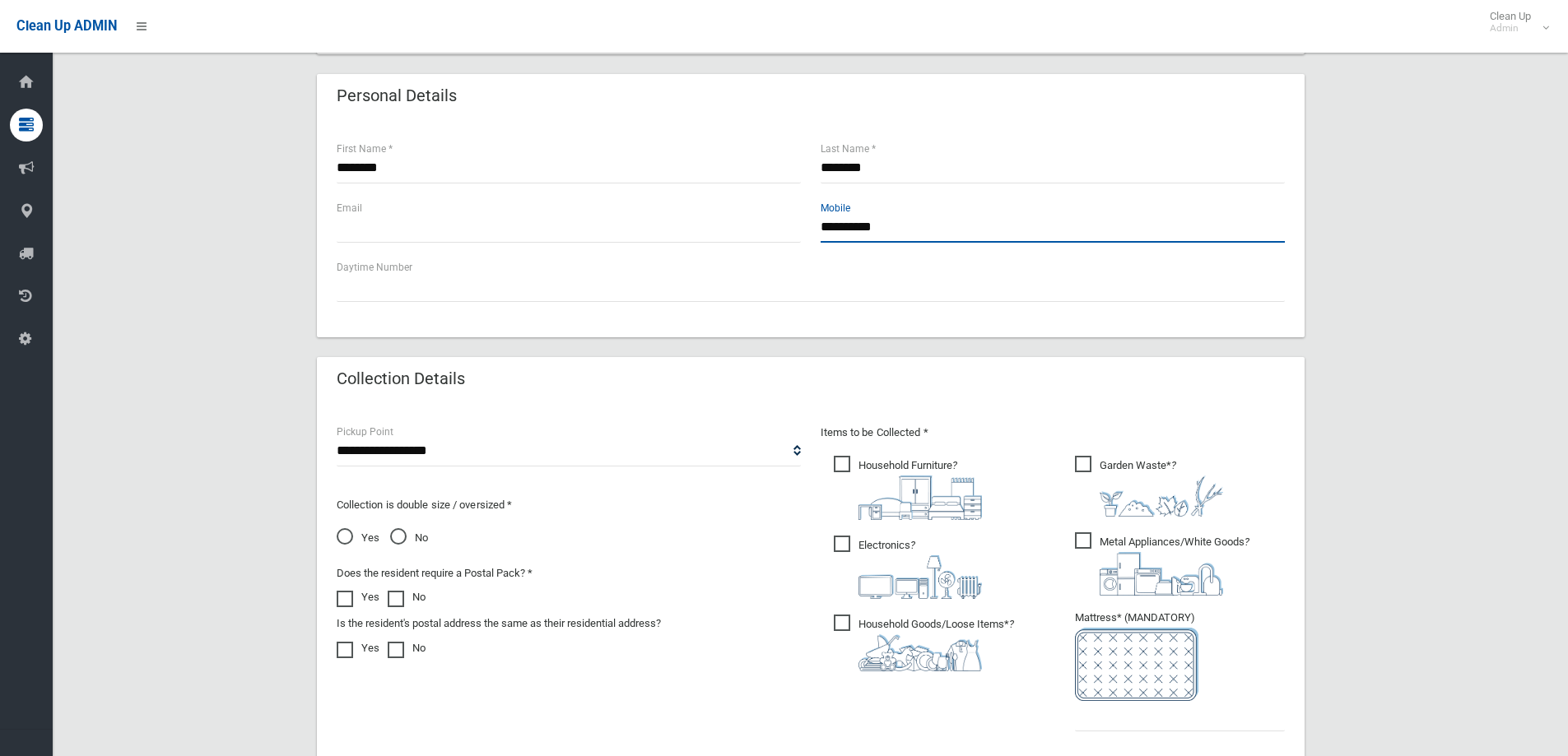
scroll to position [576, 0]
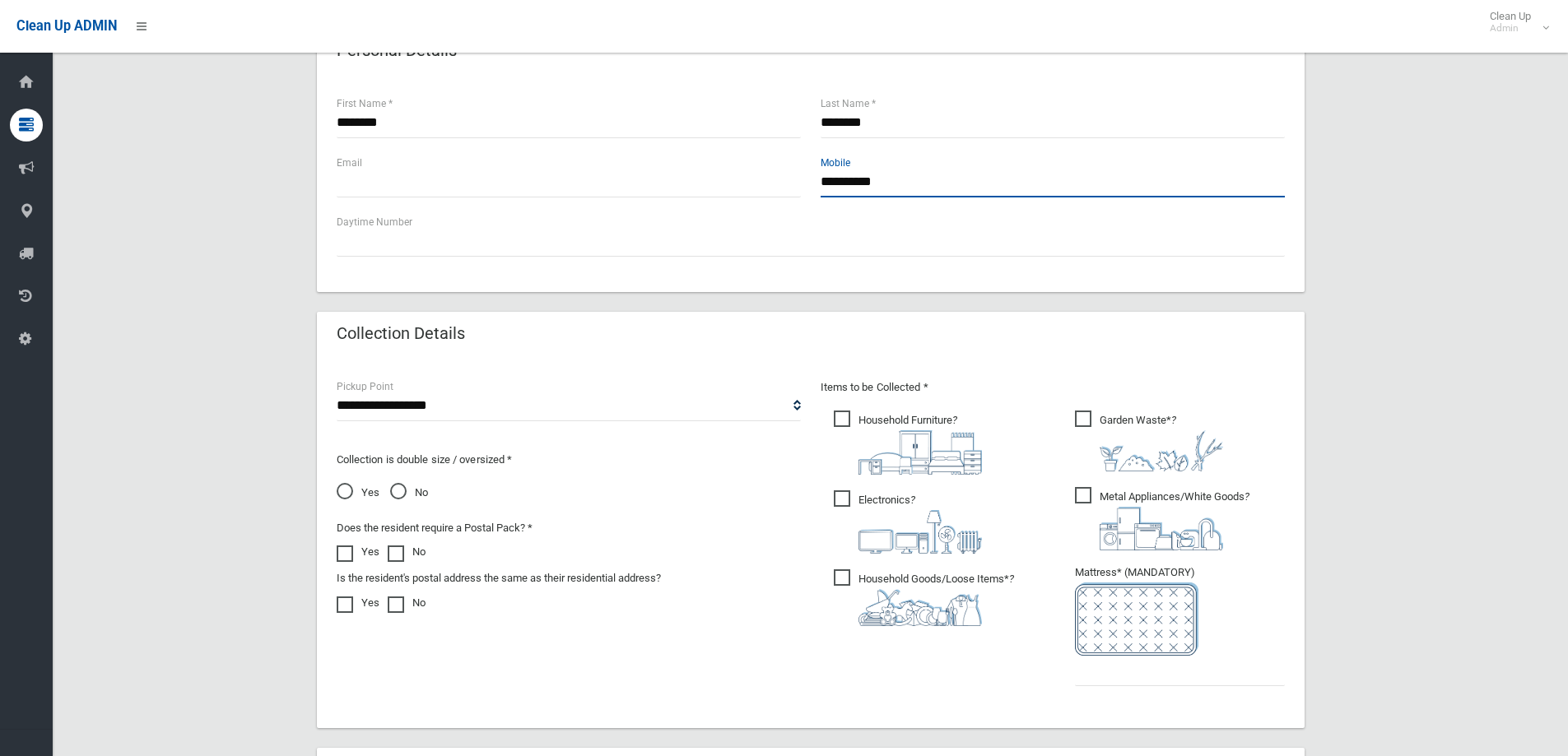
type input "**********"
click at [1084, 422] on span "Garden Waste* ?" at bounding box center [1149, 441] width 149 height 61
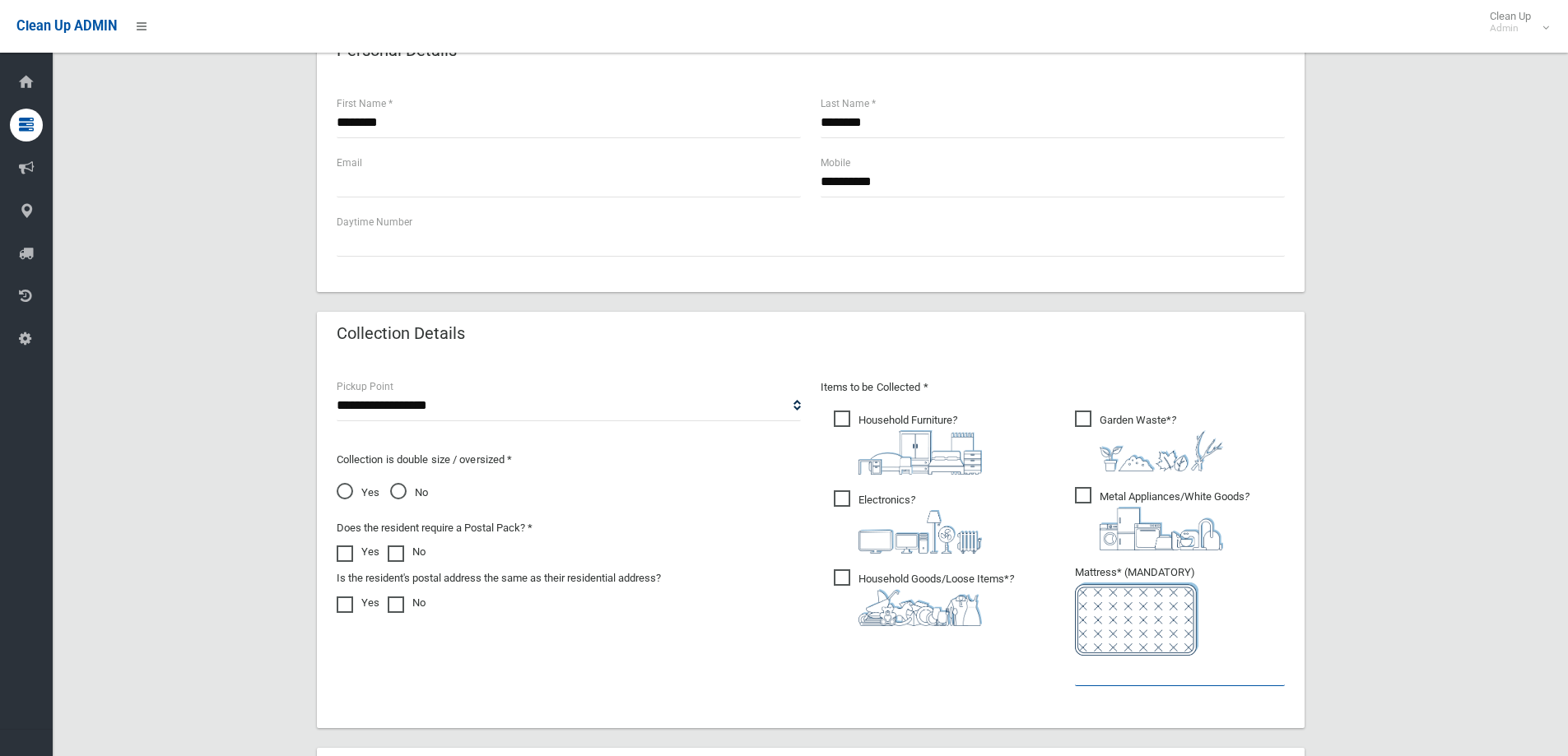
click at [1124, 682] on input "text" at bounding box center [1180, 671] width 210 height 30
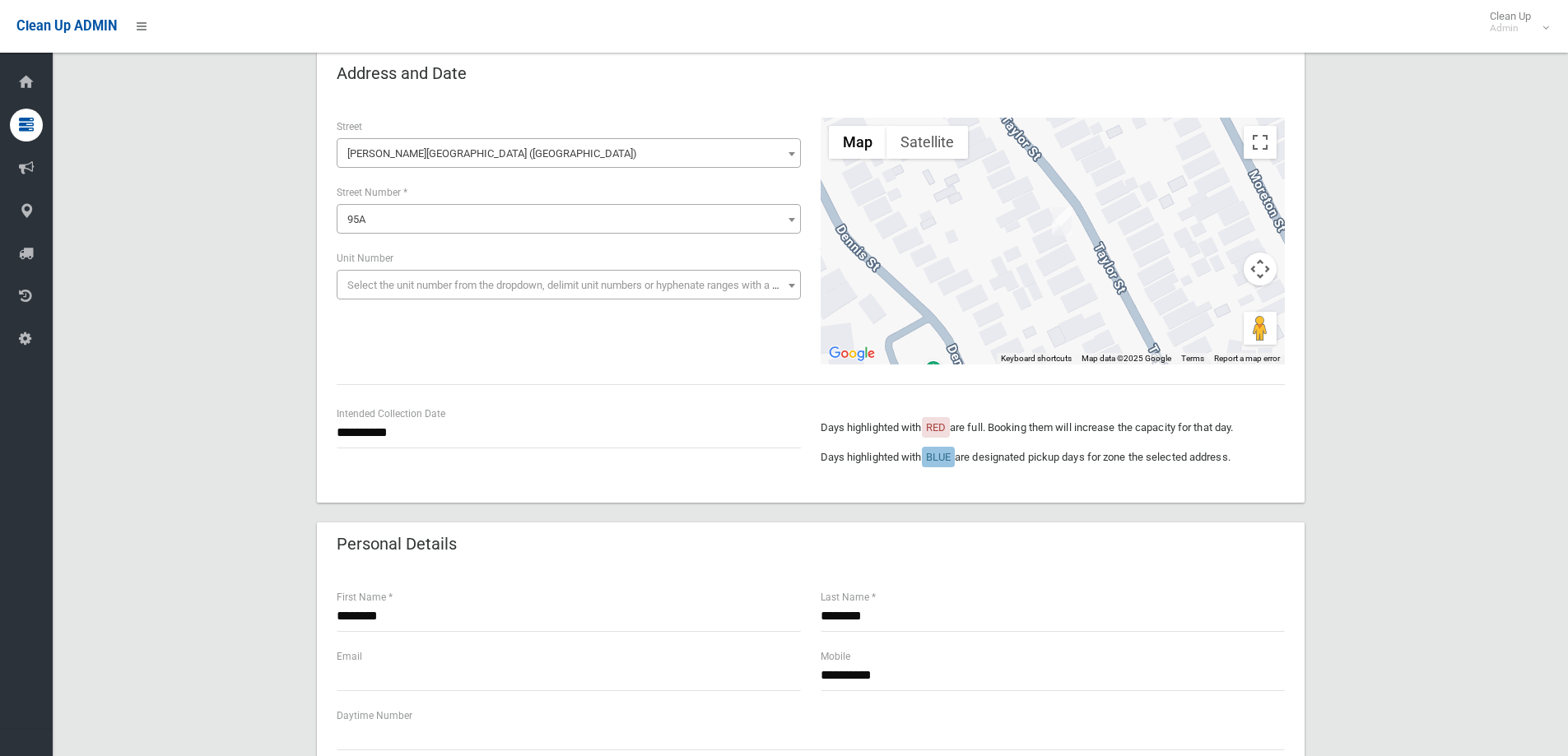
type input "*"
click at [378, 429] on input "**********" at bounding box center [569, 433] width 464 height 30
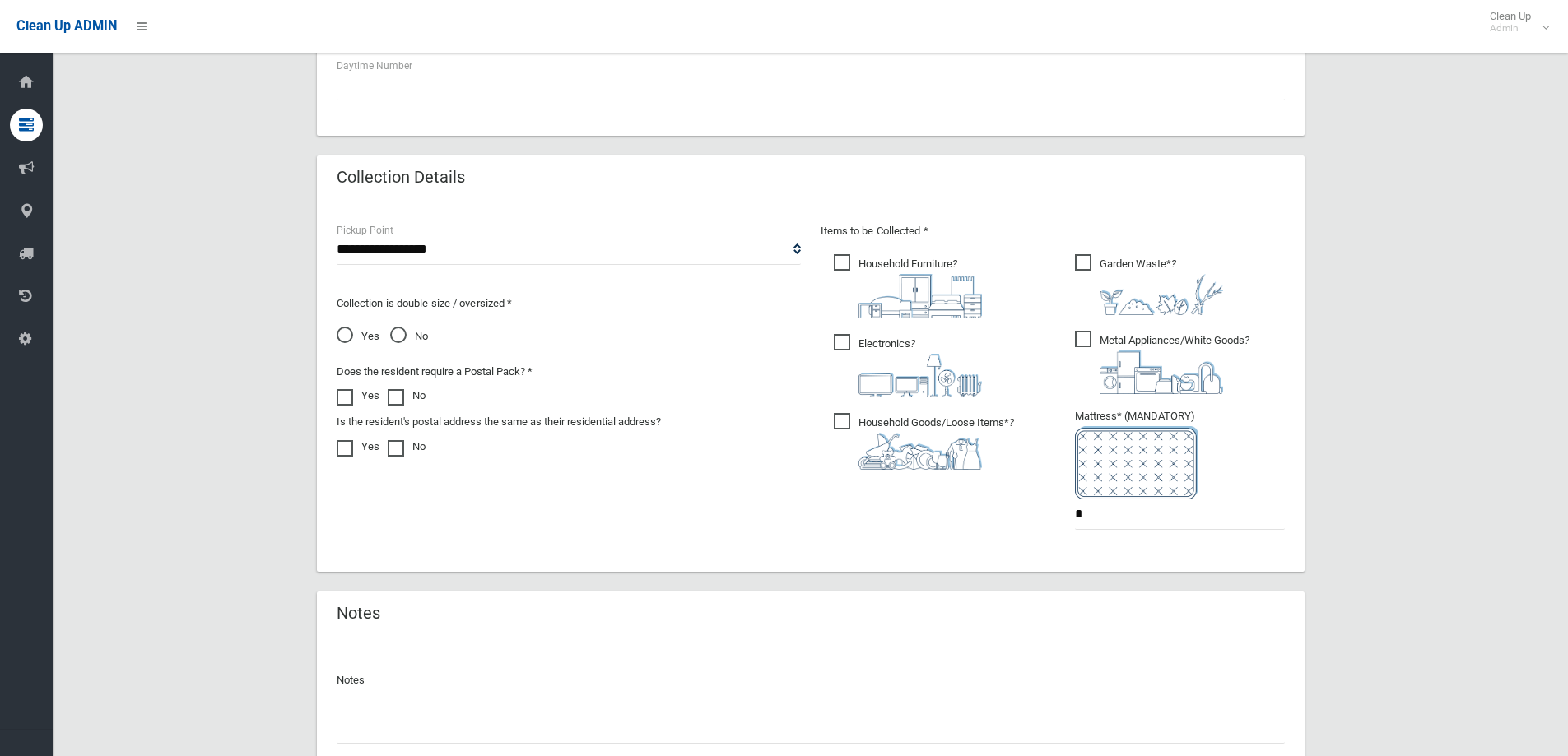
scroll to position [864, 0]
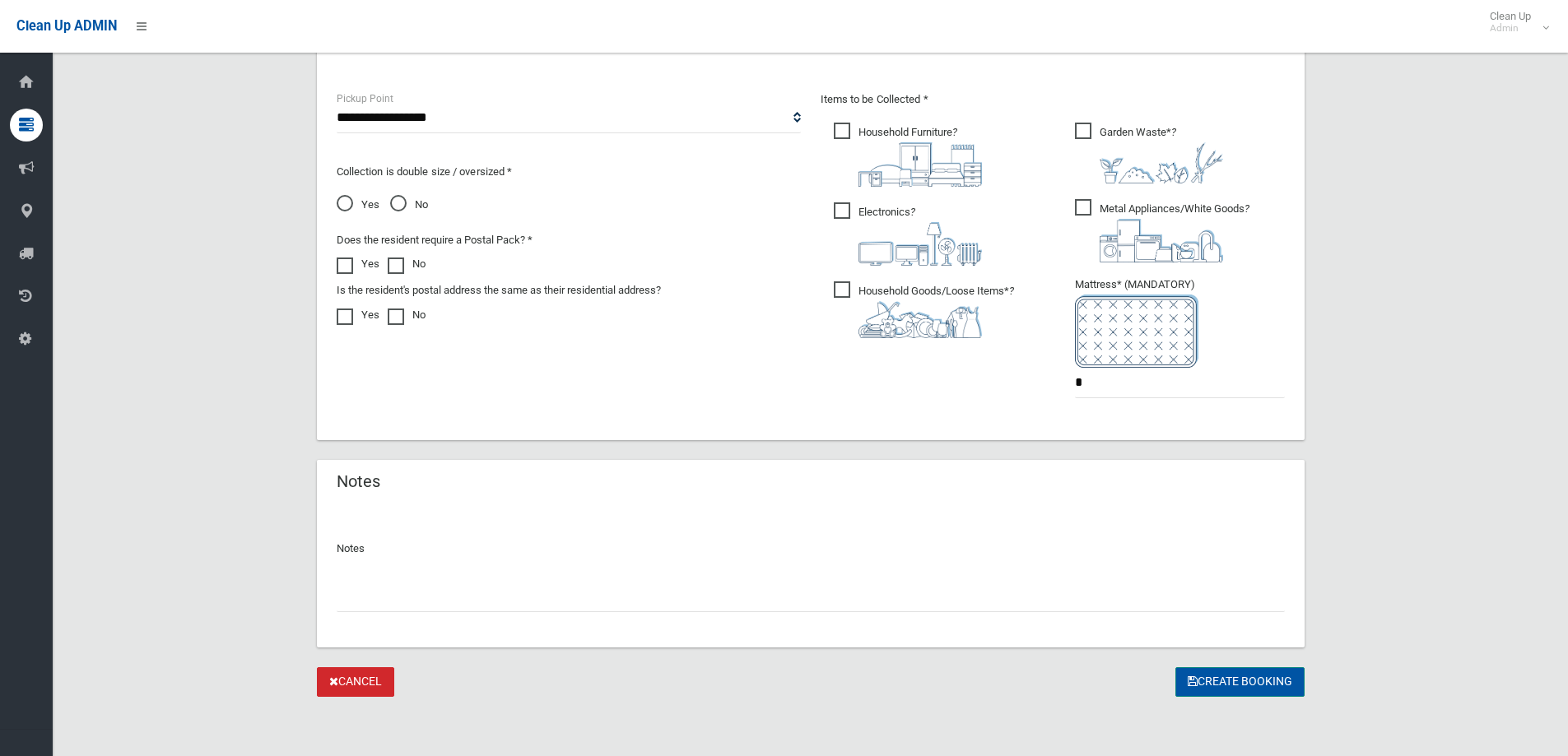
click at [1222, 683] on button "Create Booking" at bounding box center [1240, 683] width 129 height 30
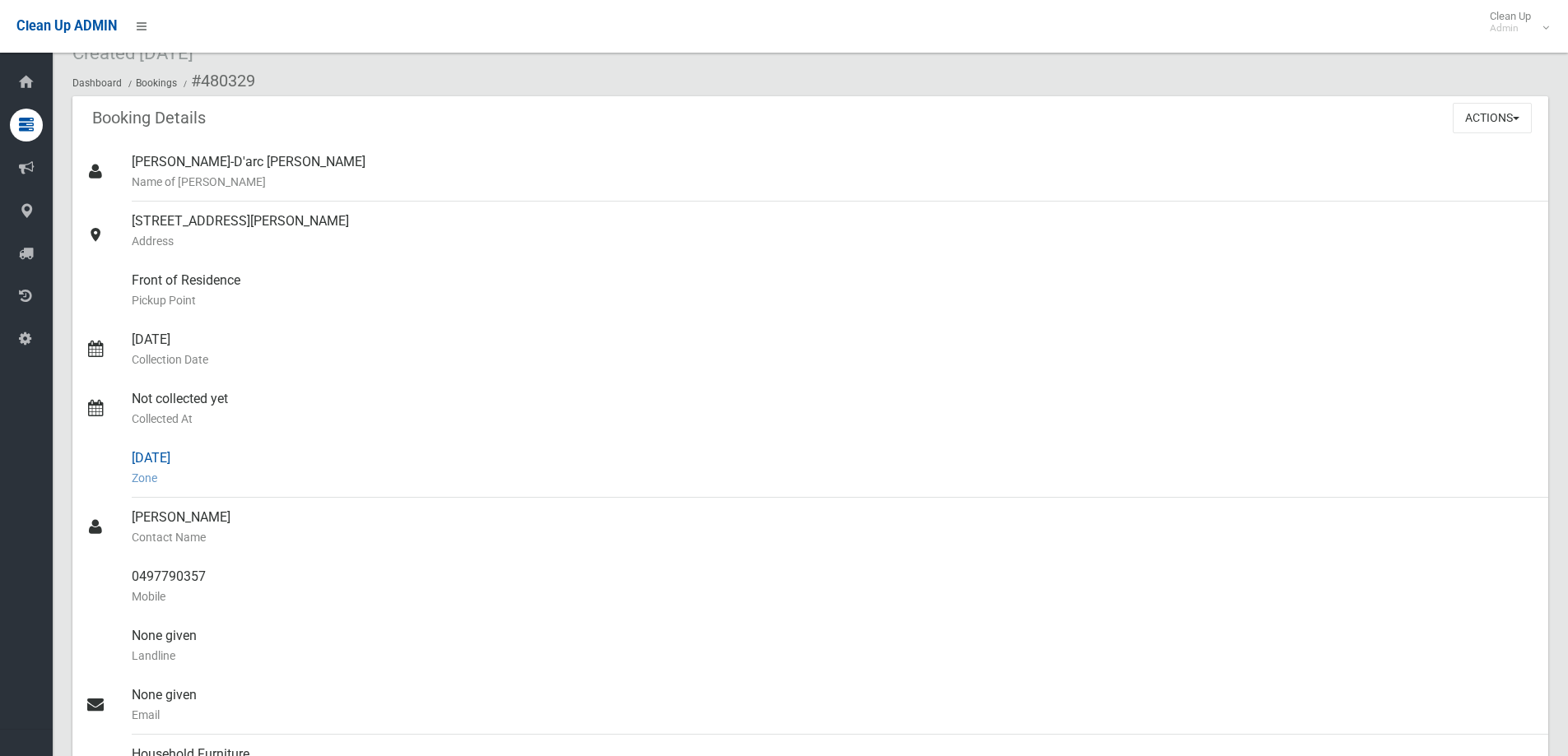
scroll to position [165, 0]
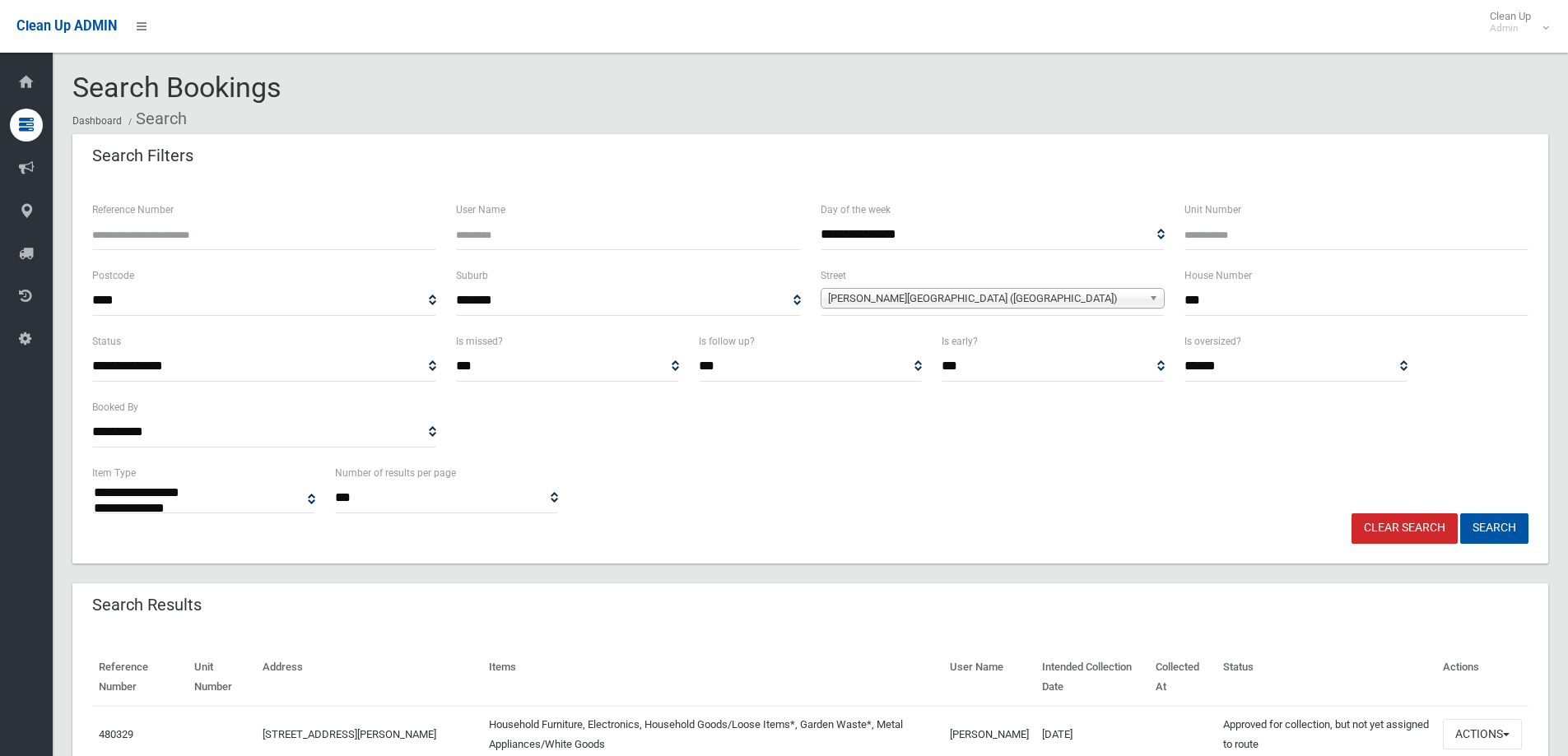
select select
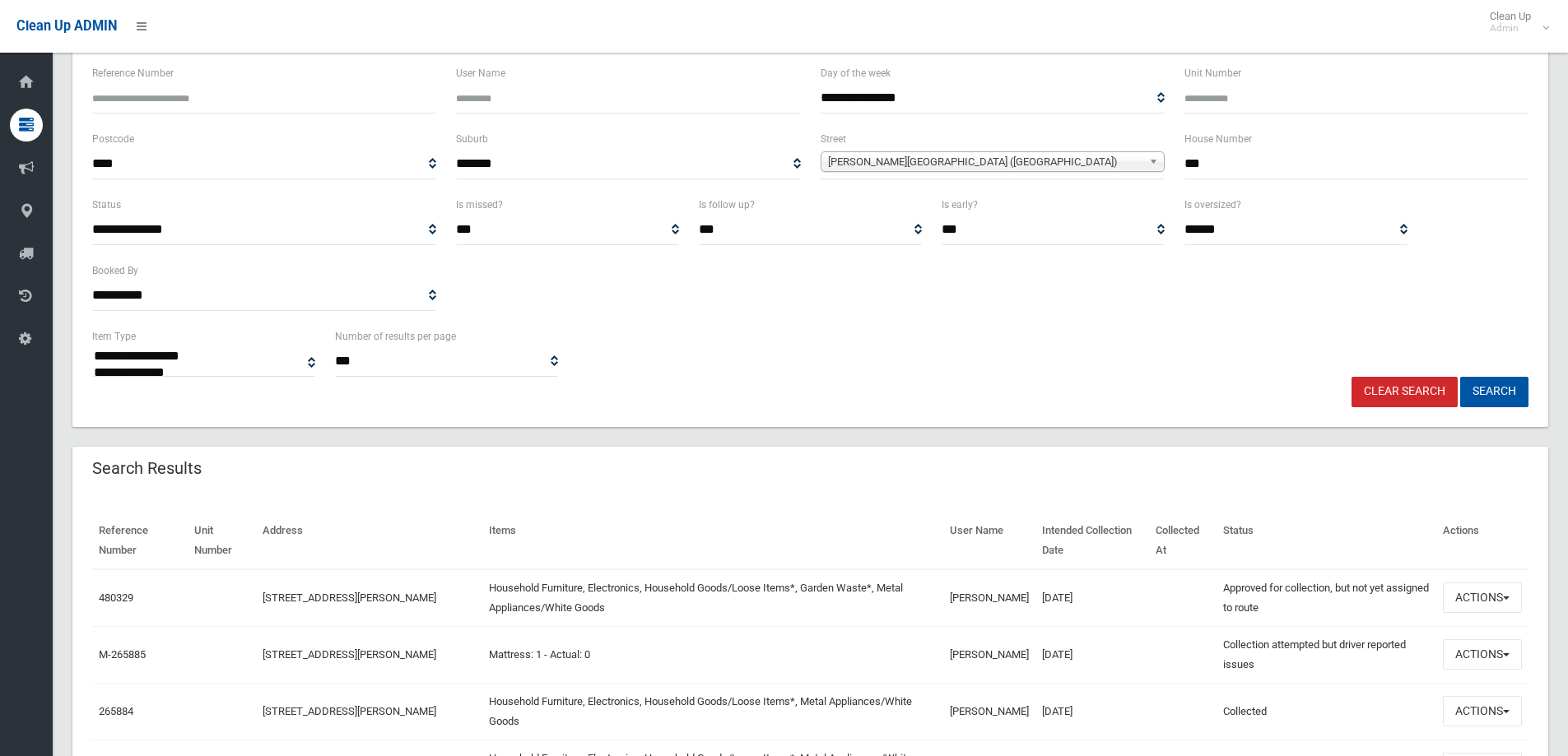
scroll to position [370, 0]
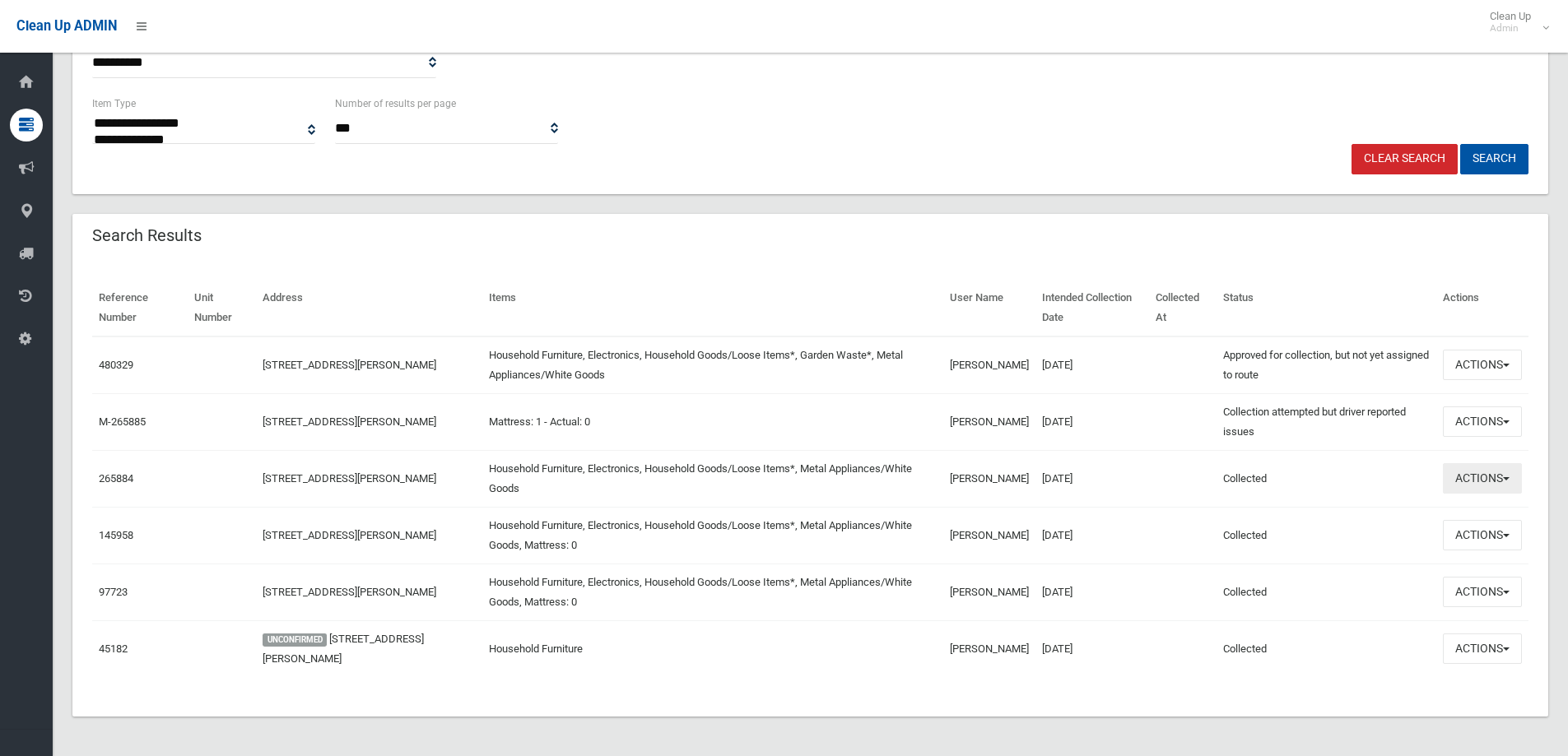
click at [1484, 478] on button "Actions" at bounding box center [1483, 478] width 79 height 30
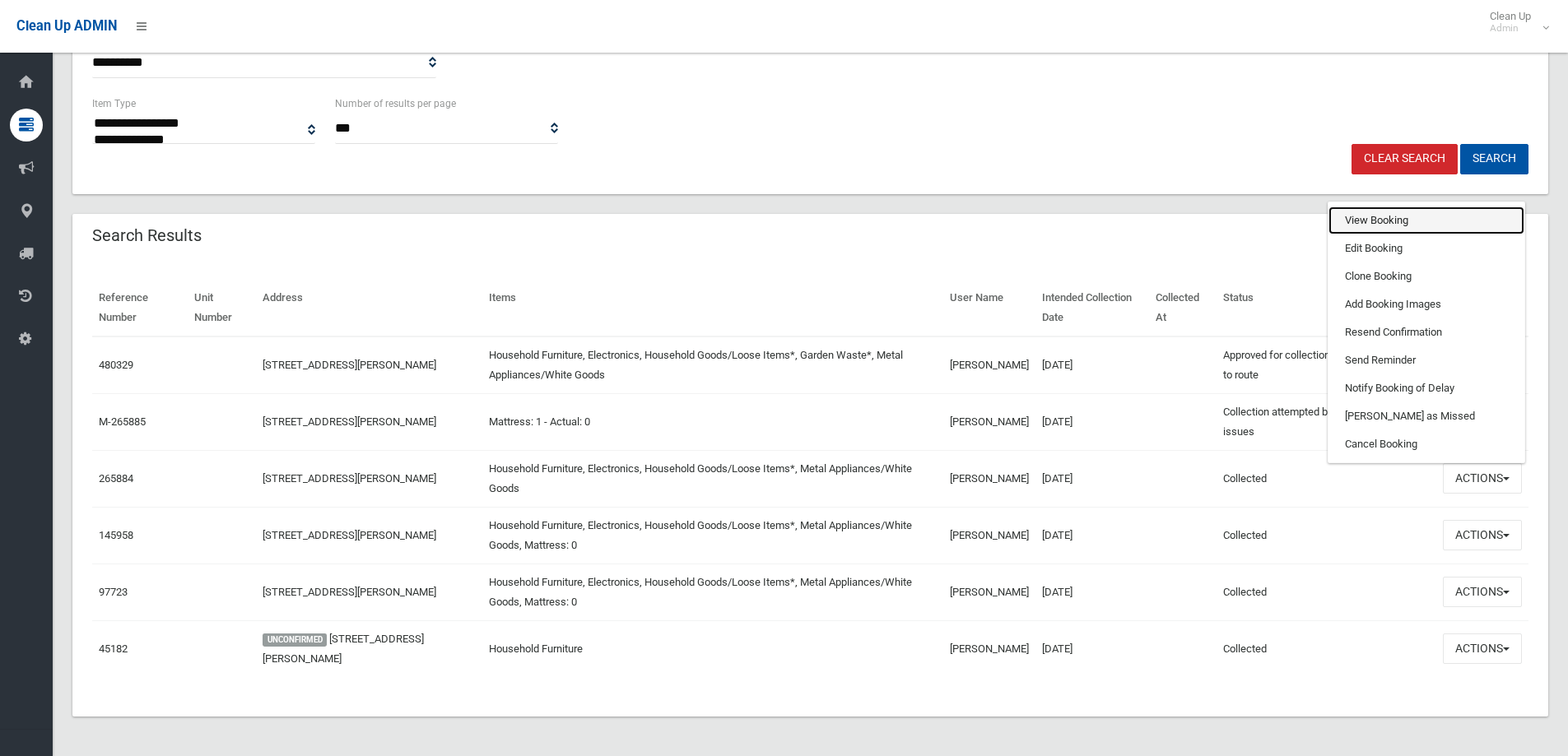
click at [1350, 213] on link "View Booking" at bounding box center [1426, 220] width 196 height 28
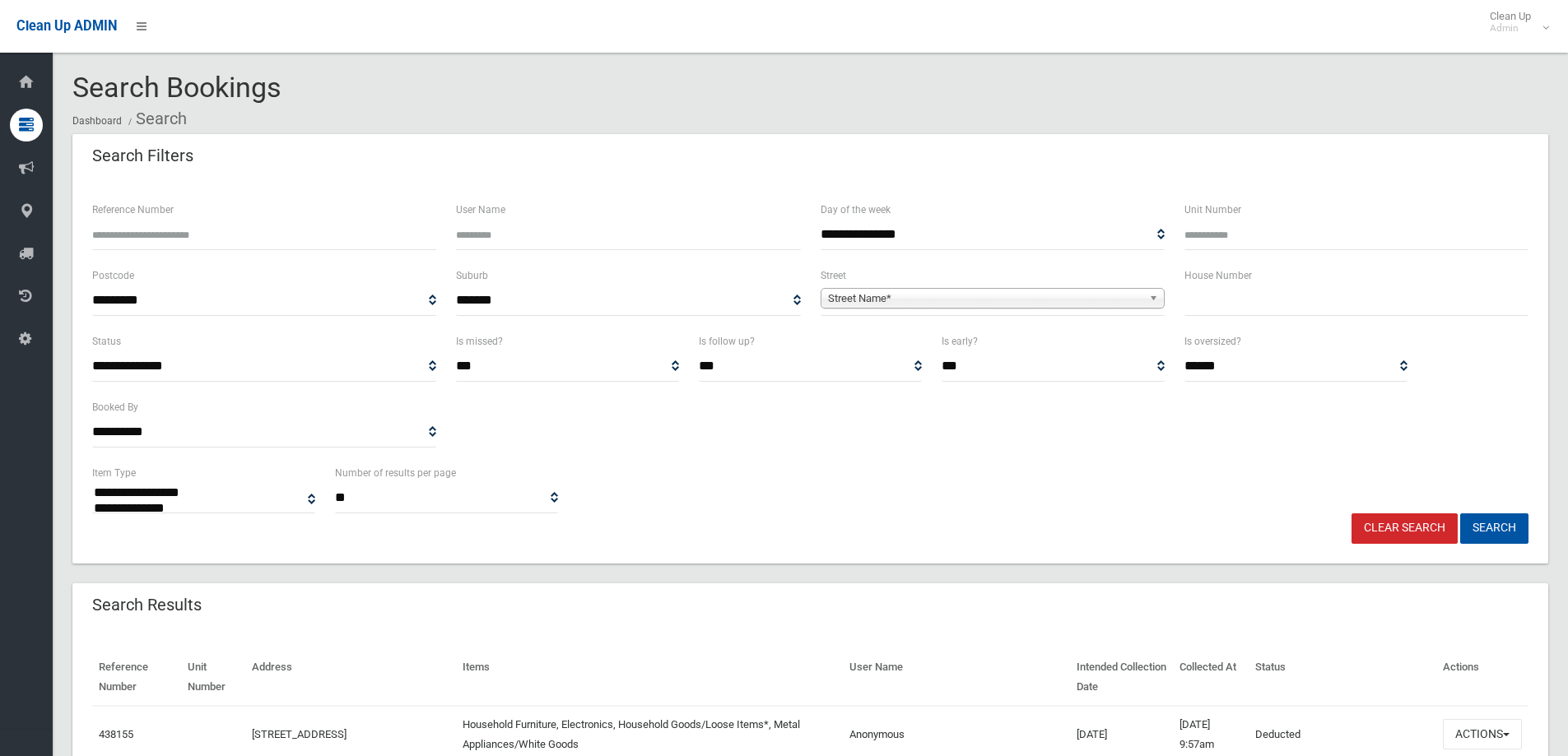
select select
click at [1217, 300] on input "text" at bounding box center [1356, 300] width 344 height 30
type input "**"
click at [880, 295] on span "Street Name*" at bounding box center [985, 298] width 315 height 19
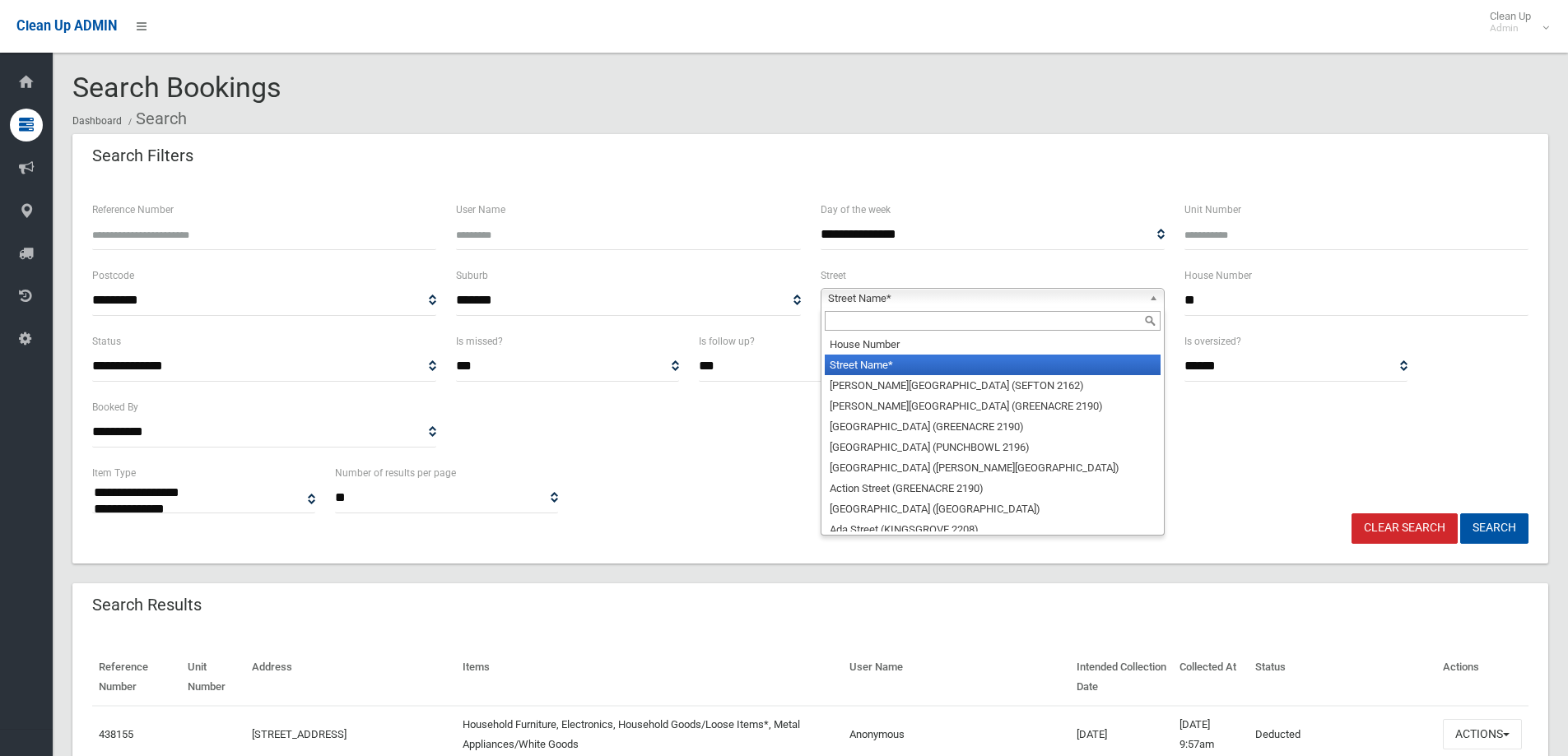
click at [843, 320] on input "text" at bounding box center [992, 321] width 336 height 19
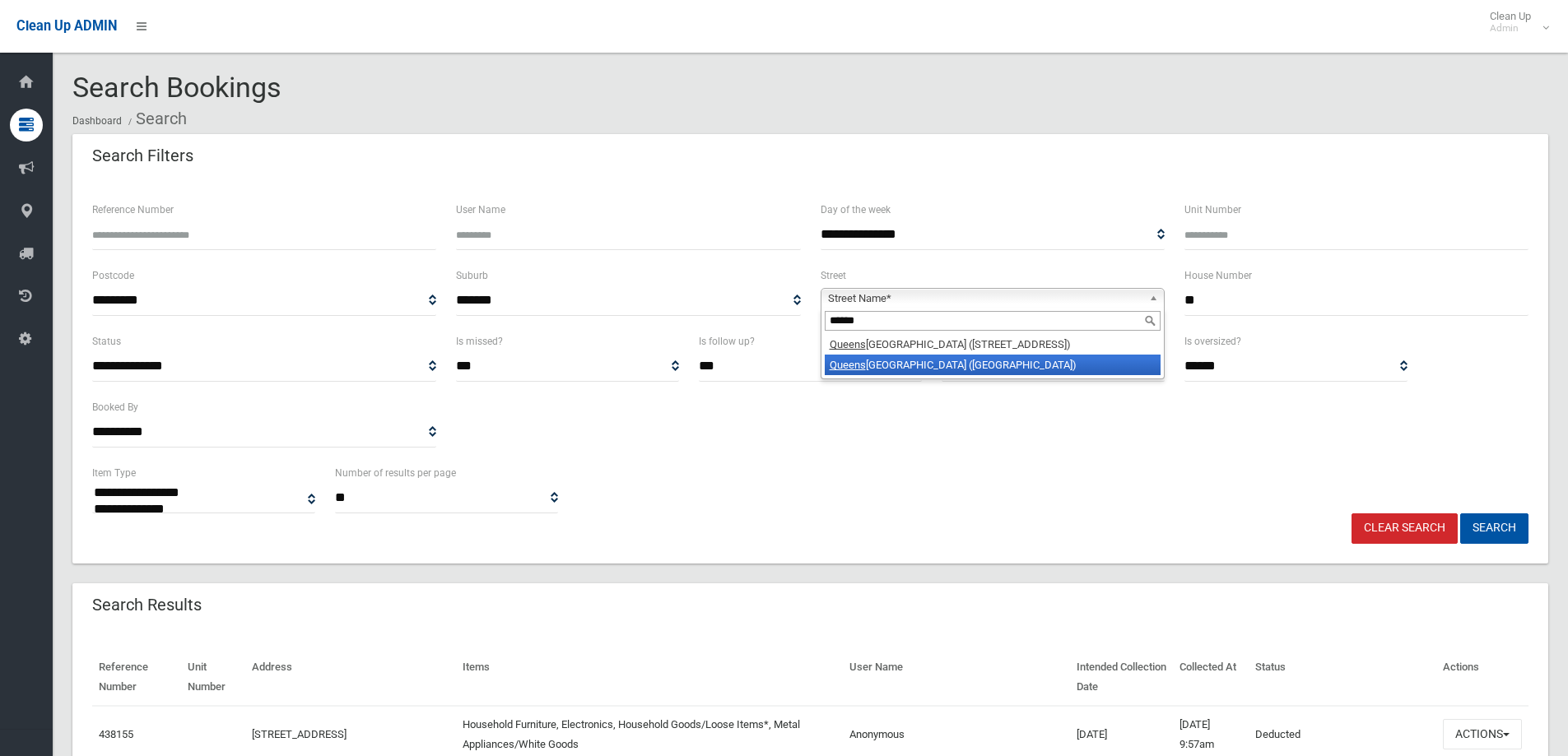
type input "******"
click at [922, 367] on li "Queens bury Road (PADSTOW HEIGHTS 2211)" at bounding box center [992, 364] width 336 height 20
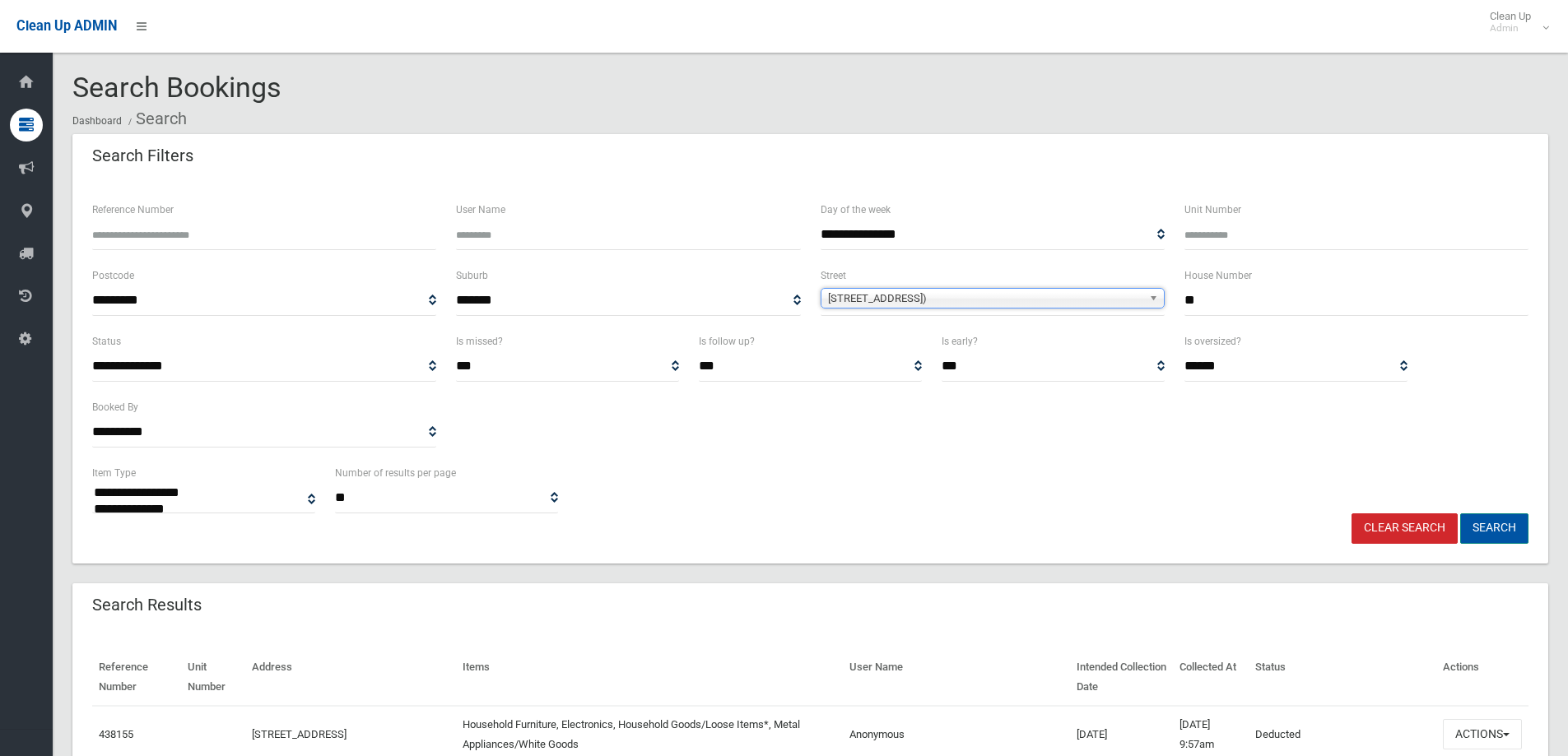
click at [1487, 526] on button "Search" at bounding box center [1494, 529] width 68 height 30
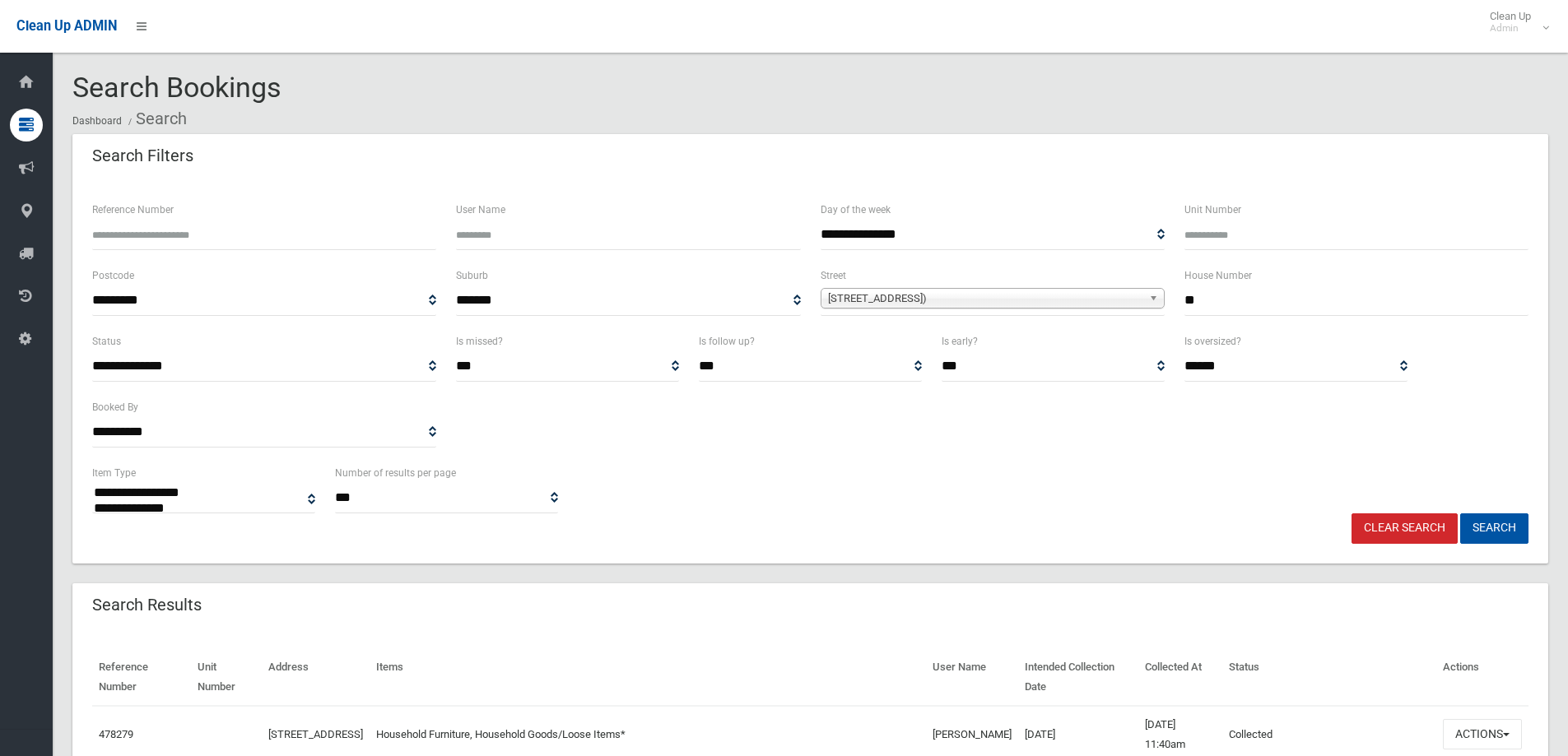
select select
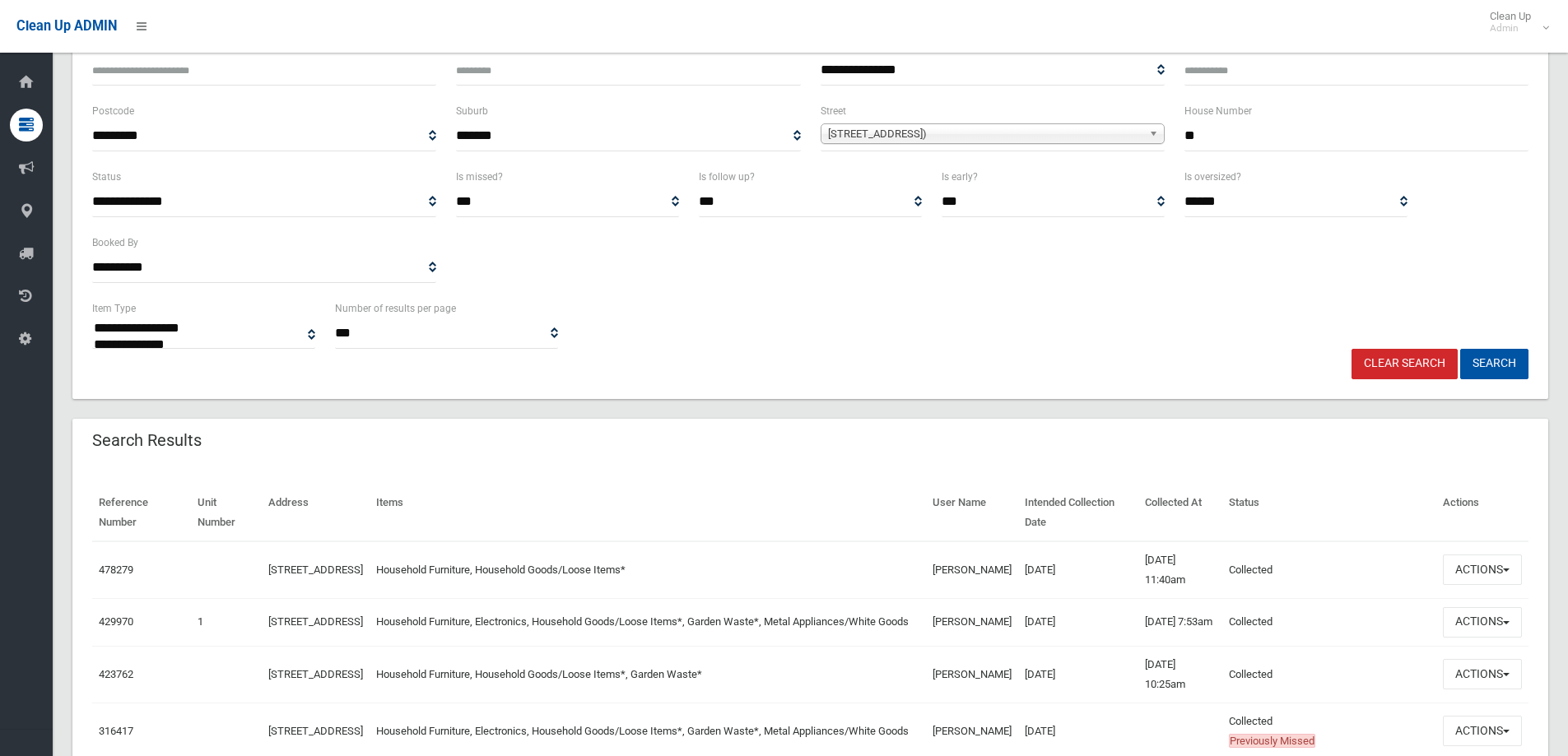
scroll to position [247, 0]
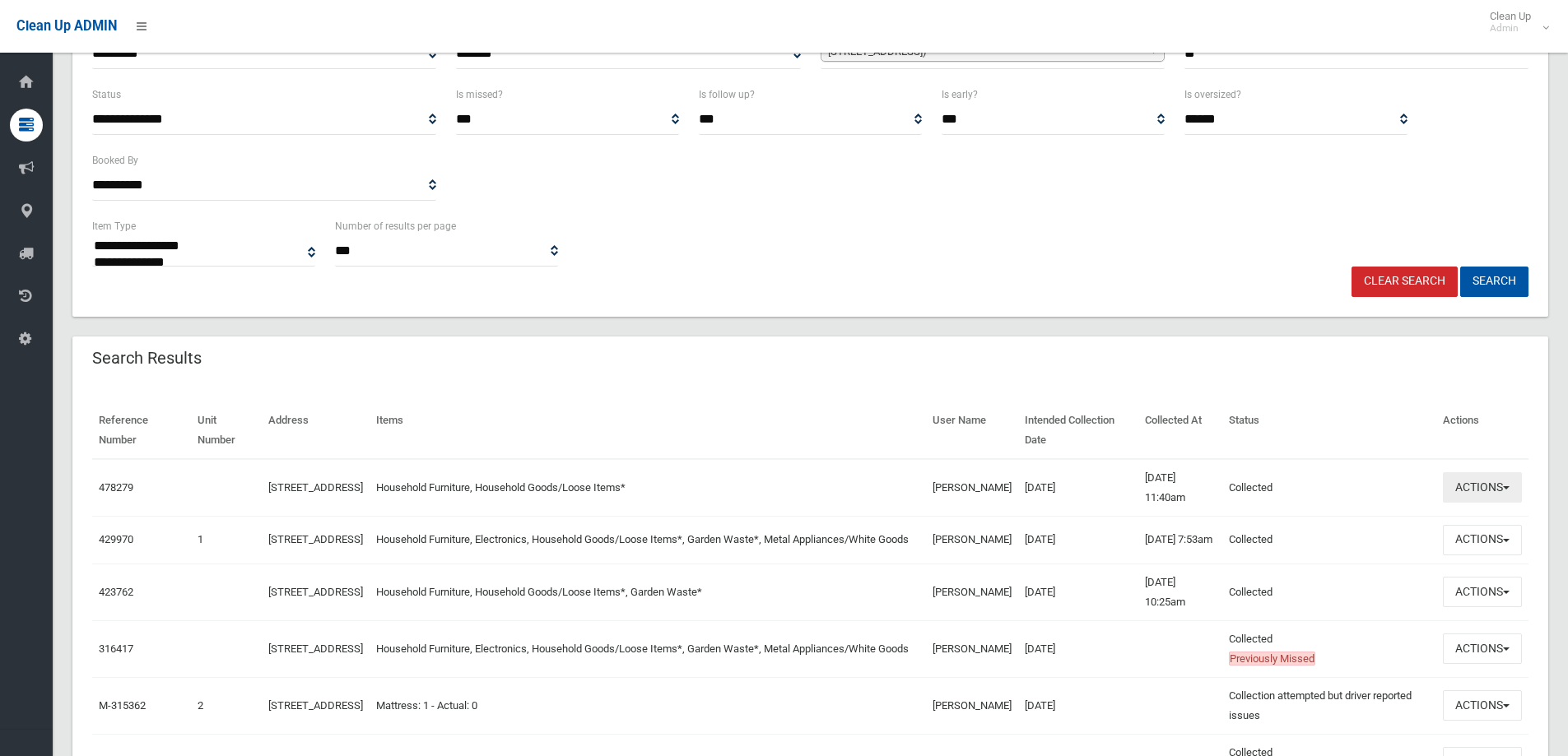
click at [1479, 485] on button "Actions" at bounding box center [1483, 488] width 79 height 30
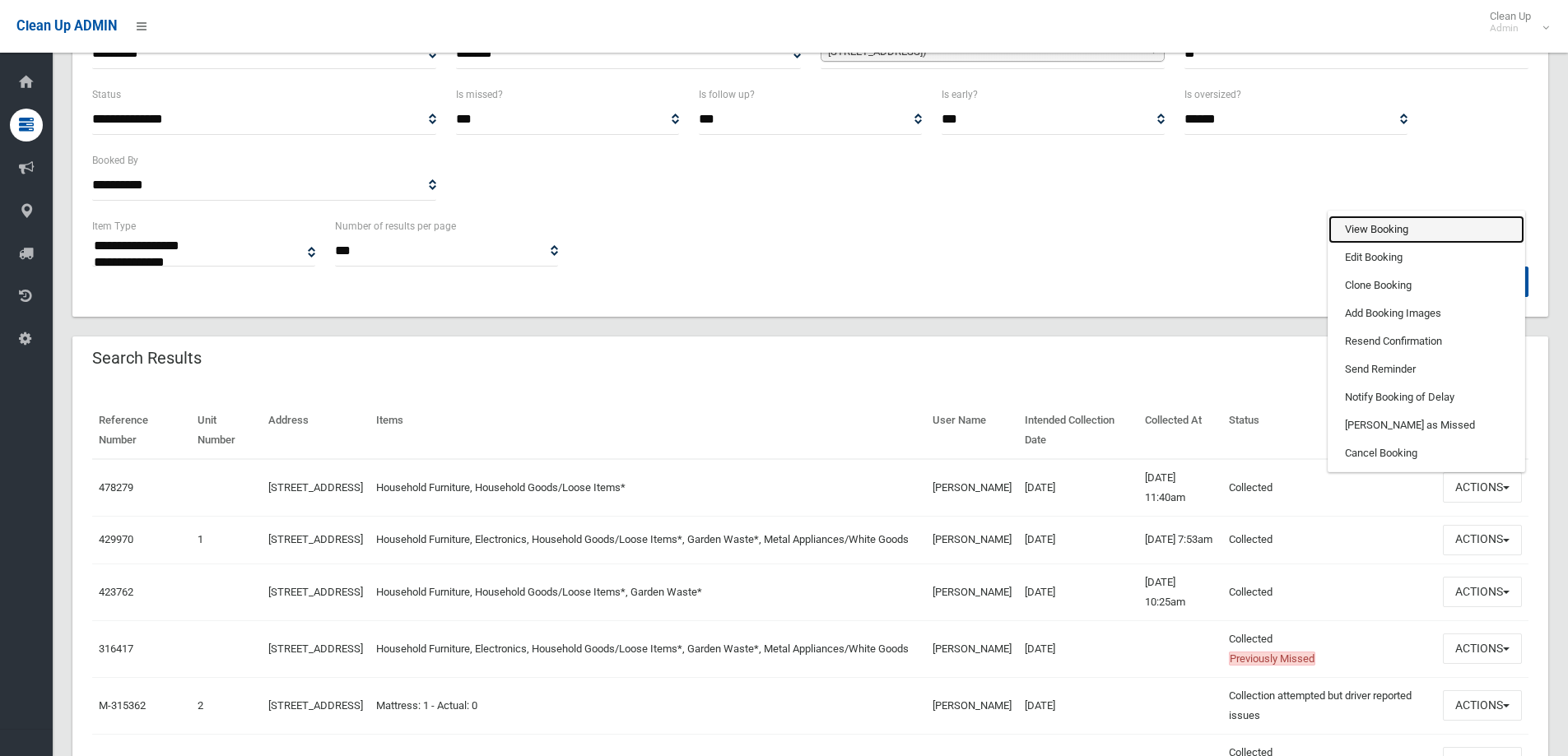
click at [1349, 226] on link "View Booking" at bounding box center [1426, 230] width 196 height 28
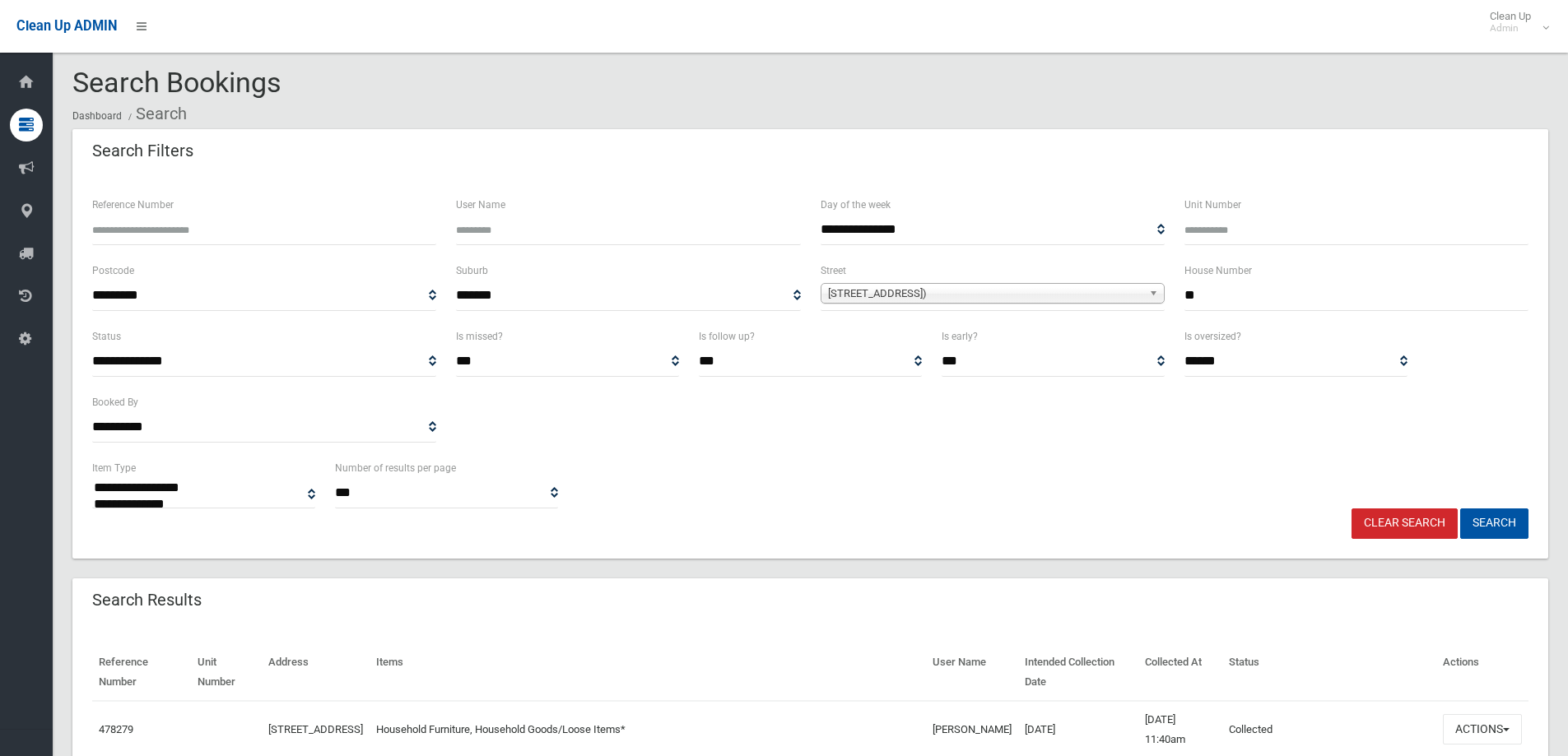
scroll to position [0, 0]
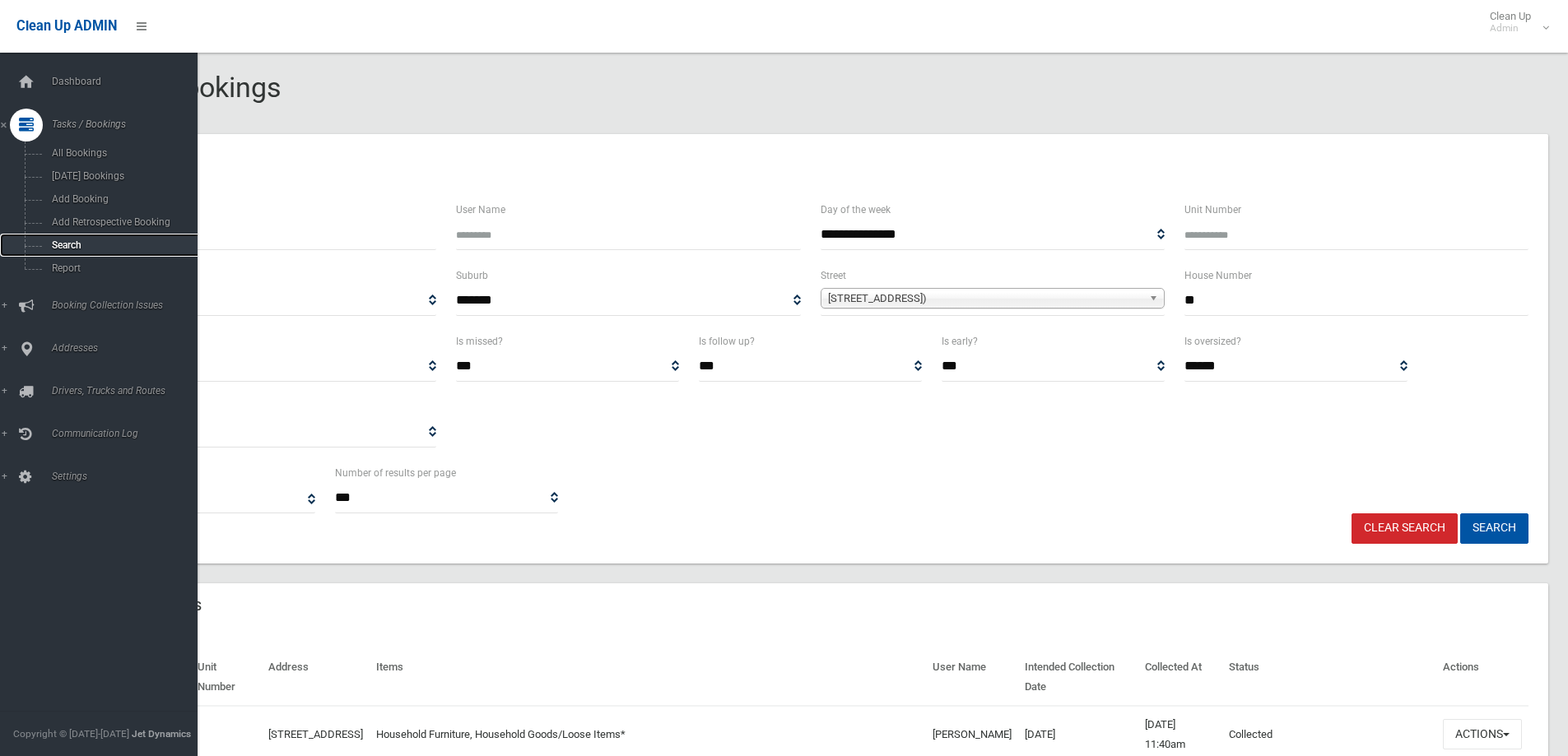
click at [68, 246] on span "Search" at bounding box center [122, 246] width 149 height 12
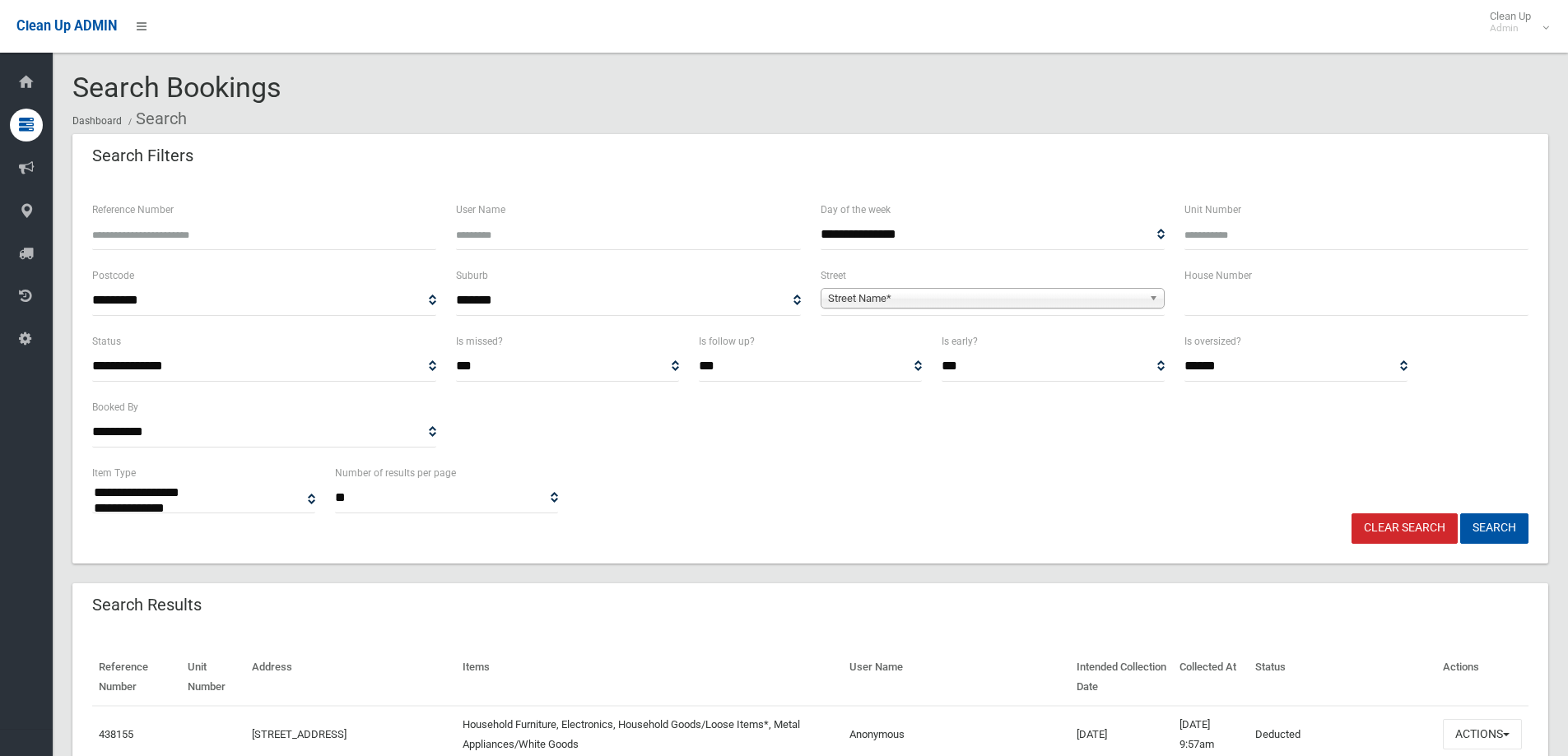
select select
